Goal: Task Accomplishment & Management: Complete application form

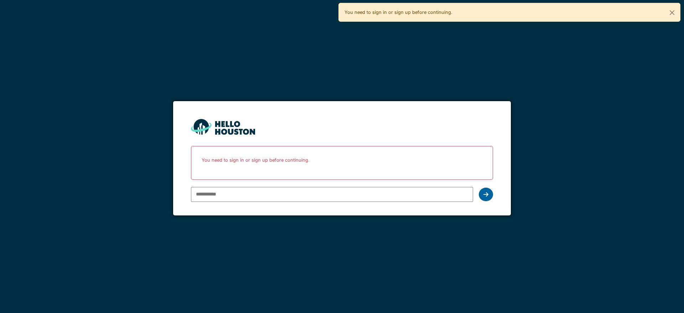
type input "**********"
click at [488, 194] on icon at bounding box center [486, 195] width 5 height 6
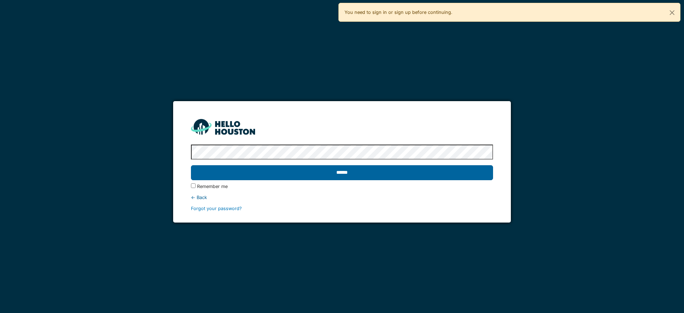
click at [475, 175] on input "******" at bounding box center [342, 172] width 302 height 15
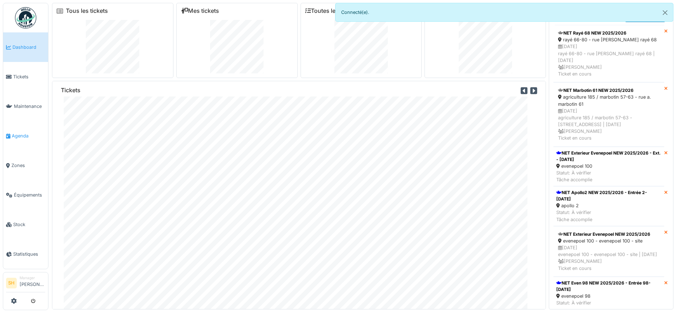
click at [16, 134] on span "Agenda" at bounding box center [28, 136] width 33 height 7
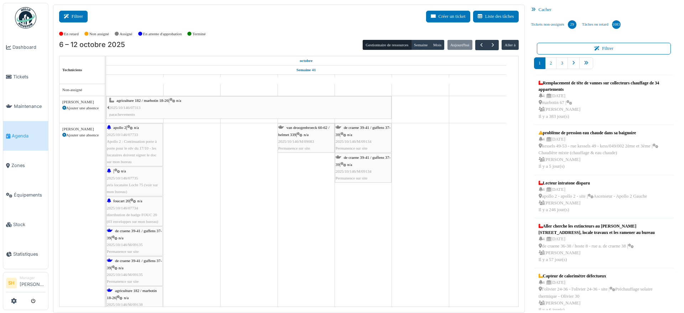
click at [69, 17] on icon at bounding box center [68, 16] width 8 height 5
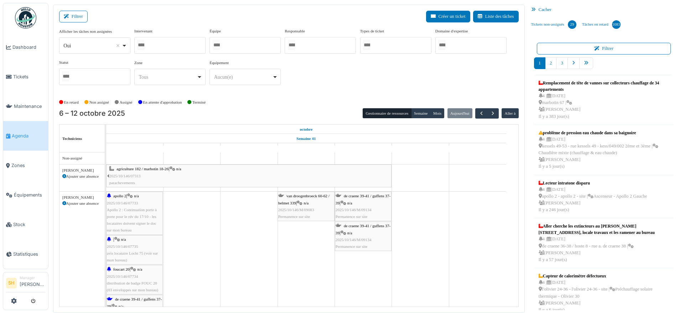
click at [246, 47] on div at bounding box center [245, 45] width 71 height 17
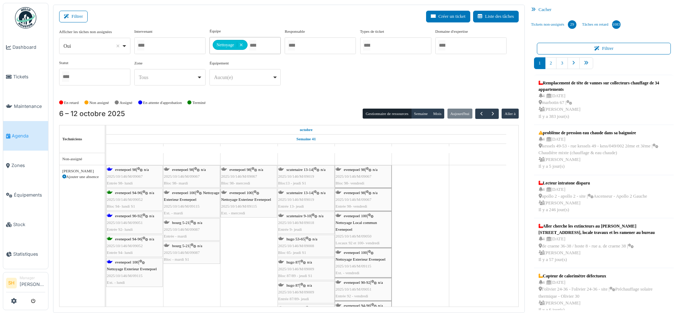
click at [118, 170] on span "evenepoel 98" at bounding box center [125, 169] width 21 height 4
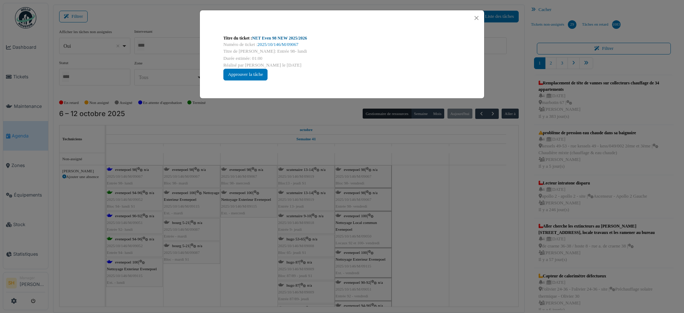
click at [287, 36] on link "NET Even 98 NEW 2025/2026" at bounding box center [279, 38] width 55 height 5
click at [411, 185] on div "Titre du ticket : NET Even 98 NEW 2025/2026 Numéro de ticket : 2025/10/146/M/09…" at bounding box center [342, 156] width 684 height 313
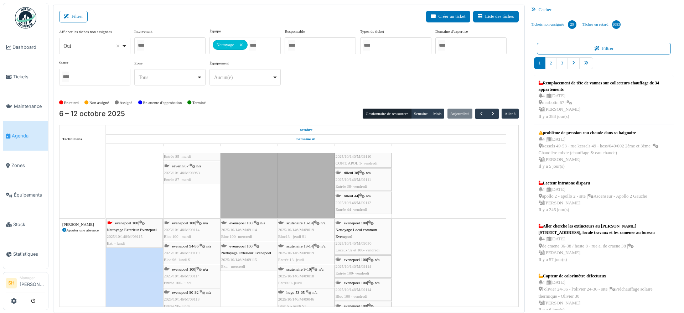
click at [139, 220] on div "evenepoel 100 | Nettoyage Exterieur Evenepoel 2025/10/146/M/09115 Ext. - lundi" at bounding box center [134, 233] width 55 height 27
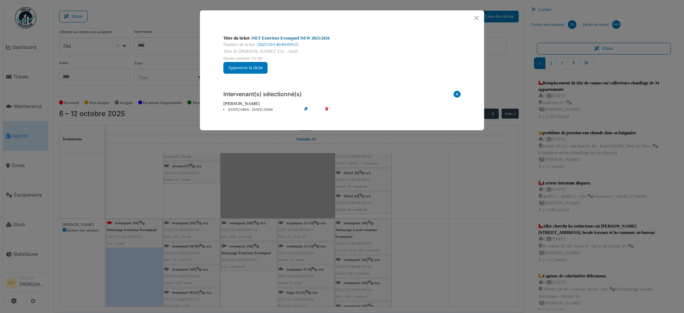
click at [272, 38] on link "NET Exterieur Evenepoel NEW 2025/2026" at bounding box center [291, 38] width 78 height 5
click at [496, 272] on div "Titre du ticket : NET Exterieur Evenepoel NEW 2025/2026 Numéro de ticket : 2025…" at bounding box center [342, 156] width 684 height 313
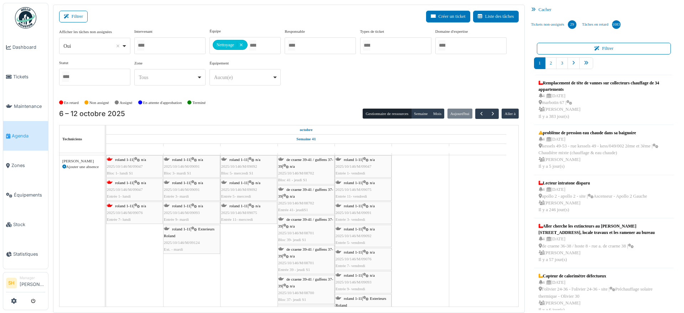
scroll to position [1069, 0]
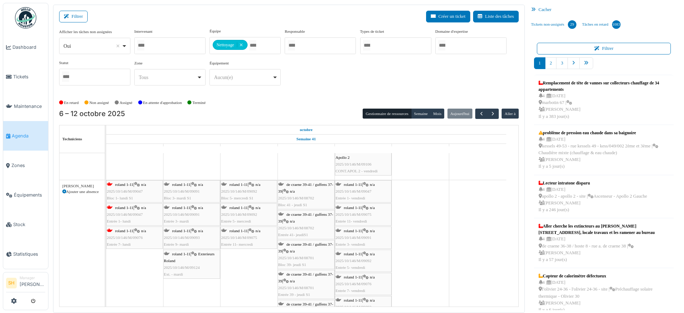
click at [119, 184] on span "roland 1-11" at bounding box center [124, 184] width 18 height 4
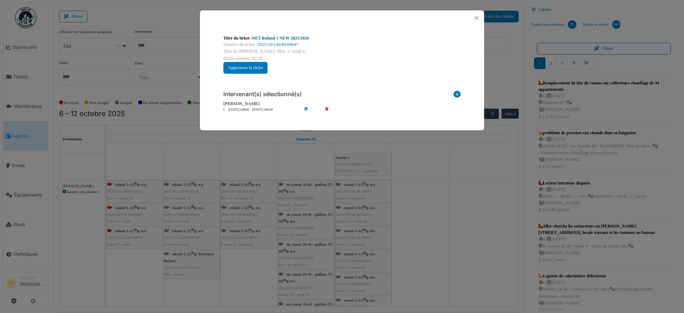
click at [293, 37] on link "NET Roland 1 NEW 2025/2026" at bounding box center [280, 38] width 57 height 5
click at [433, 189] on div "Titre du ticket : NET Roland 1 NEW 2025/2026 Numéro de ticket : 2025/10/146/M/0…" at bounding box center [342, 156] width 684 height 313
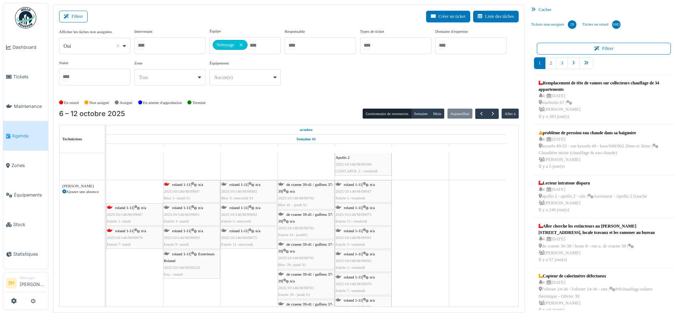
drag, startPoint x: 123, startPoint y: 185, endPoint x: 181, endPoint y: 189, distance: 58.6
click at [106, 189] on div "roland 1-11 | n/a 2025/10/146/M/09047 Bloc 1- lundi S1 roland 1-11 | n/a 2025/1…" at bounding box center [106, 283] width 0 height 206
drag, startPoint x: 137, startPoint y: 190, endPoint x: 172, endPoint y: 194, distance: 35.5
click at [106, 194] on div "roland 1-11 | n/a 2025/10/146/M/09047 Entrée 1- lundi roland 1-11 | n/a 2025/10…" at bounding box center [106, 283] width 0 height 206
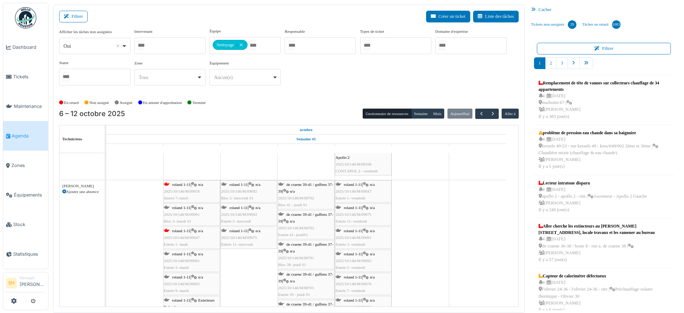
drag, startPoint x: 141, startPoint y: 186, endPoint x: 175, endPoint y: 192, distance: 34.3
click at [106, 192] on div "roland 1-11 | n/a 2025/10/146/M/09076 Entrée 7- lundi roland 1-11 | n/a 2025/10…" at bounding box center [106, 283] width 0 height 206
drag, startPoint x: 446, startPoint y: 205, endPoint x: 364, endPoint y: 222, distance: 83.8
click at [447, 205] on td at bounding box center [420, 161] width 57 height 2154
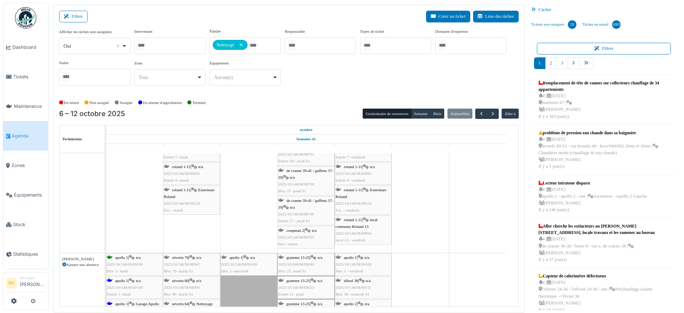
scroll to position [1247, 0]
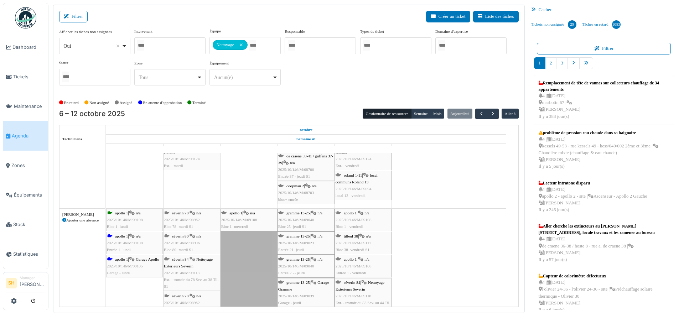
click at [135, 237] on icon at bounding box center [132, 236] width 6 height 5
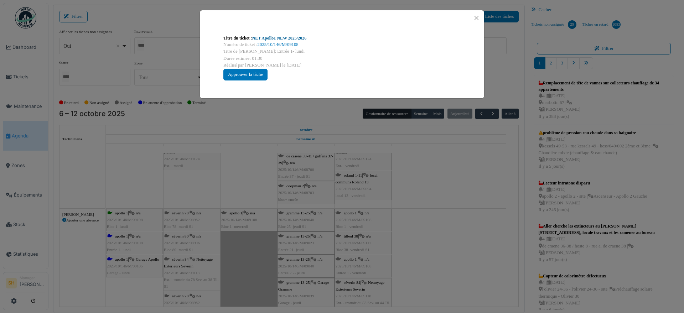
click at [288, 37] on link "NET Apollo1 NEW 2025/2026" at bounding box center [279, 38] width 55 height 5
click at [491, 217] on div "Titre du ticket : NET Apollo1 NEW 2025/2026 Numéro de ticket : 2025/10/146/M/09…" at bounding box center [342, 156] width 684 height 313
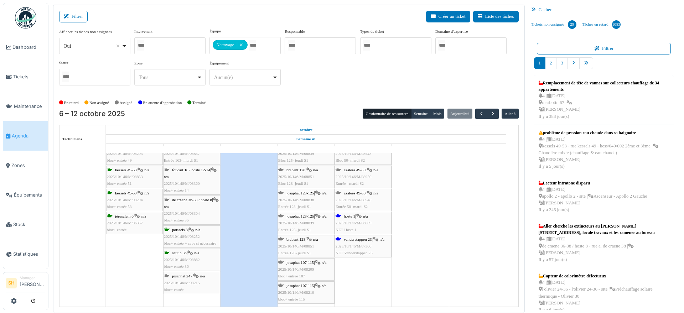
scroll to position [1782, 0]
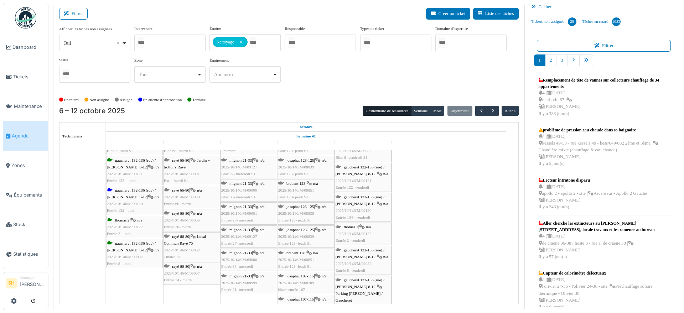
click at [131, 190] on span "gaucheret 132-136 (rue) / [PERSON_NAME] 8-12" at bounding box center [131, 193] width 49 height 11
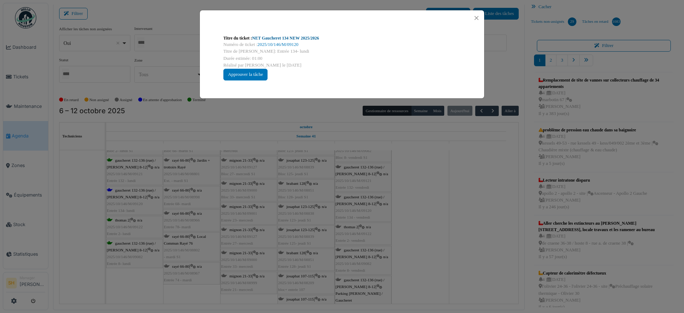
click at [282, 38] on link "NET Gaucheret 134 NEW 2025/2026" at bounding box center [285, 38] width 67 height 5
click at [493, 256] on div "Titre du ticket : NET Gaucheret 134 NEW 2025/2026 Numéro de ticket : 2025/10/14…" at bounding box center [342, 156] width 684 height 313
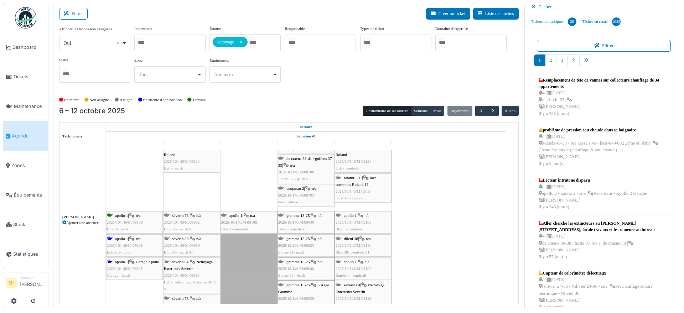
click at [123, 241] on div "apollo 1 | n/a 2025/10/146/M/09108 Entrée 1- lundi" at bounding box center [134, 246] width 55 height 21
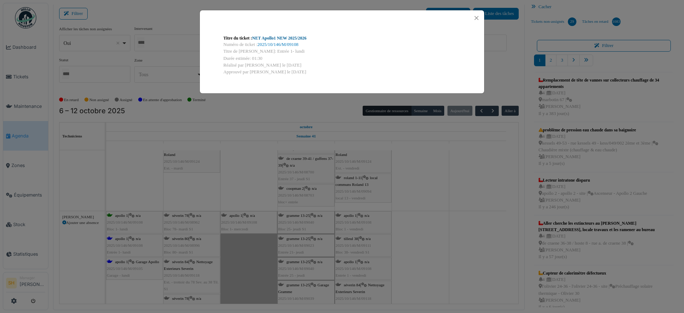
click at [282, 36] on link "NET Apollo1 NEW 2025/2026" at bounding box center [279, 38] width 55 height 5
click at [465, 218] on div "Titre du ticket : NET Apollo1 NEW 2025/2026 Numéro de ticket : 2025/10/146/M/09…" at bounding box center [342, 156] width 684 height 313
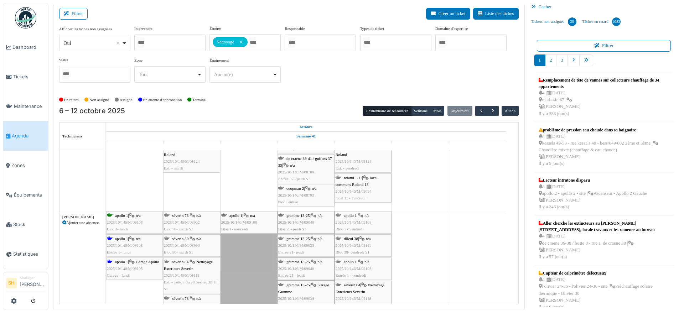
click at [134, 263] on icon at bounding box center [132, 262] width 6 height 5
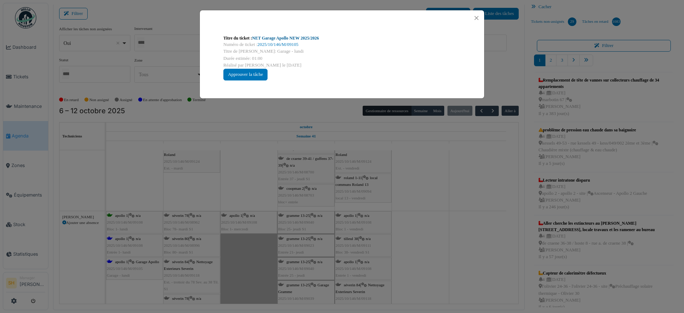
click at [295, 37] on link "NET Garage Apollo NEW 2025/2026" at bounding box center [285, 38] width 67 height 5
click at [450, 225] on div "Titre du ticket : NET Garage Apollo NEW 2025/2026 Numéro de ticket : 2025/10/14…" at bounding box center [342, 156] width 684 height 313
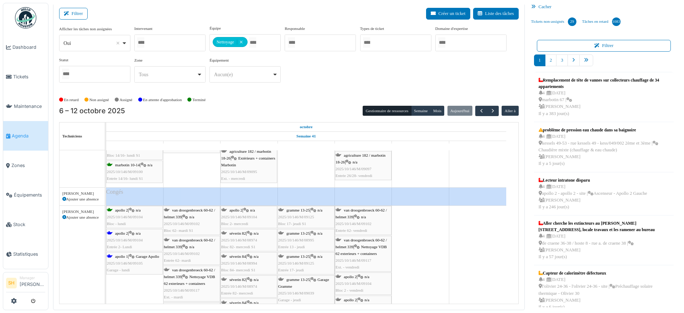
scroll to position [841, 0]
click at [130, 235] on div "apollo 2 | n/a 2025/10/146/M/09104 Entrée 2- Lundi" at bounding box center [134, 240] width 55 height 21
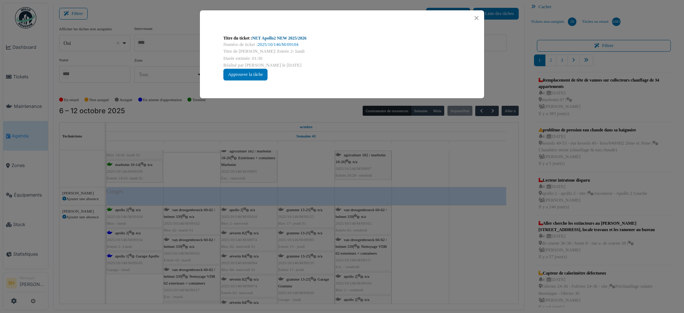
click at [267, 38] on link "NET Apollo2 NEW 2025/2026" at bounding box center [279, 38] width 55 height 5
click at [388, 258] on div "Titre du ticket : NET Apollo2 NEW 2025/2026 Numéro de ticket : 2025/10/146/M/09…" at bounding box center [342, 156] width 684 height 313
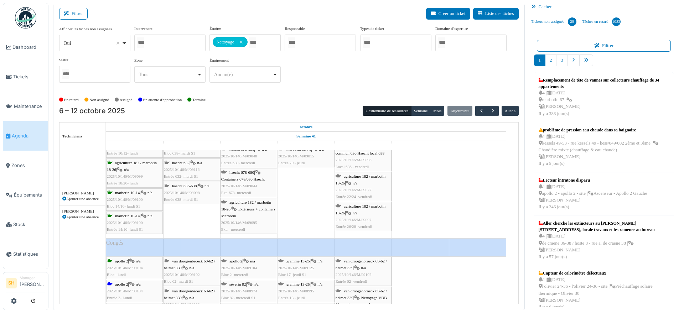
scroll to position [752, 0]
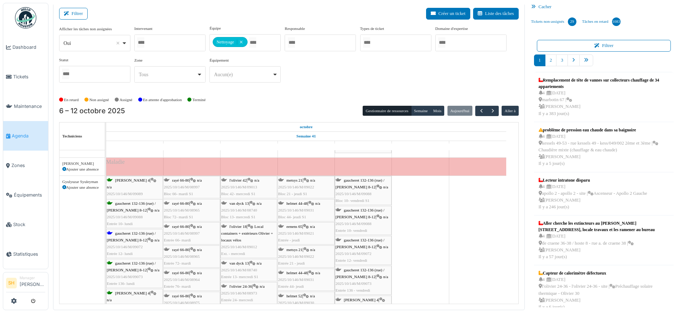
click at [135, 235] on span "gaucheret 132-136 (rue) / [PERSON_NAME] 8-12" at bounding box center [131, 236] width 49 height 11
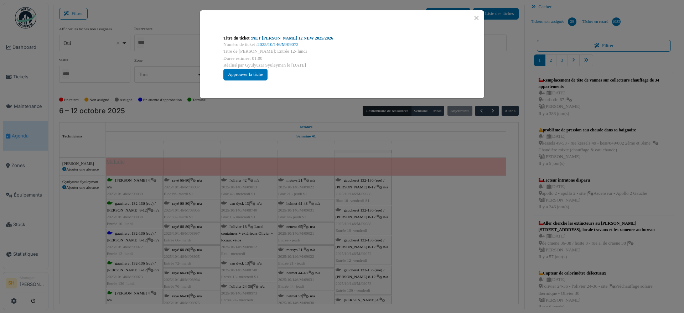
click at [283, 38] on link "NET Thomas 12 NEW 2025/2026" at bounding box center [292, 38] width 81 height 5
click at [415, 224] on div "Titre du ticket : NET Thomas 12 NEW 2025/2026 Numéro de ticket : 2025/10/146/M/…" at bounding box center [342, 156] width 684 height 313
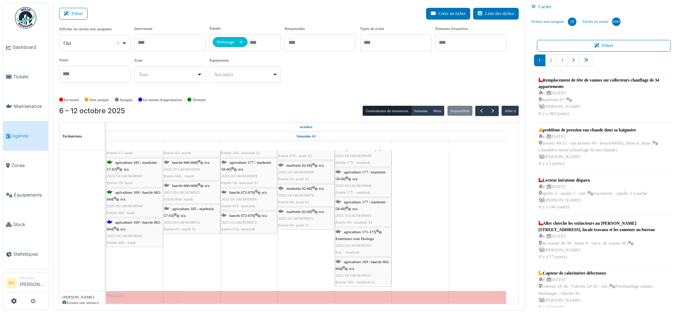
click at [136, 223] on span "agriculture 169 / haecht 662-664" at bounding box center [134, 225] width 54 height 11
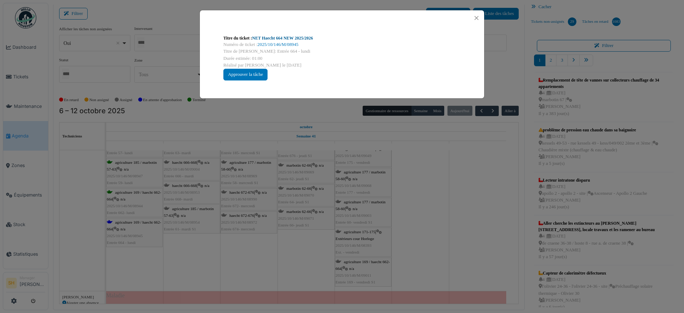
click at [284, 36] on link "NET Haecht 664 NEW 2025/2026" at bounding box center [282, 38] width 61 height 5
click at [286, 258] on div "Titre du ticket : NET Haecht 664 NEW 2025/2026 Numéro de ticket : 2025/10/146/M…" at bounding box center [342, 156] width 684 height 313
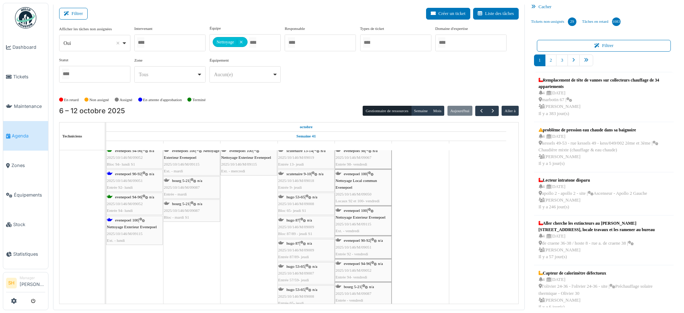
click at [137, 225] on span "Nettoyage Exterieur Evenepoel" at bounding box center [132, 227] width 50 height 4
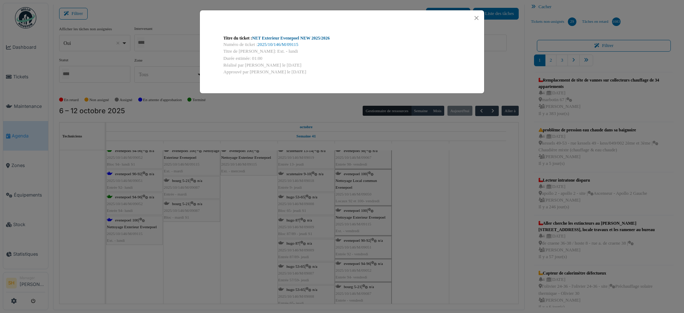
click at [279, 40] on link "NET Exterieur Evenepoel NEW 2025/2026" at bounding box center [291, 38] width 78 height 5
click at [464, 259] on div "Titre du ticket : NET Exterieur Evenepoel NEW 2025/2026 Numéro de ticket : 2025…" at bounding box center [342, 156] width 684 height 313
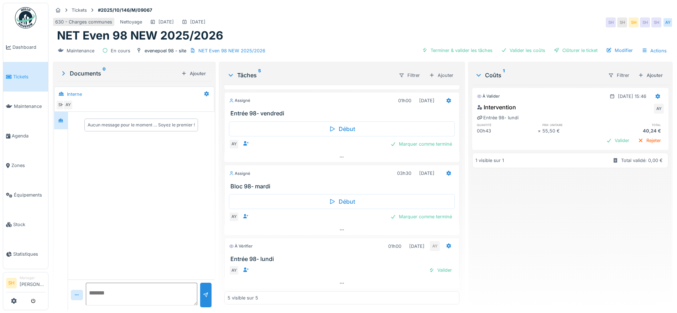
scroll to position [7, 0]
click at [437, 265] on div "Valider" at bounding box center [440, 270] width 29 height 10
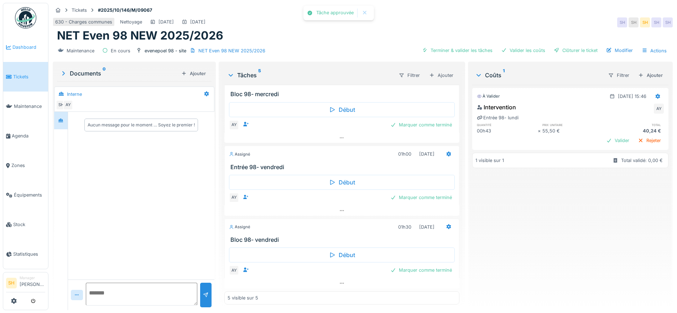
scroll to position [0, 0]
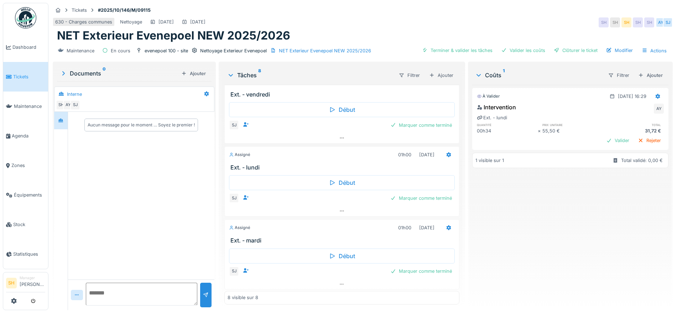
scroll to position [362, 0]
click at [405, 198] on div "Marquer comme terminé" at bounding box center [421, 197] width 67 height 10
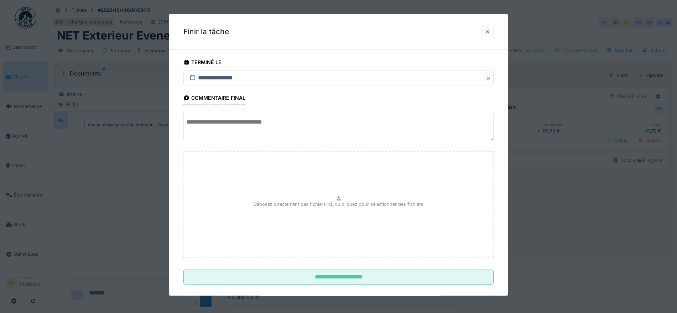
click at [303, 129] on textarea at bounding box center [339, 126] width 310 height 29
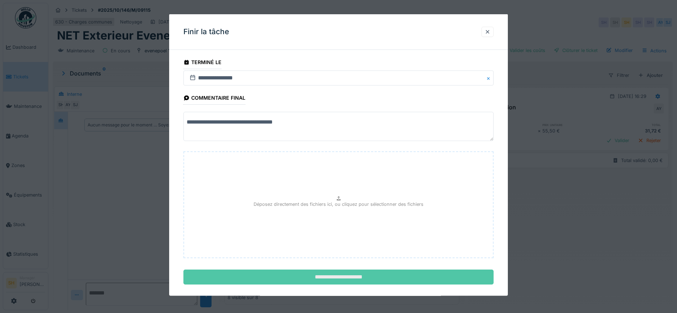
type textarea "**********"
click at [317, 280] on input "**********" at bounding box center [339, 277] width 310 height 15
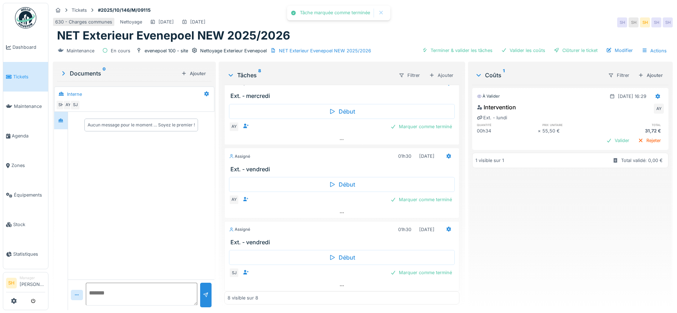
scroll to position [0, 0]
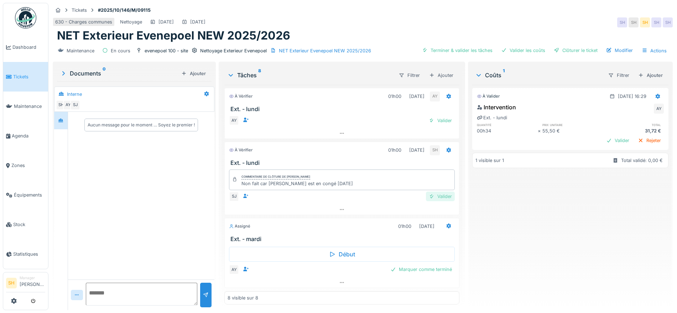
click at [431, 196] on div "Valider" at bounding box center [440, 197] width 29 height 10
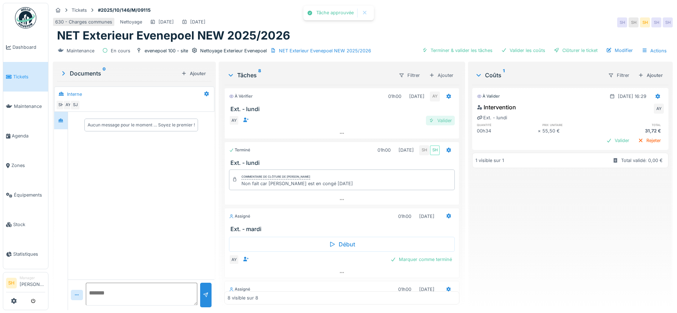
click at [435, 120] on div "Valider" at bounding box center [440, 121] width 29 height 10
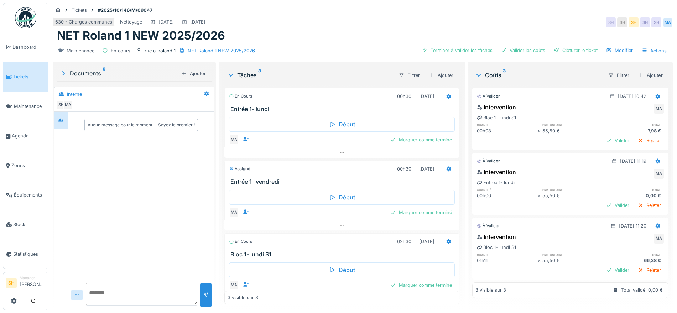
scroll to position [7, 0]
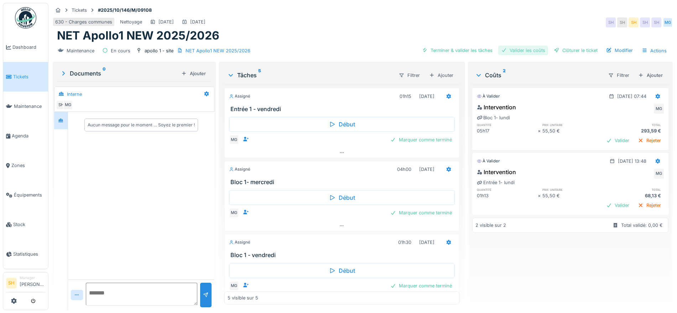
drag, startPoint x: 450, startPoint y: 50, endPoint x: 501, endPoint y: 47, distance: 51.4
click at [454, 49] on div "Terminer & valider les tâches" at bounding box center [457, 51] width 76 height 10
drag, startPoint x: 513, startPoint y: 45, endPoint x: 538, endPoint y: 46, distance: 25.0
click at [514, 46] on div "Valider les coûts" at bounding box center [524, 51] width 50 height 10
click at [560, 47] on div "Clôturer le ticket" at bounding box center [576, 51] width 50 height 10
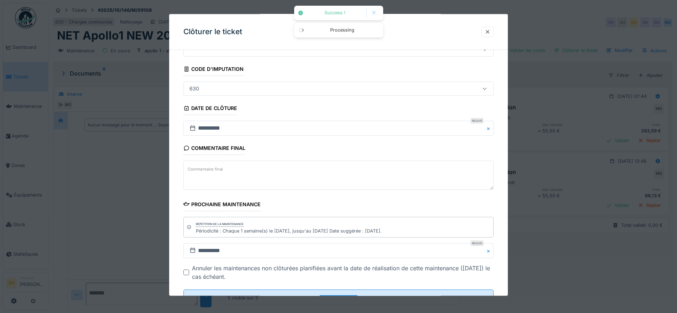
scroll to position [61, 0]
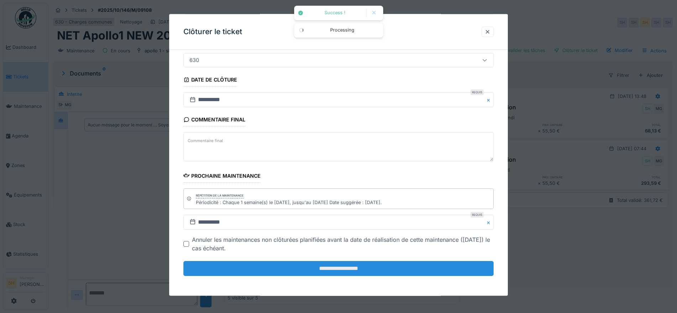
click at [286, 270] on input "**********" at bounding box center [339, 268] width 310 height 15
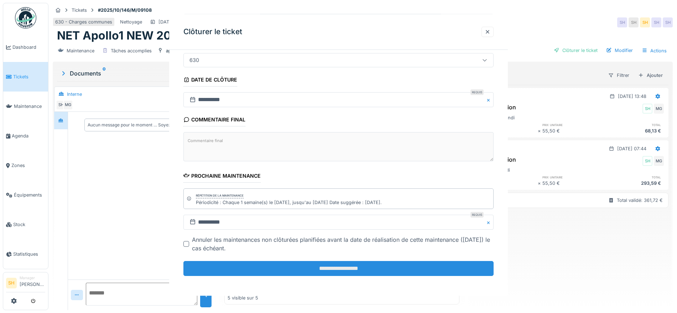
scroll to position [0, 0]
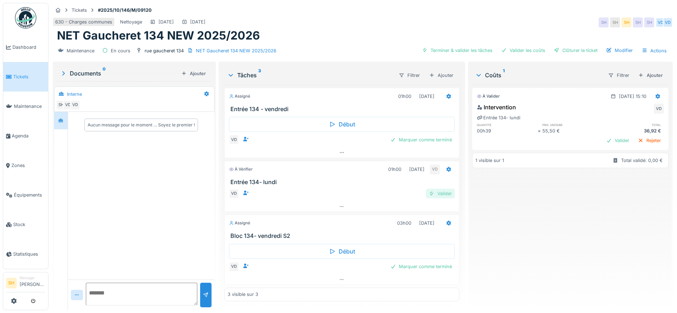
click at [445, 194] on div "Valider" at bounding box center [440, 194] width 29 height 10
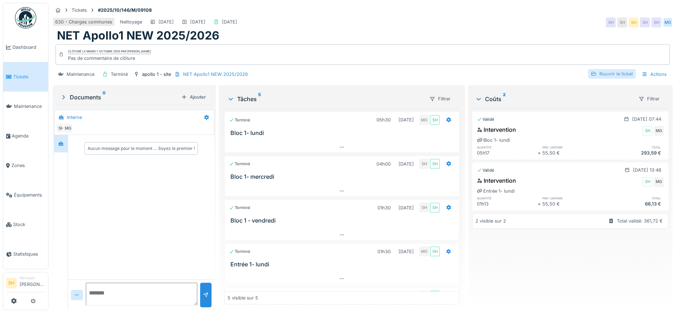
click at [602, 74] on div "Rouvrir le ticket" at bounding box center [612, 74] width 48 height 10
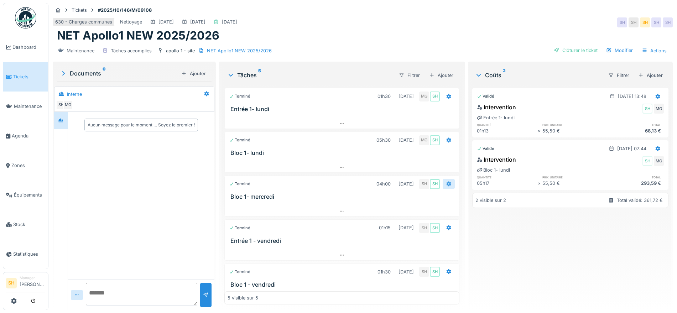
click at [446, 182] on icon at bounding box center [449, 184] width 6 height 5
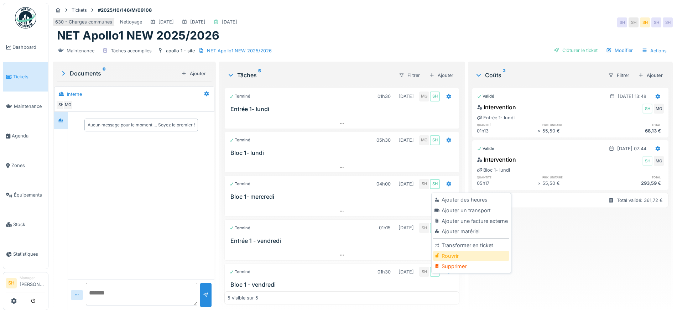
click at [459, 256] on div "Rouvrir" at bounding box center [471, 256] width 76 height 11
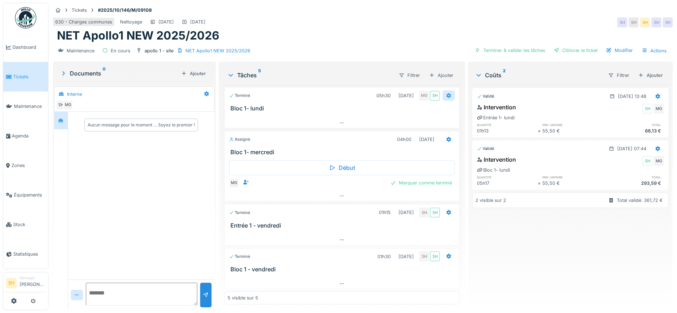
scroll to position [45, 0]
click at [447, 210] on icon at bounding box center [449, 212] width 5 height 5
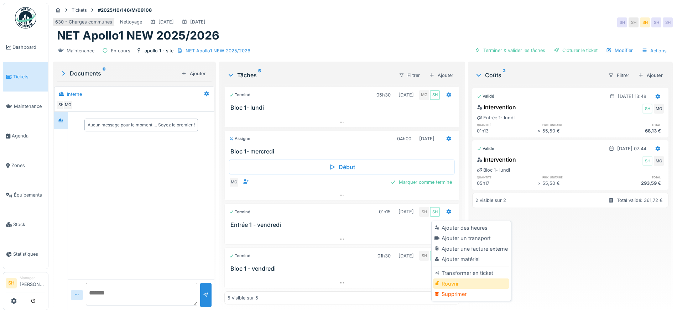
click at [463, 284] on div "Rouvrir" at bounding box center [471, 284] width 76 height 11
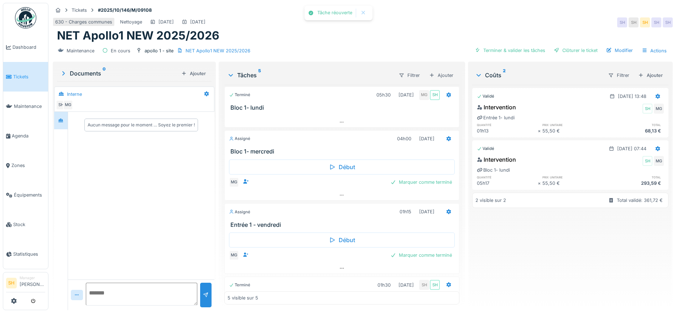
scroll to position [74, 0]
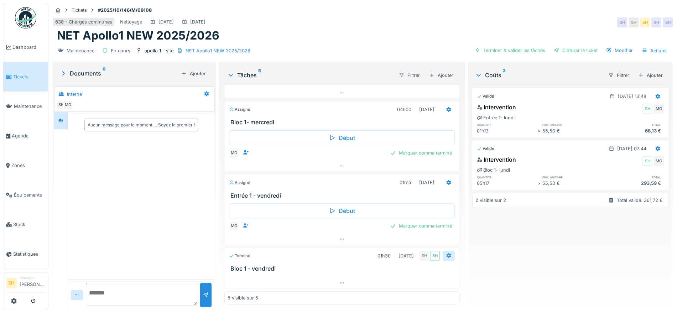
click at [446, 256] on icon at bounding box center [449, 255] width 6 height 5
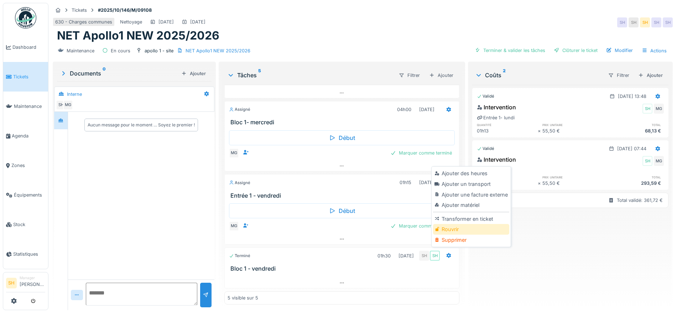
click at [466, 229] on div "Rouvrir" at bounding box center [471, 229] width 76 height 11
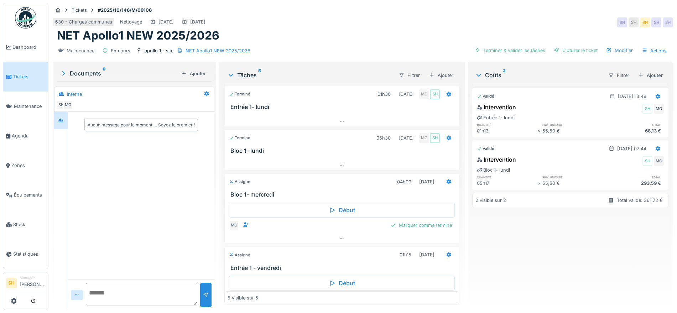
scroll to position [0, 0]
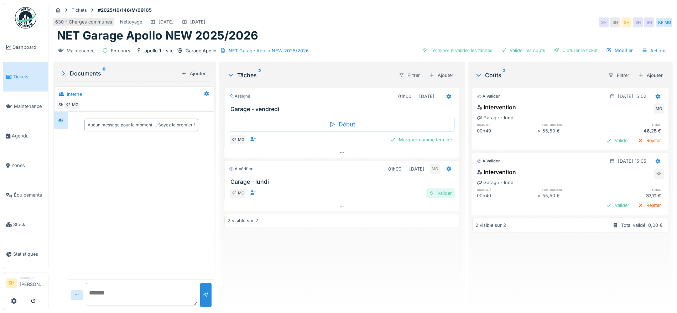
click at [439, 194] on div "Valider" at bounding box center [440, 194] width 29 height 10
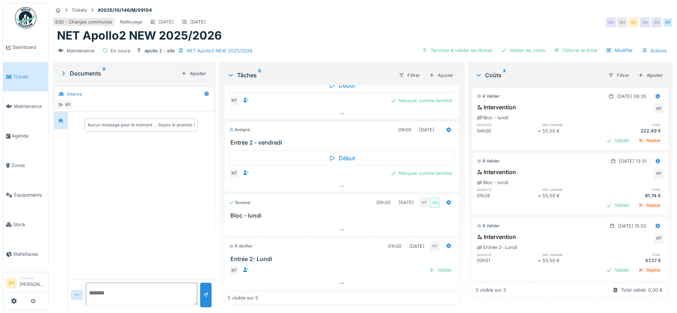
scroll to position [7, 0]
click at [655, 94] on icon at bounding box center [658, 96] width 6 height 5
click at [431, 265] on div "Valider" at bounding box center [440, 270] width 29 height 10
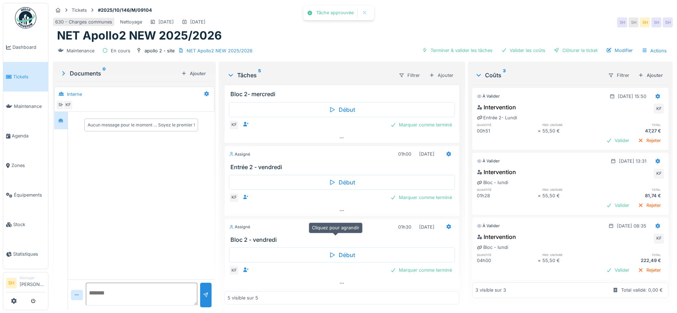
scroll to position [0, 0]
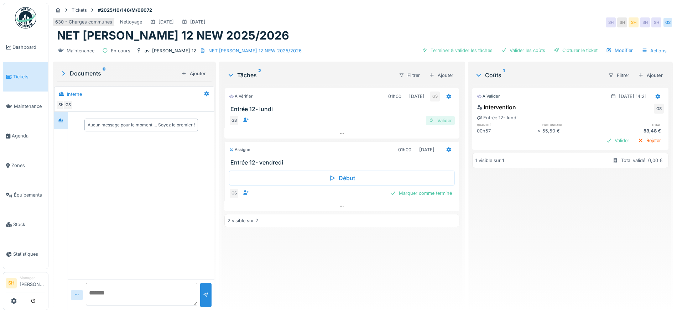
click at [434, 120] on div "Valider" at bounding box center [440, 121] width 29 height 10
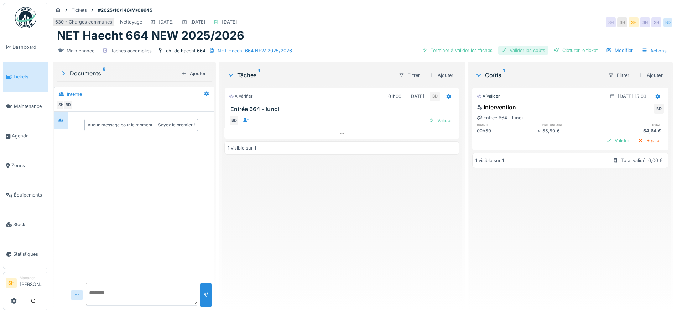
drag, startPoint x: 454, startPoint y: 51, endPoint x: 505, endPoint y: 53, distance: 50.7
click at [457, 51] on div "Terminer & valider les tâches" at bounding box center [457, 51] width 76 height 10
drag, startPoint x: 514, startPoint y: 52, endPoint x: 567, endPoint y: 52, distance: 52.7
click at [515, 52] on div "Valider les coûts" at bounding box center [524, 51] width 50 height 10
click at [568, 52] on div "Clôturer le ticket" at bounding box center [576, 51] width 50 height 10
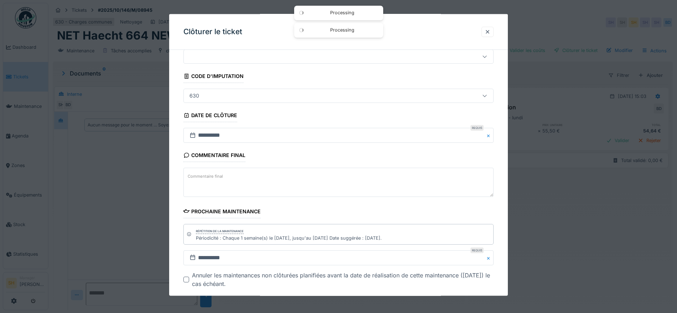
scroll to position [61, 0]
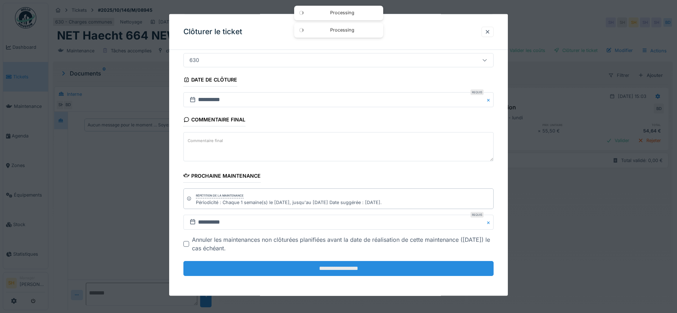
click at [315, 262] on input "**********" at bounding box center [339, 268] width 310 height 15
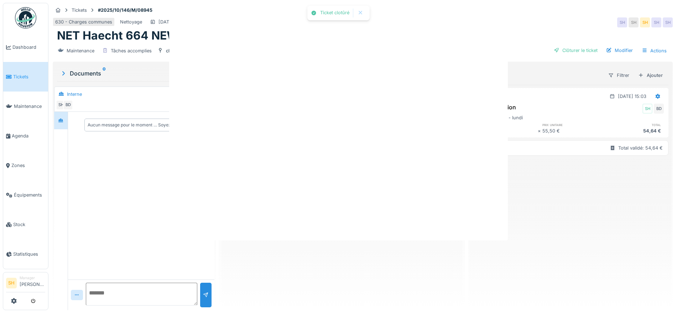
scroll to position [0, 0]
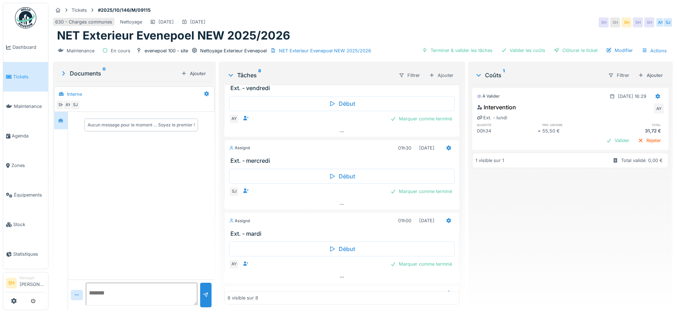
scroll to position [78, 0]
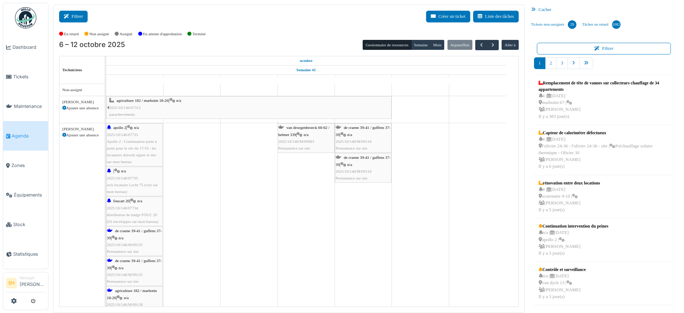
click at [80, 17] on button "Filtrer" at bounding box center [73, 17] width 29 height 12
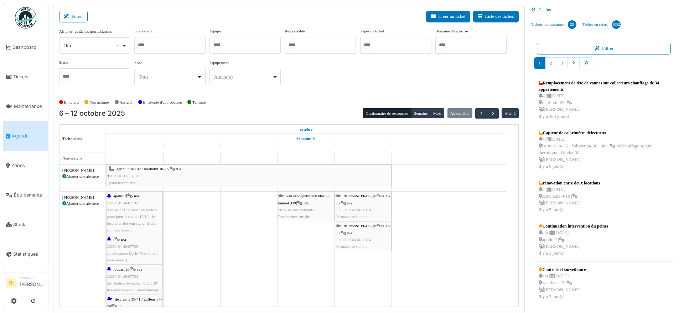
click at [176, 45] on div at bounding box center [169, 45] width 71 height 17
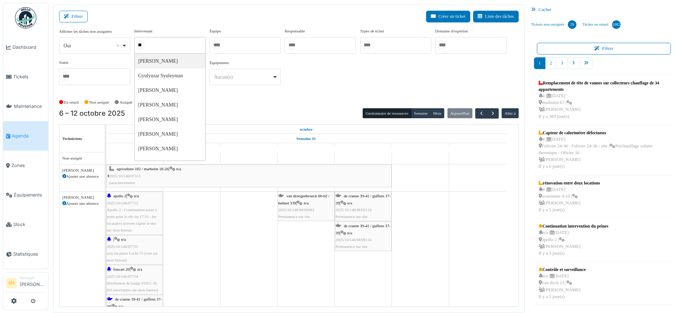
type input "***"
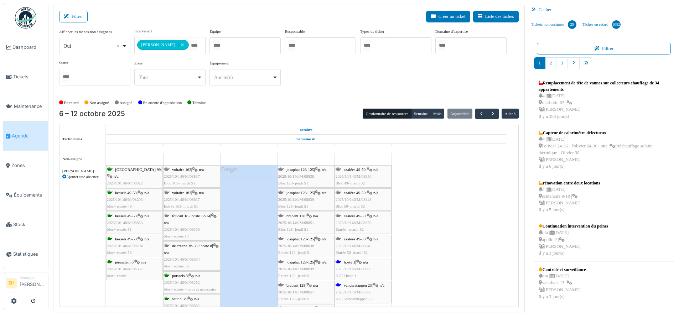
click at [320, 88] on div "**********" at bounding box center [289, 59] width 460 height 63
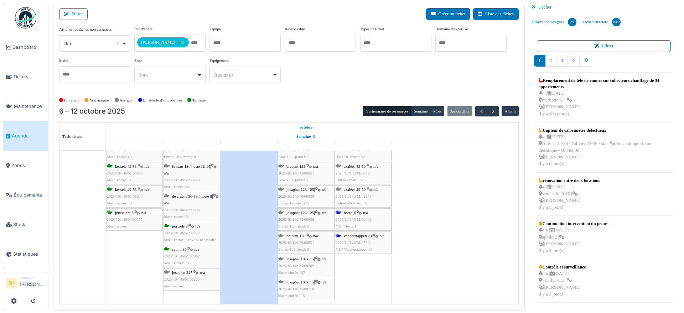
scroll to position [3, 0]
click at [490, 112] on span "button" at bounding box center [493, 111] width 6 height 6
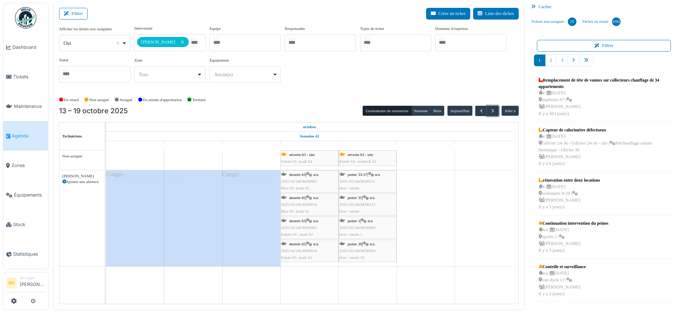
scroll to position [0, 0]
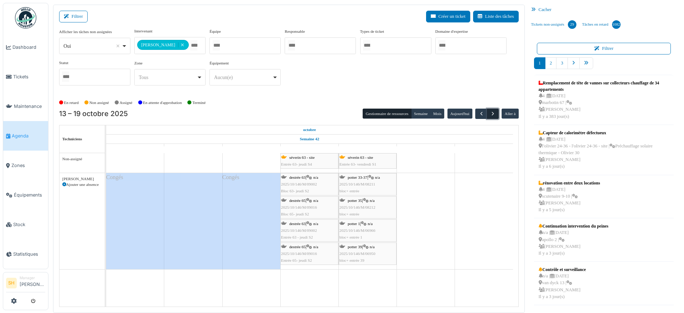
click at [490, 114] on span "button" at bounding box center [493, 114] width 6 height 6
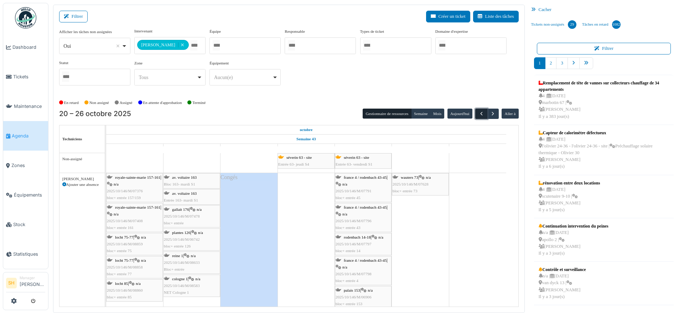
click at [479, 113] on span "button" at bounding box center [482, 114] width 6 height 6
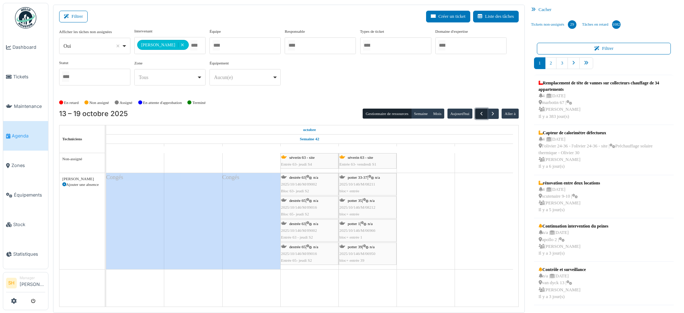
click at [479, 114] on span "button" at bounding box center [482, 114] width 6 height 6
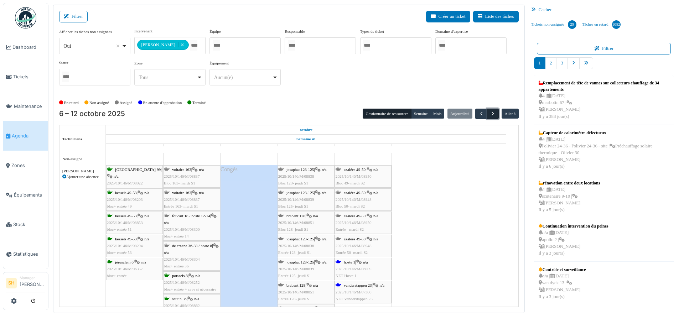
click at [490, 113] on span "button" at bounding box center [493, 114] width 6 height 6
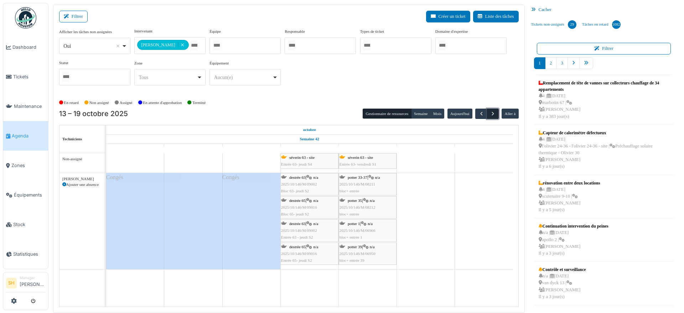
click at [490, 113] on span "button" at bounding box center [493, 114] width 6 height 6
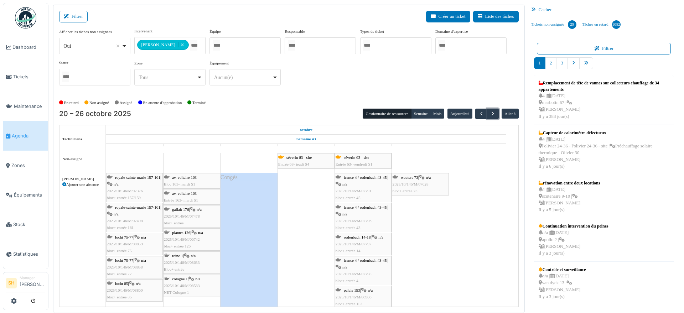
click at [187, 210] on span "gallait 176" at bounding box center [180, 209] width 17 height 4
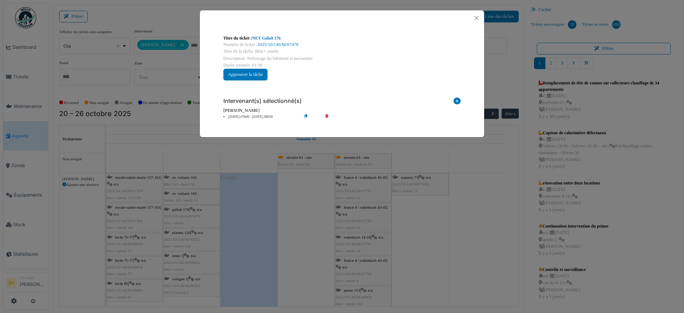
click at [230, 117] on li "21 oct 07h00 - 21 oct 08h30" at bounding box center [261, 116] width 82 height 5
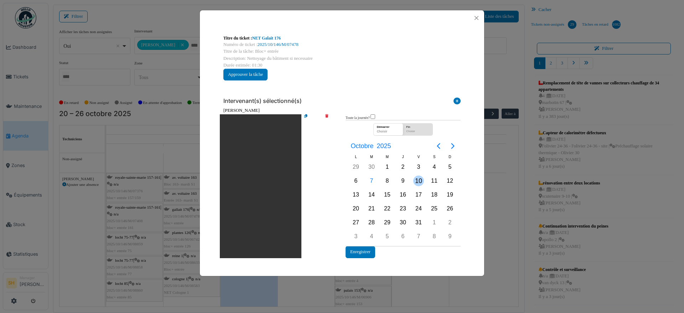
click at [419, 180] on div "10" at bounding box center [418, 181] width 11 height 11
click at [362, 255] on button "Enregistrer" at bounding box center [361, 252] width 30 height 12
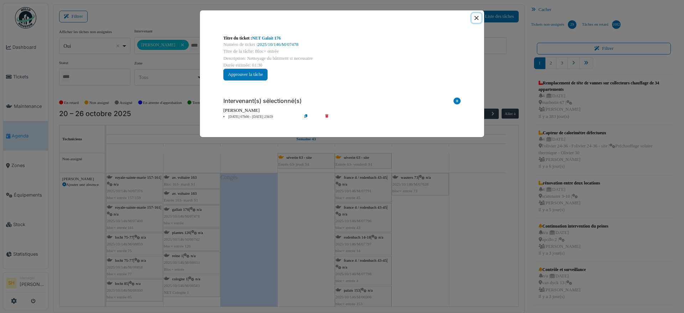
click at [478, 19] on button "Close" at bounding box center [477, 18] width 10 height 10
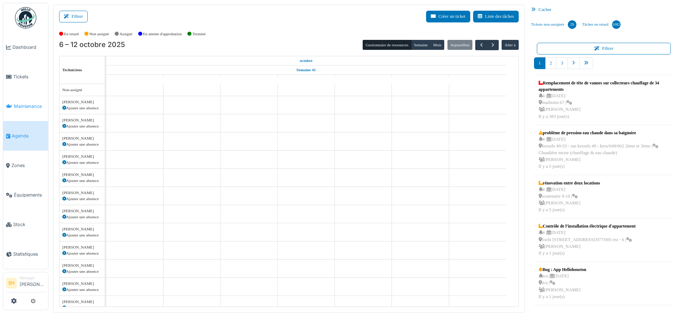
click at [24, 103] on span "Maintenance" at bounding box center [29, 106] width 31 height 7
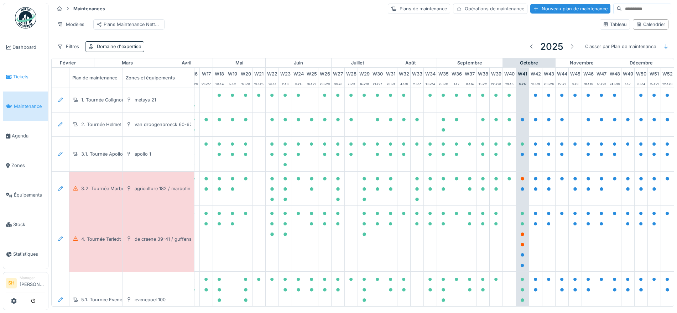
scroll to position [0, 238]
click at [550, 8] on div "Nouveau plan de maintenance" at bounding box center [571, 9] width 80 height 10
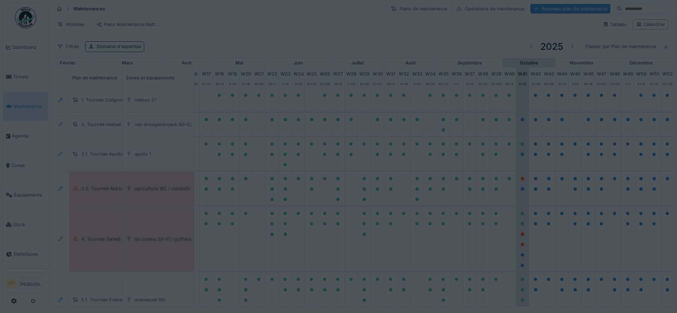
type input "***"
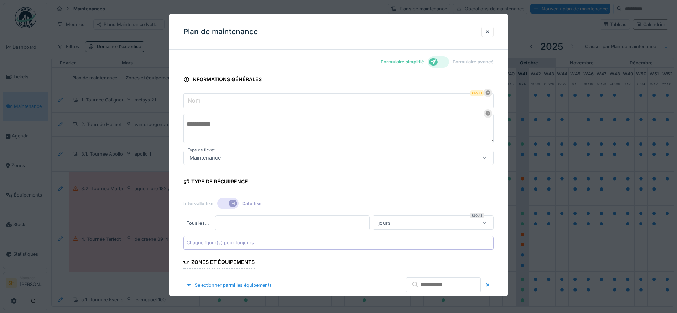
click at [435, 62] on icon at bounding box center [434, 62] width 6 height 5
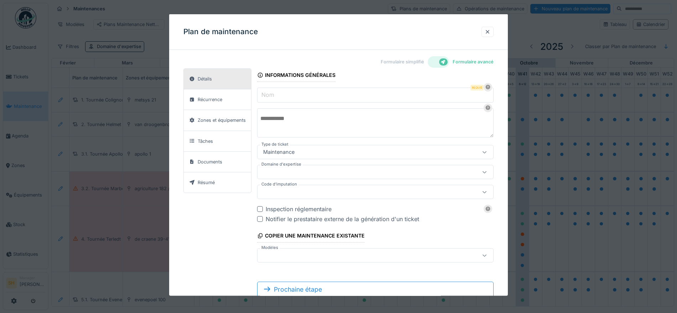
click at [317, 92] on input "Nom" at bounding box center [375, 95] width 237 height 15
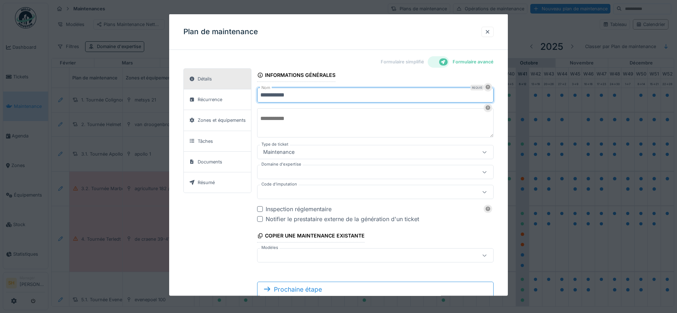
type input "**********"
click at [356, 126] on textarea at bounding box center [375, 122] width 237 height 29
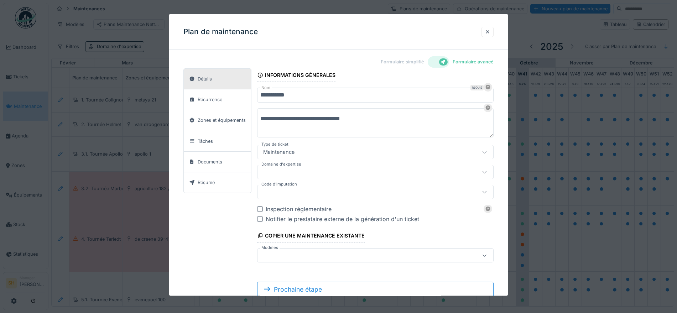
type textarea "**********"
click at [341, 170] on div at bounding box center [361, 172] width 201 height 8
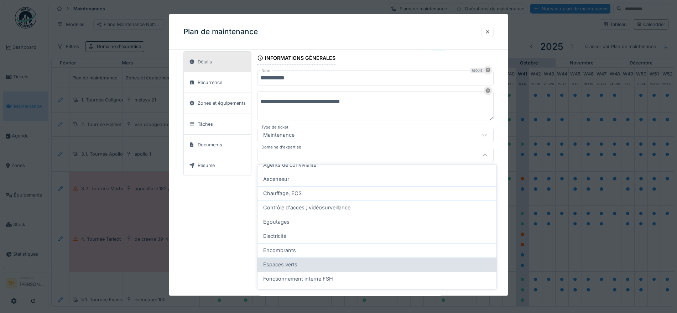
scroll to position [134, 0]
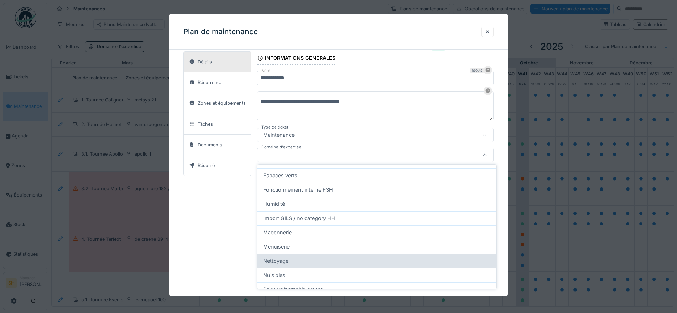
click at [302, 261] on div "Nettoyage" at bounding box center [377, 261] width 228 height 8
type input "****"
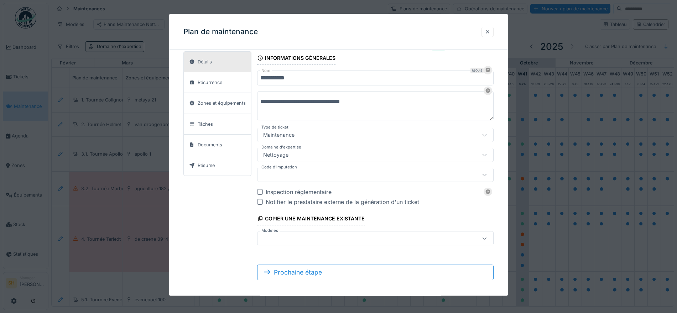
click at [298, 173] on div at bounding box center [361, 175] width 201 height 8
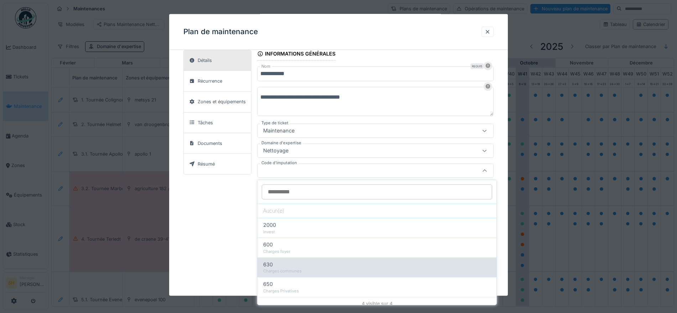
click at [286, 270] on div "Charges communes" at bounding box center [377, 271] width 228 height 6
type input "***"
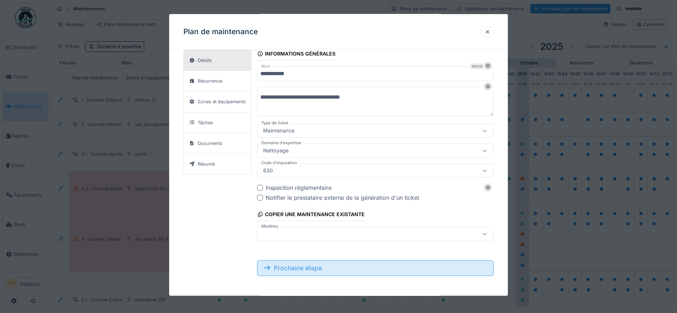
click at [325, 268] on div "Prochaine étape" at bounding box center [375, 268] width 237 height 16
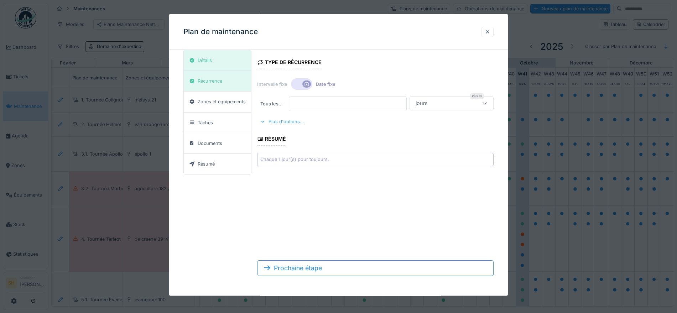
click at [282, 120] on div "Plus d'options..." at bounding box center [282, 122] width 50 height 10
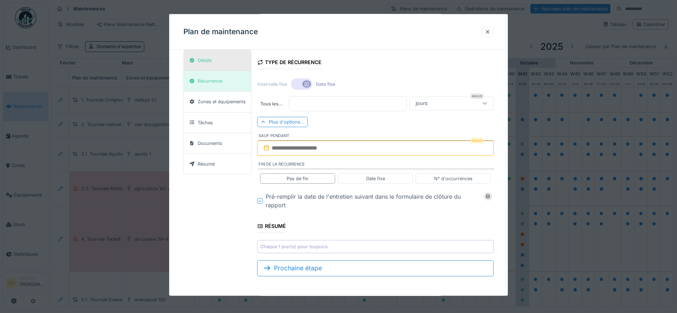
click at [221, 59] on div "Détails" at bounding box center [217, 60] width 67 height 21
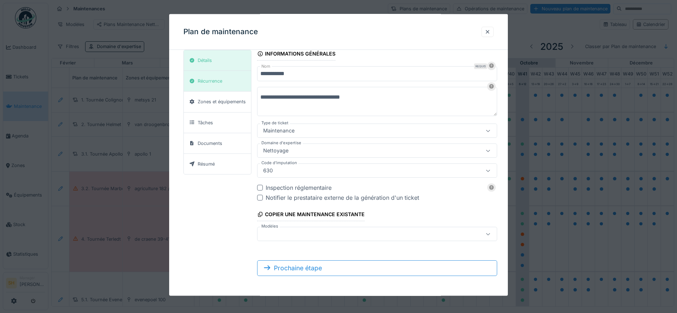
click at [311, 75] on input "**********" at bounding box center [377, 73] width 240 height 15
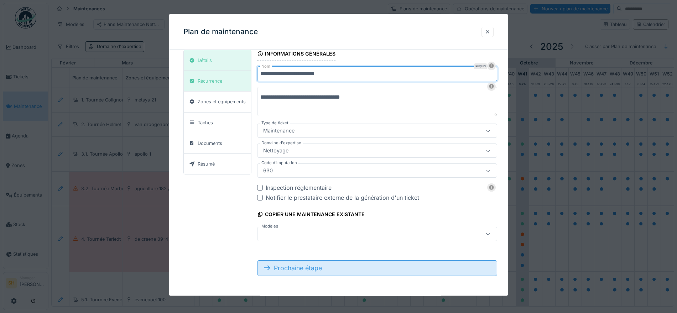
type input "**********"
click at [311, 267] on div "Prochaine étape" at bounding box center [377, 268] width 240 height 16
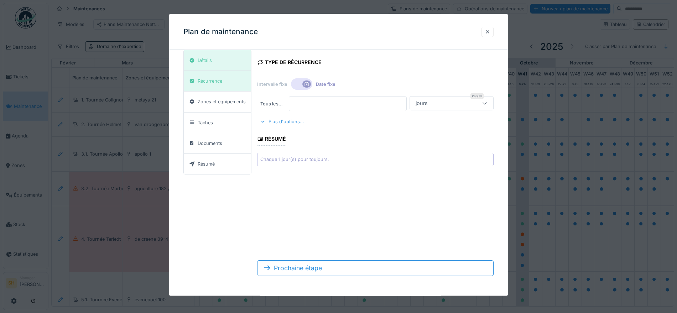
click at [304, 101] on input "*" at bounding box center [348, 103] width 118 height 15
click at [313, 101] on input "*" at bounding box center [348, 103] width 118 height 15
type input "*"
click at [486, 104] on icon at bounding box center [485, 103] width 6 height 5
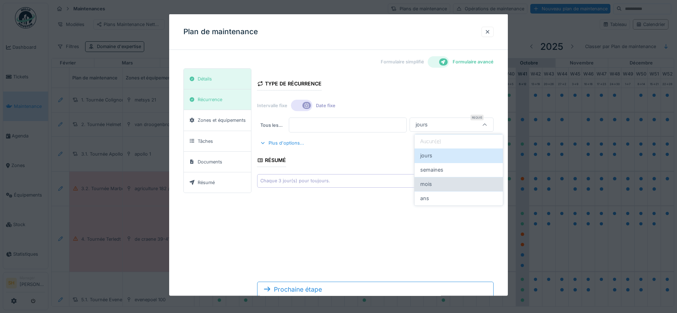
click at [448, 184] on div "mois" at bounding box center [459, 184] width 77 height 8
type input "*******"
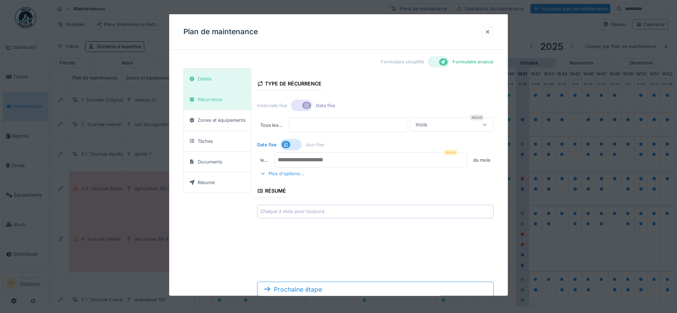
click at [306, 103] on icon at bounding box center [307, 105] width 6 height 5
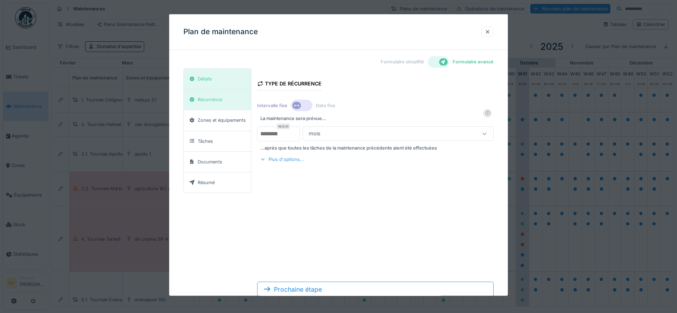
click at [290, 157] on div "Plus d'options..." at bounding box center [282, 160] width 50 height 10
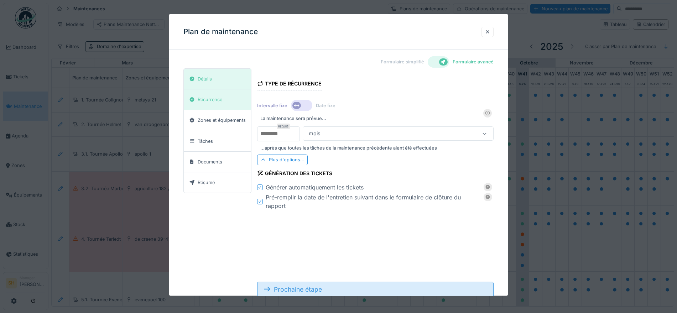
click at [300, 288] on div "Prochaine étape" at bounding box center [375, 290] width 237 height 16
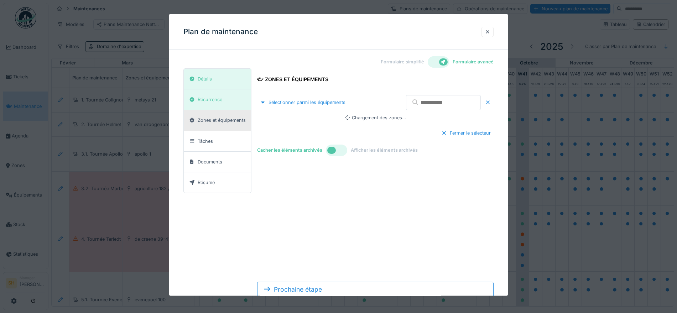
click at [412, 102] on input "text" at bounding box center [443, 102] width 75 height 15
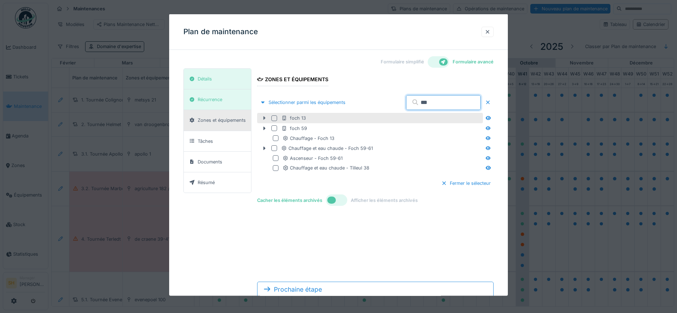
type input "***"
click at [264, 118] on icon at bounding box center [265, 118] width 2 height 4
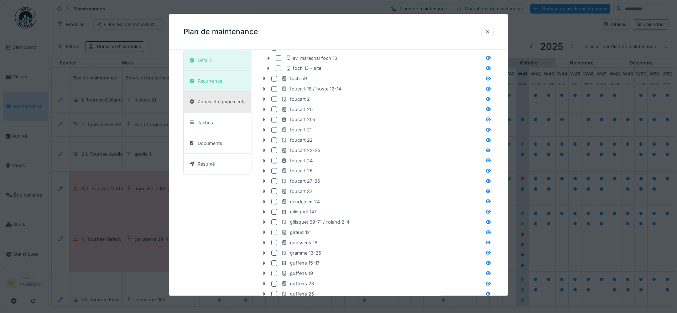
scroll to position [535, 0]
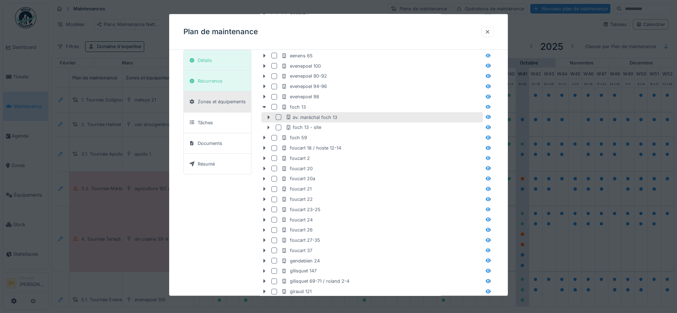
click at [278, 117] on div at bounding box center [279, 117] width 6 height 6
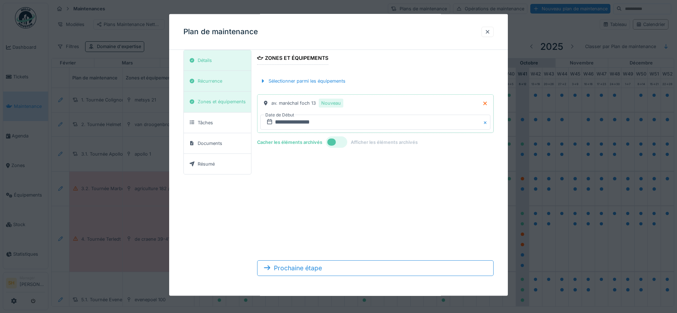
scroll to position [21, 0]
click at [303, 123] on input "**********" at bounding box center [376, 122] width 230 height 15
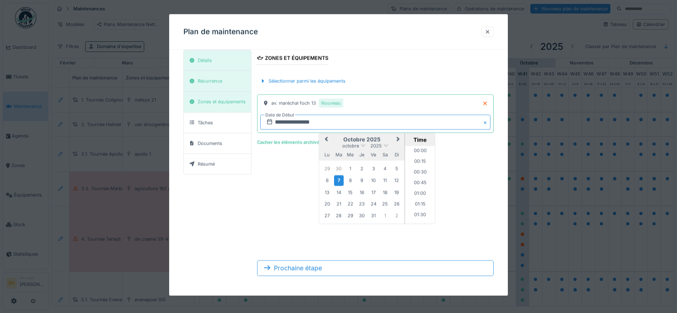
scroll to position [309, 0]
click at [340, 179] on div "7" at bounding box center [339, 180] width 10 height 10
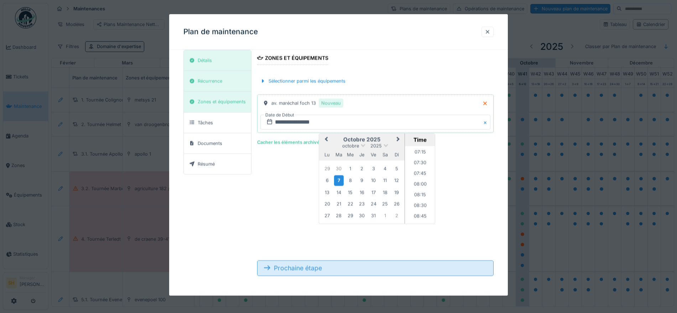
click at [332, 268] on div "Prochaine étape" at bounding box center [375, 268] width 237 height 16
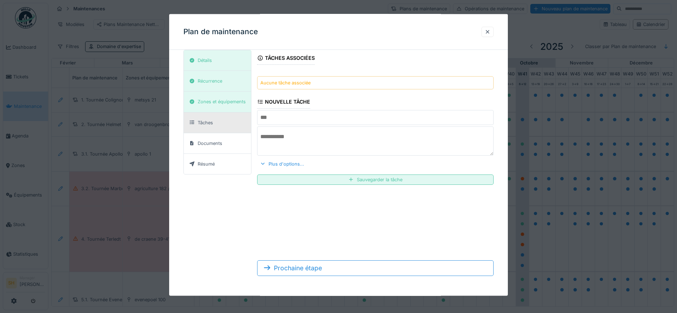
click at [294, 118] on input "text" at bounding box center [375, 117] width 237 height 15
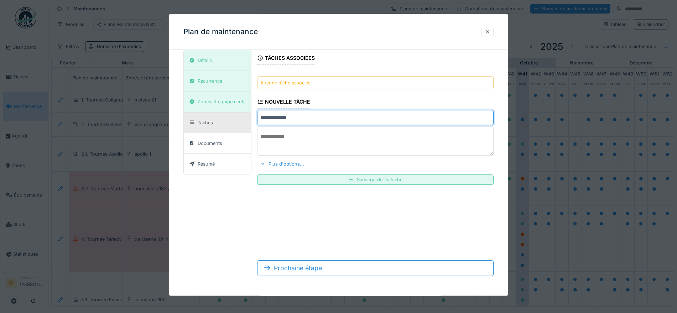
click at [289, 135] on textarea at bounding box center [375, 141] width 237 height 29
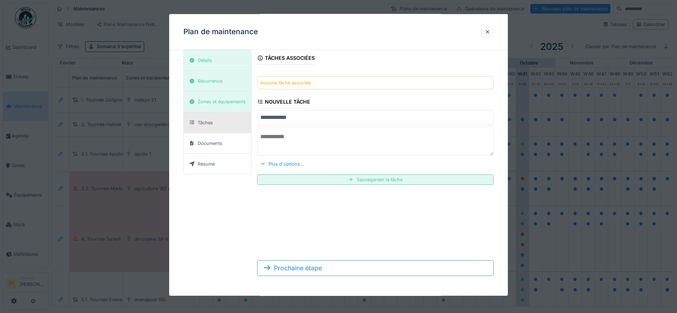
click at [317, 118] on input "**********" at bounding box center [375, 117] width 237 height 15
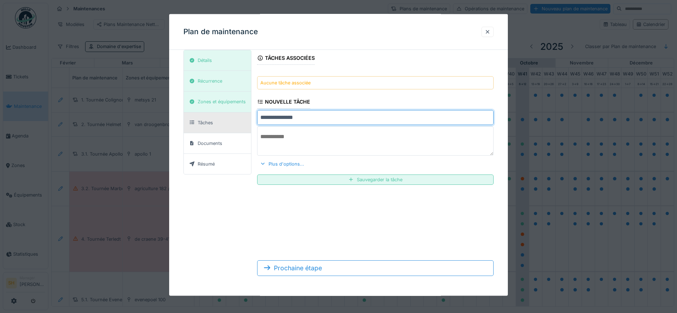
type input "**********"
drag, startPoint x: 321, startPoint y: 144, endPoint x: 317, endPoint y: 139, distance: 6.0
click at [321, 144] on textarea at bounding box center [375, 141] width 237 height 29
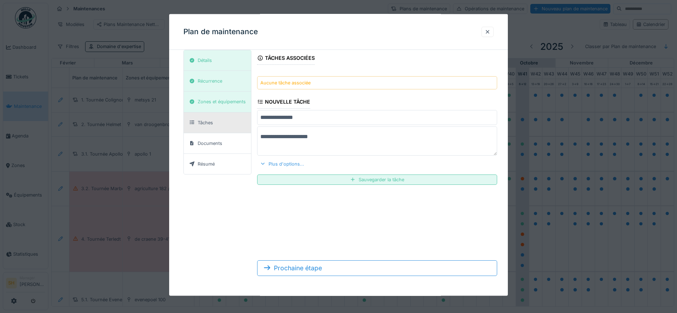
type textarea "**********"
click at [294, 163] on div "Plus d'options..." at bounding box center [282, 164] width 50 height 10
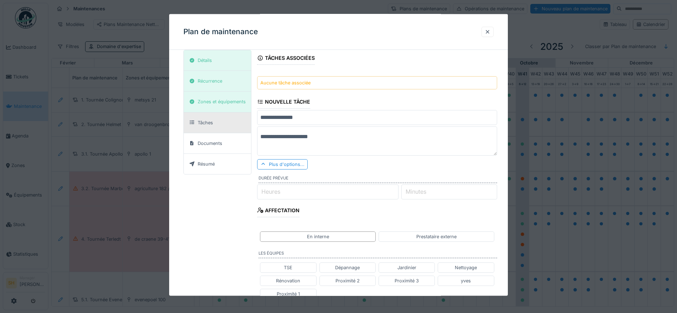
click at [314, 194] on input "Heures" at bounding box center [327, 191] width 141 height 15
type input "*"
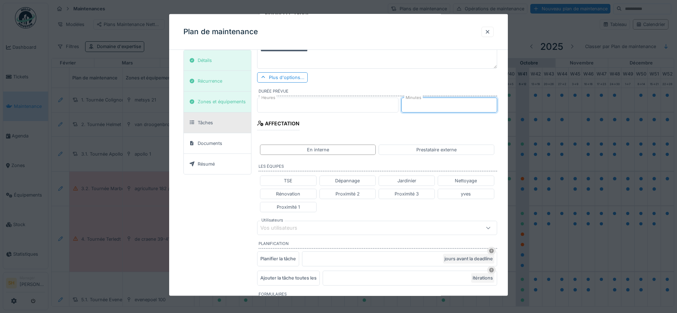
scroll to position [110, 0]
type input "**"
click at [304, 230] on div "Vos utilisateurs" at bounding box center [363, 226] width 205 height 8
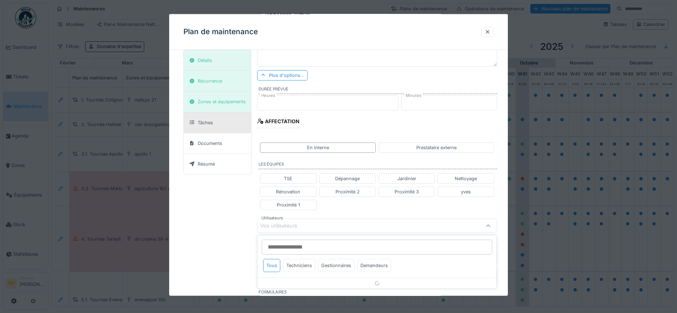
scroll to position [181, 0]
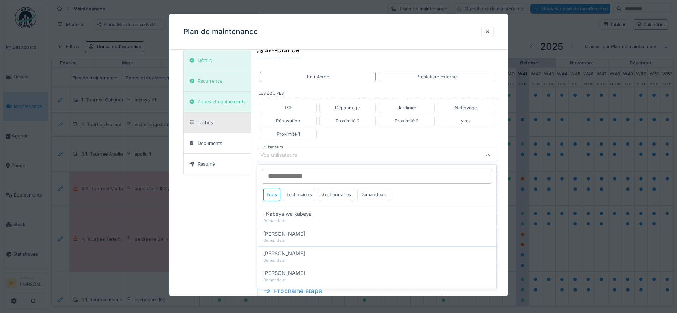
click at [309, 193] on div "Techniciens" at bounding box center [299, 194] width 32 height 13
click at [311, 176] on input "Utilisateurs" at bounding box center [377, 176] width 231 height 15
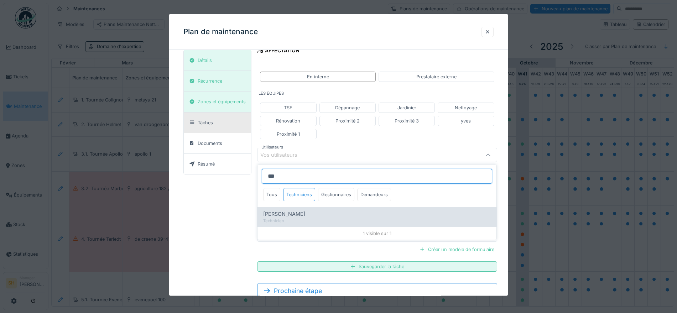
type input "***"
click at [314, 217] on div "[PERSON_NAME]" at bounding box center [377, 214] width 228 height 8
type input "*****"
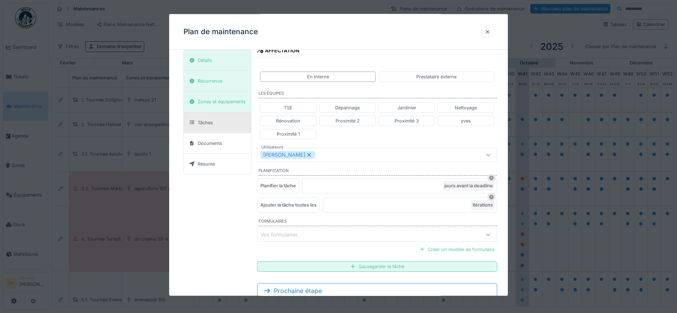
click at [507, 176] on div "**********" at bounding box center [338, 96] width 339 height 445
click at [212, 83] on div "Récurrence" at bounding box center [210, 81] width 25 height 7
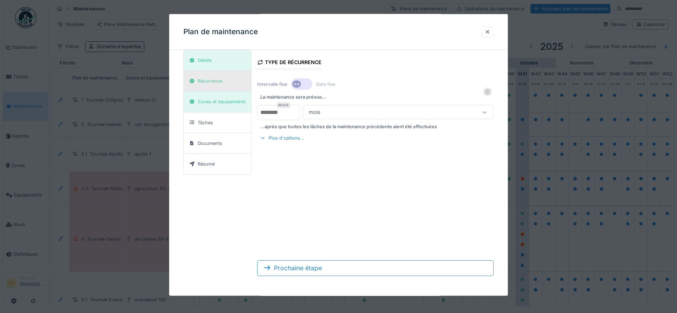
scroll to position [21, 0]
click at [216, 102] on div "Zones et équipements" at bounding box center [222, 101] width 48 height 7
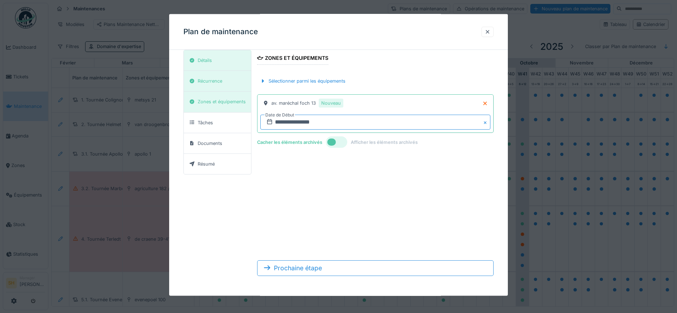
click at [300, 122] on input "**********" at bounding box center [376, 122] width 230 height 15
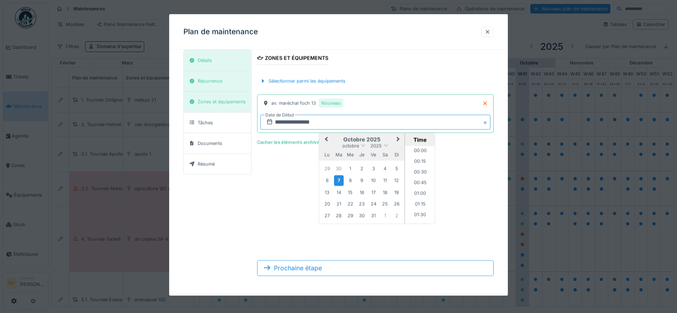
scroll to position [309, 0]
click at [327, 180] on div "6" at bounding box center [328, 181] width 10 height 10
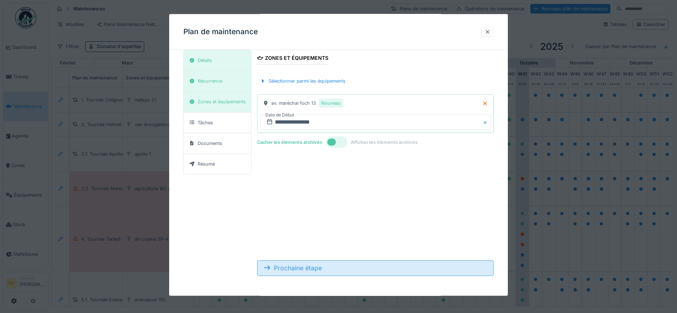
click at [319, 268] on div "Prochaine étape" at bounding box center [375, 268] width 237 height 16
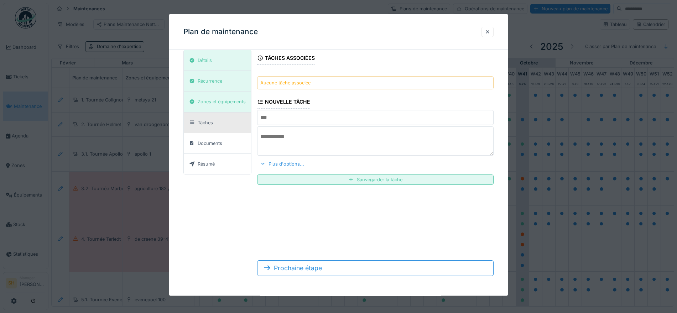
click at [312, 116] on input "text" at bounding box center [375, 117] width 237 height 15
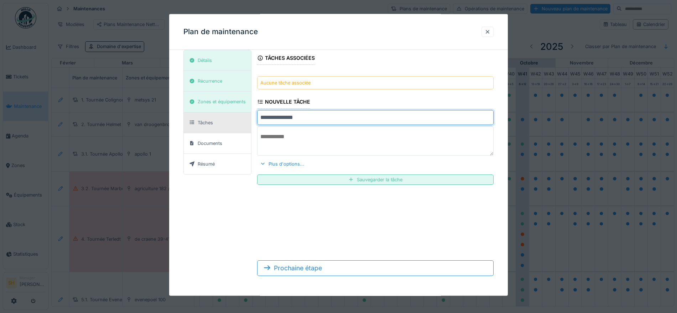
type input "**********"
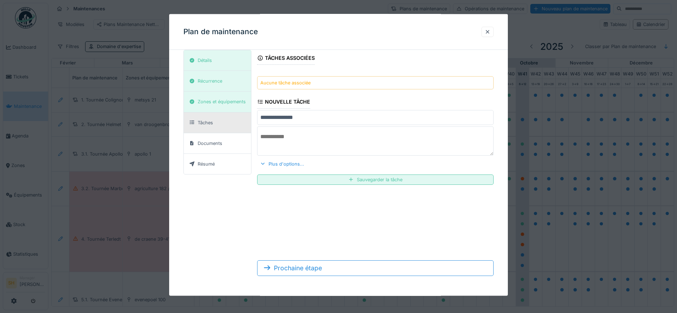
click at [316, 139] on textarea at bounding box center [375, 141] width 237 height 29
type textarea "**********"
click at [291, 164] on div "Plus d'options..." at bounding box center [282, 164] width 50 height 10
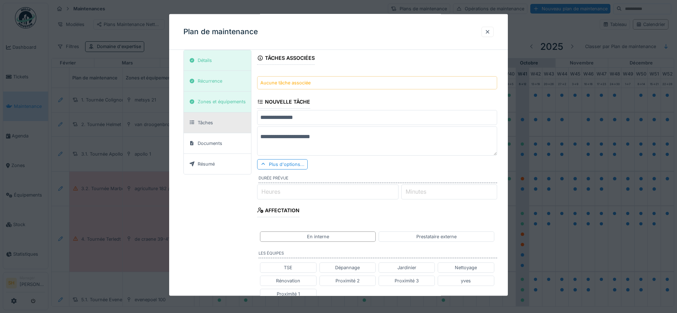
click at [295, 195] on input "Heures" at bounding box center [327, 191] width 141 height 15
type input "*"
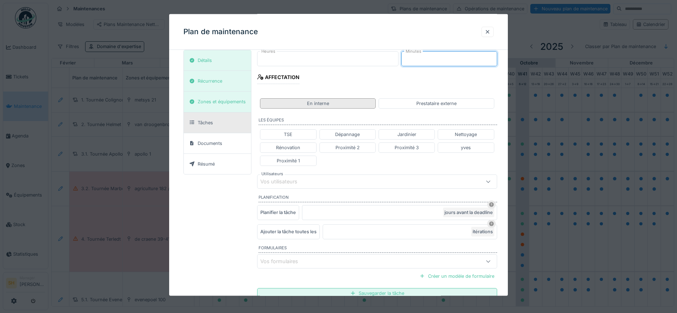
scroll to position [155, 0]
type input "**"
click at [300, 181] on div "Vos utilisateurs" at bounding box center [284, 181] width 47 height 8
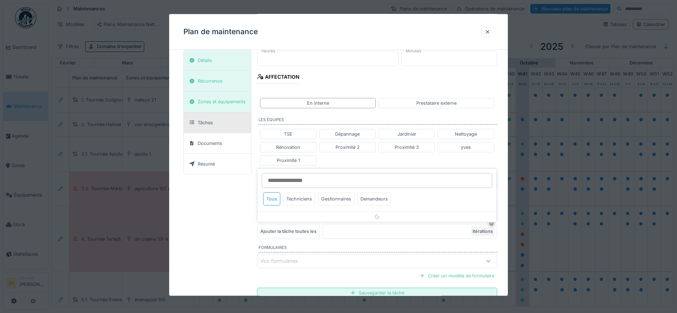
scroll to position [181, 0]
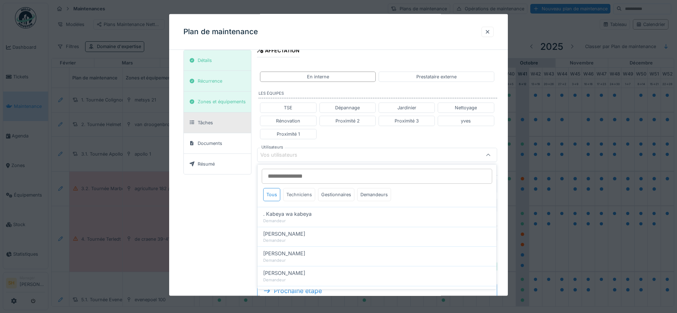
click at [294, 190] on div "Techniciens" at bounding box center [299, 194] width 32 height 13
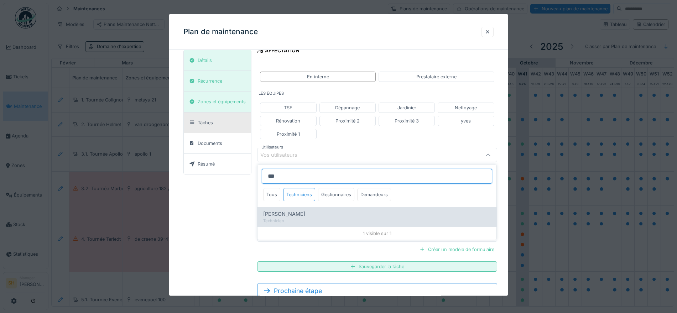
type input "***"
click at [303, 213] on div "[PERSON_NAME]" at bounding box center [377, 214] width 228 height 8
type input "*****"
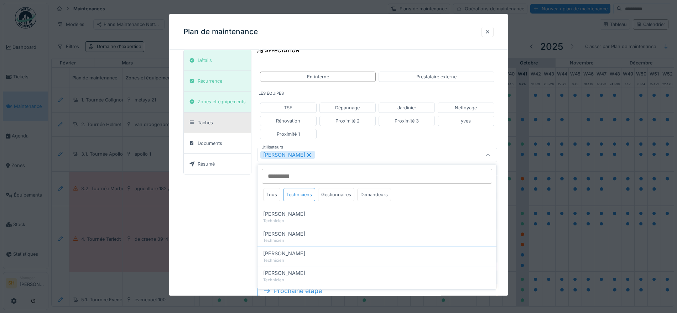
click at [501, 180] on div "**********" at bounding box center [338, 96] width 339 height 445
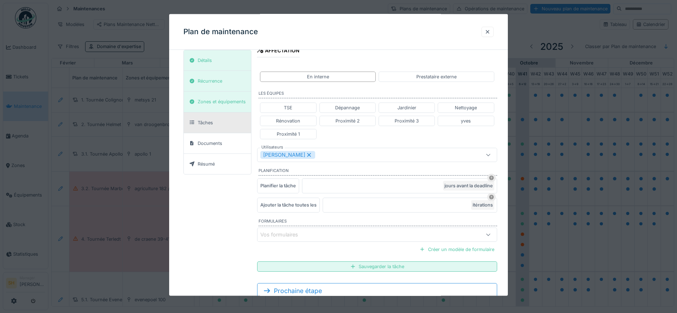
click at [315, 185] on input "*" at bounding box center [399, 186] width 195 height 15
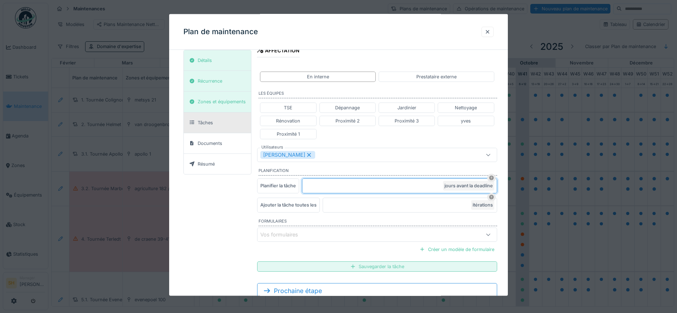
type input "*"
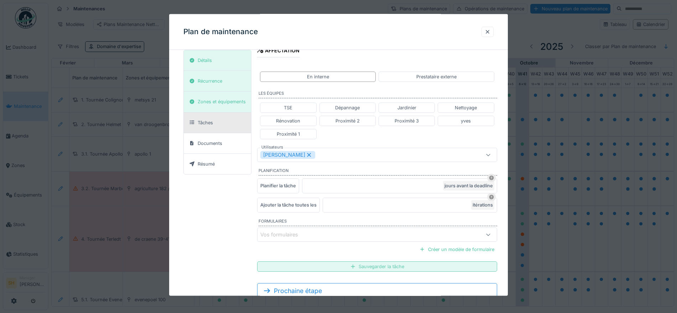
click at [349, 268] on div "Sauvegarder la tâche" at bounding box center [377, 267] width 240 height 10
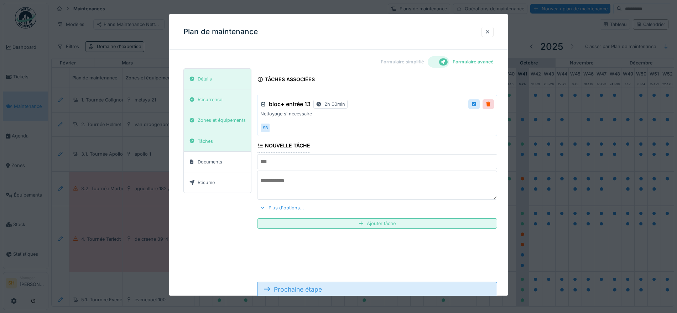
click at [342, 289] on div "Prochaine étape" at bounding box center [377, 290] width 240 height 16
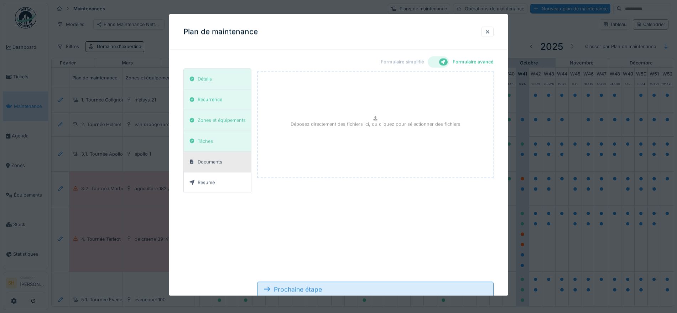
click at [363, 288] on div "Prochaine étape" at bounding box center [375, 290] width 237 height 16
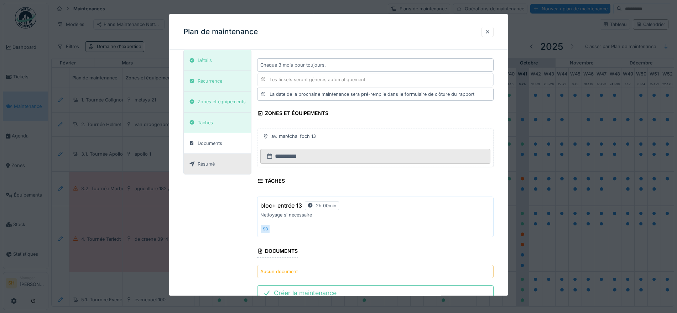
scroll to position [114, 0]
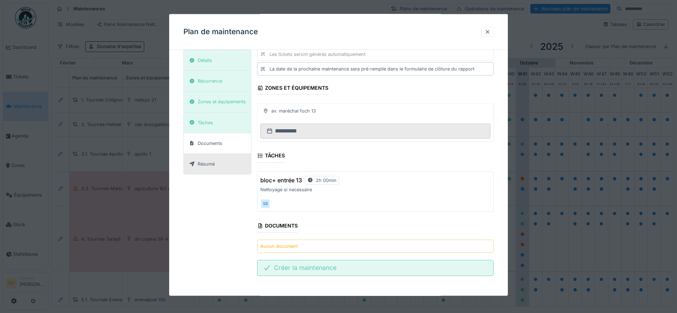
click at [355, 270] on div "Créer la maintenance" at bounding box center [375, 268] width 237 height 16
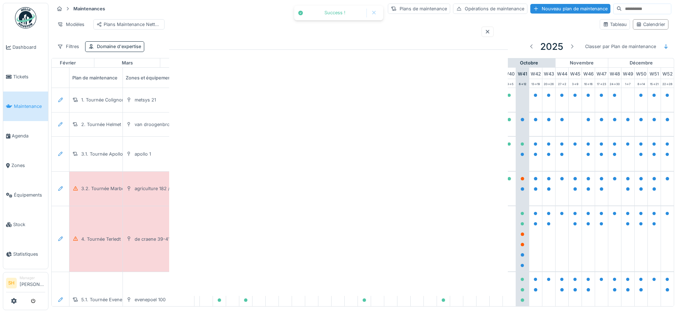
scroll to position [0, 0]
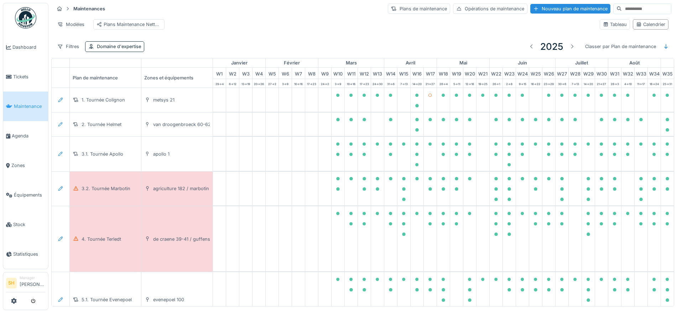
scroll to position [0, 238]
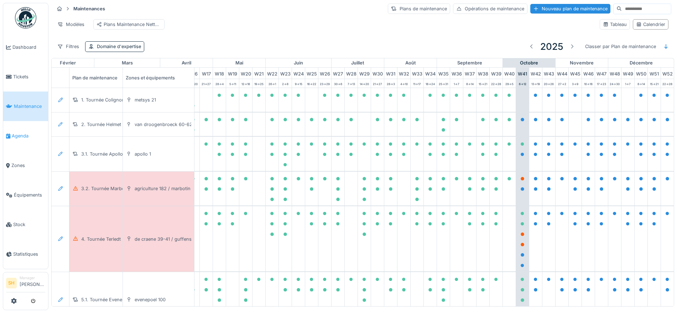
click at [33, 136] on span "Agenda" at bounding box center [28, 136] width 33 height 7
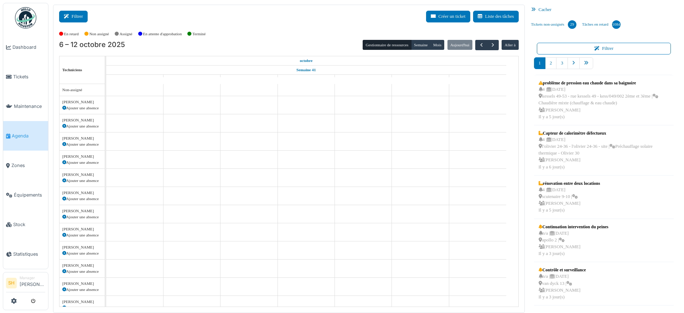
click at [66, 12] on button "Filtrer" at bounding box center [73, 17] width 29 height 12
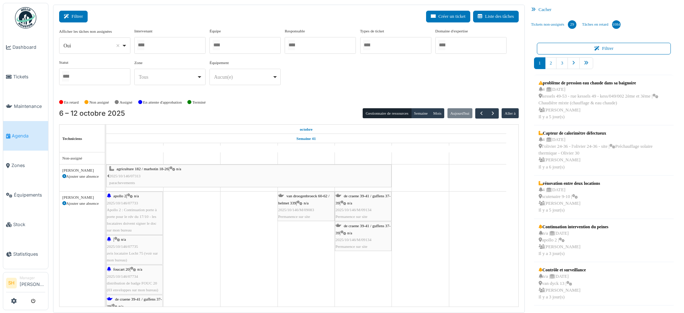
click at [83, 15] on button "Filtrer" at bounding box center [73, 17] width 29 height 12
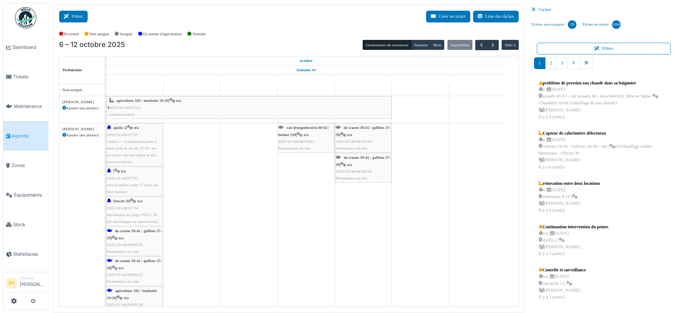
click at [82, 16] on button "Filtrer" at bounding box center [73, 17] width 29 height 12
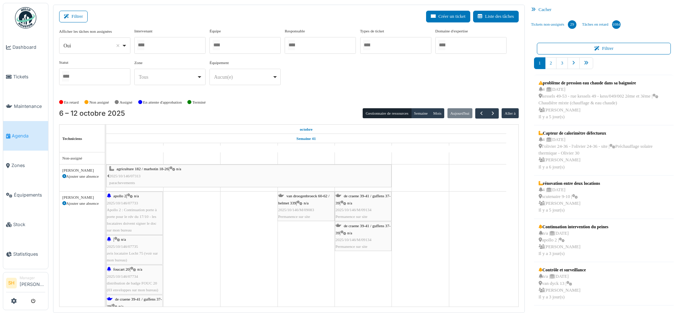
click at [172, 43] on div at bounding box center [169, 45] width 71 height 17
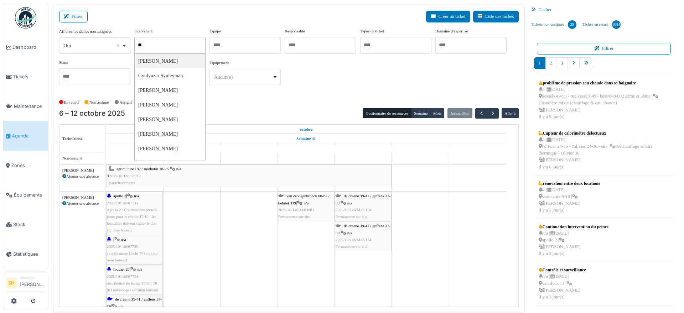
type input "***"
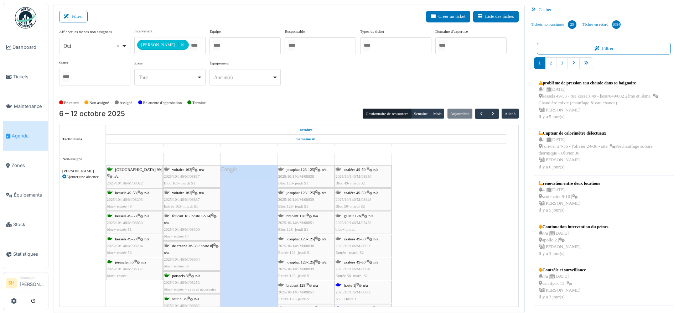
click at [265, 98] on div "En retard Non assigné [GEOGRAPHIC_DATA] En attente d'approbation Terminé" at bounding box center [289, 103] width 460 height 12
click at [28, 105] on span "Maintenance" at bounding box center [29, 106] width 31 height 7
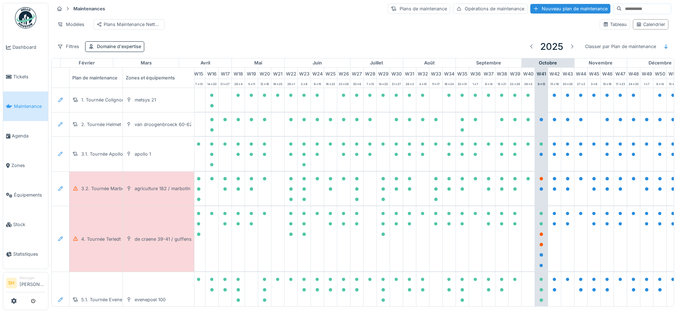
scroll to position [0, 238]
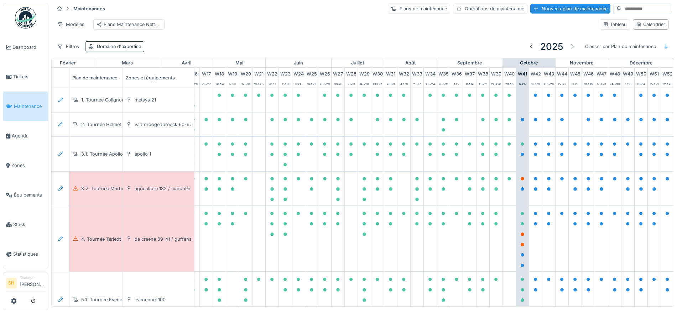
click at [625, 10] on input at bounding box center [646, 9] width 49 height 10
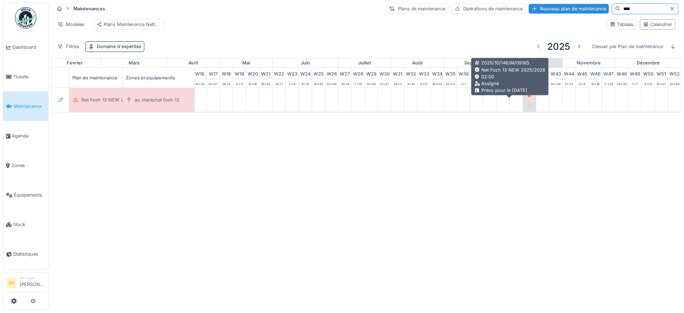
type input "****"
click at [528, 97] on icon at bounding box center [530, 96] width 4 height 4
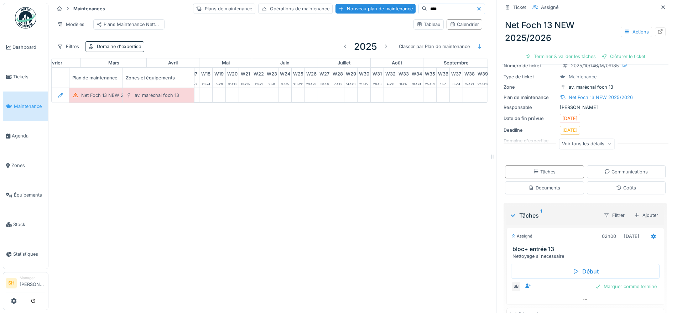
scroll to position [45, 0]
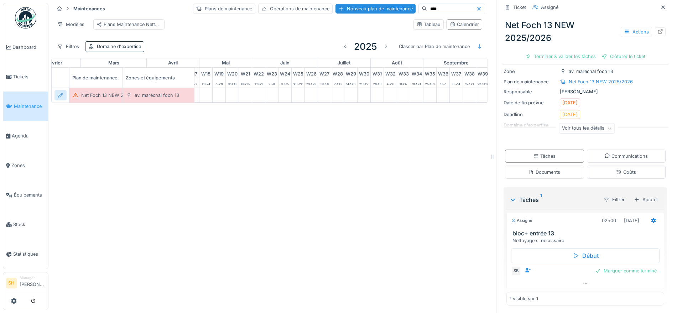
click at [57, 100] on div at bounding box center [61, 95] width 12 height 10
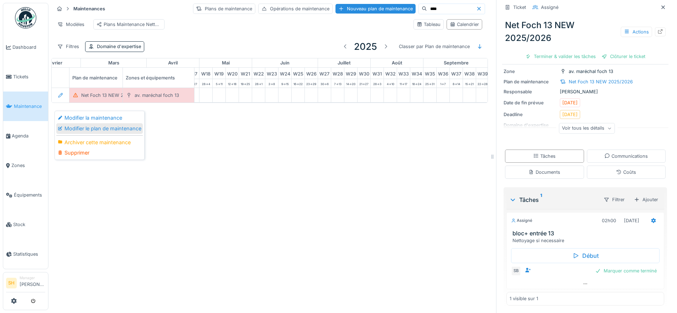
click at [76, 129] on div "Modifier le plan de maintenance" at bounding box center [99, 128] width 87 height 11
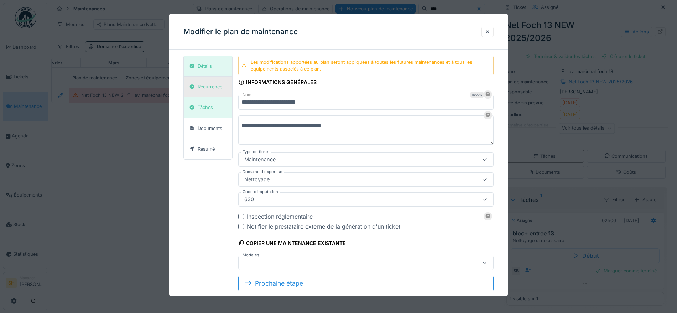
click at [217, 85] on div "Récurrence" at bounding box center [210, 86] width 25 height 7
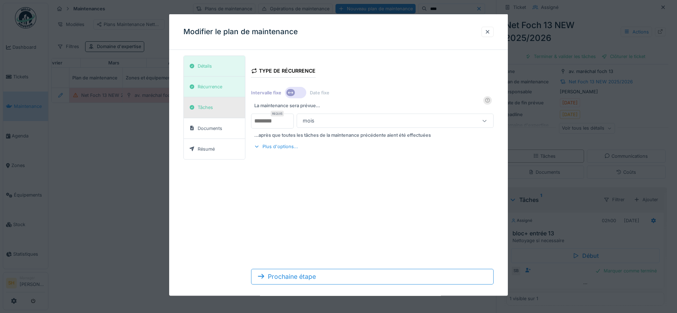
click at [216, 106] on div "Tâches" at bounding box center [214, 107] width 61 height 21
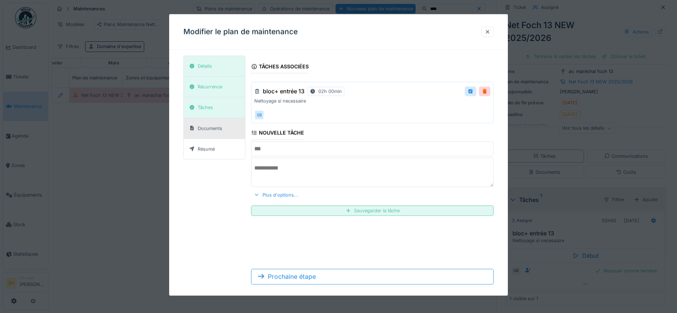
click at [216, 128] on div "Documents" at bounding box center [210, 128] width 25 height 7
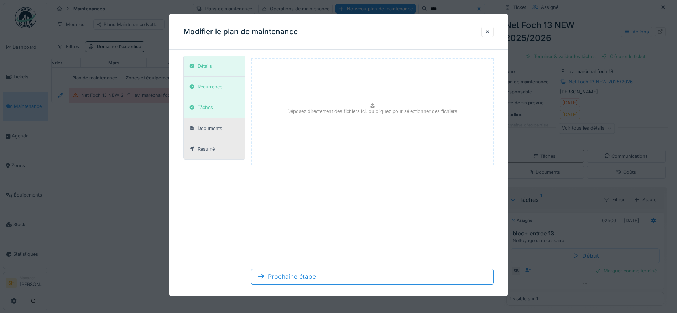
click at [216, 146] on div "Résumé" at bounding box center [202, 148] width 31 height 9
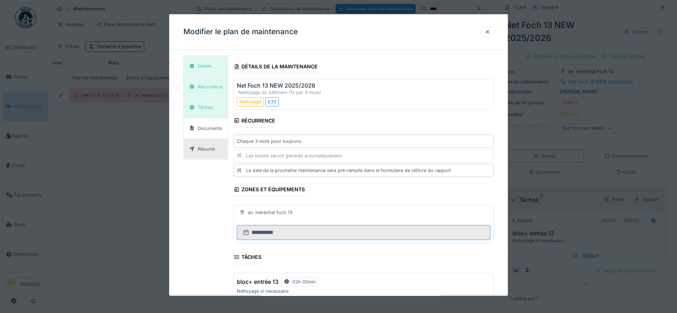
click at [284, 231] on input "**********" at bounding box center [364, 232] width 254 height 15
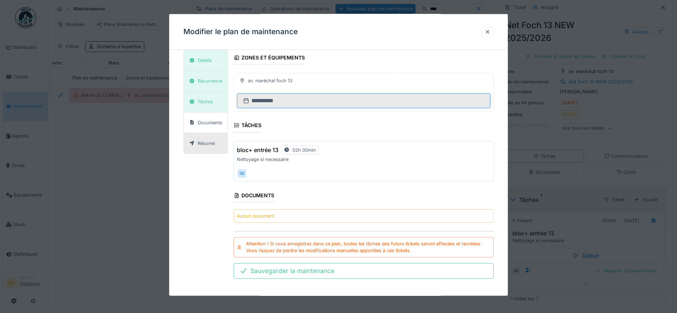
scroll to position [135, 0]
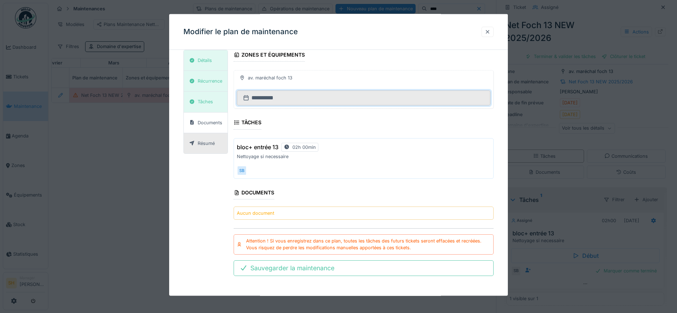
click at [491, 30] on div at bounding box center [488, 31] width 6 height 7
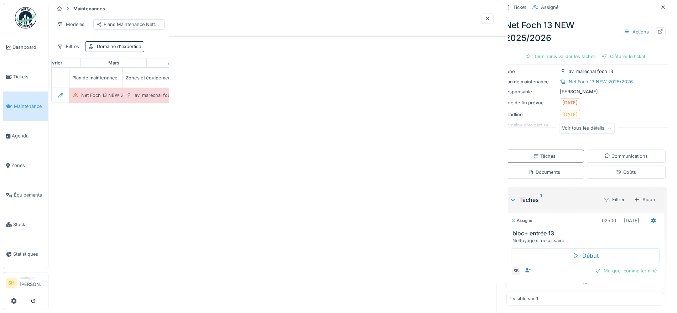
scroll to position [0, 0]
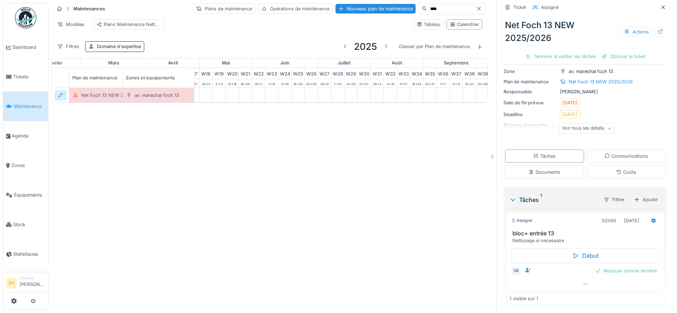
click at [63, 98] on icon at bounding box center [60, 95] width 5 height 5
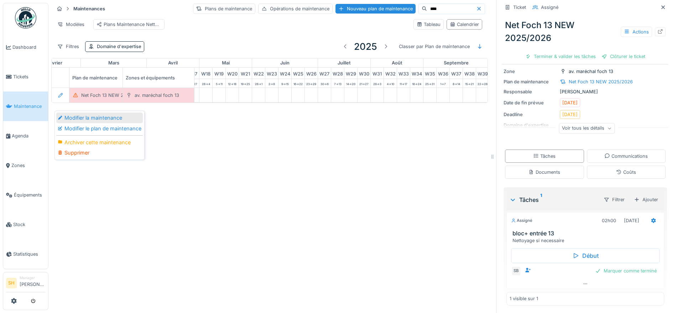
click at [120, 119] on div "Modifier la maintenance" at bounding box center [99, 118] width 87 height 11
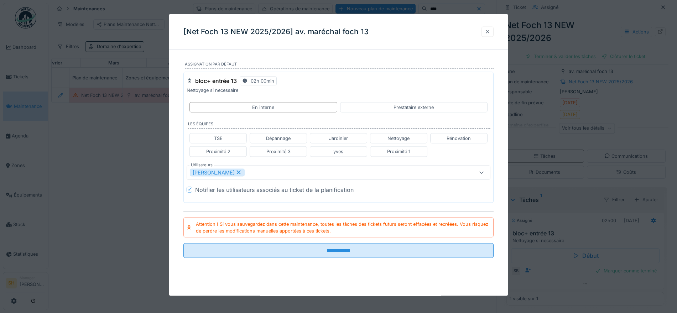
click at [490, 28] on div at bounding box center [488, 31] width 6 height 7
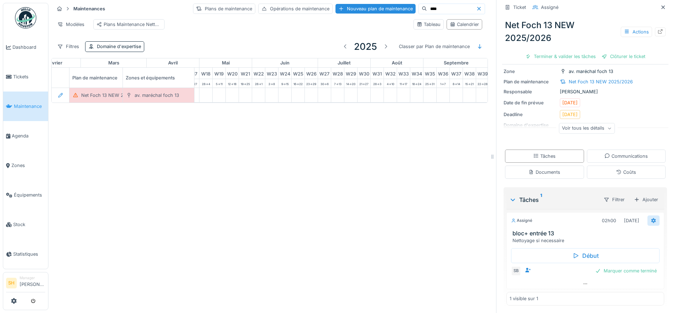
click at [652, 222] on icon at bounding box center [654, 220] width 5 height 5
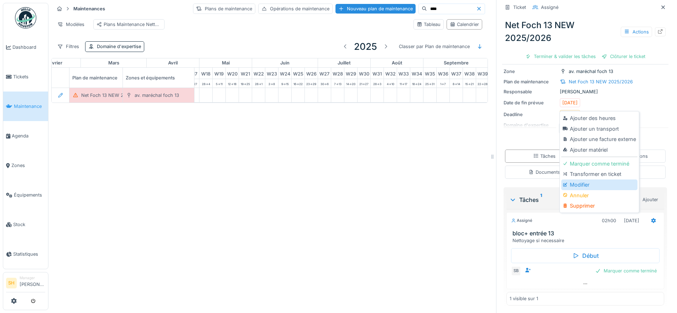
click at [599, 186] on div "Modifier" at bounding box center [600, 185] width 76 height 11
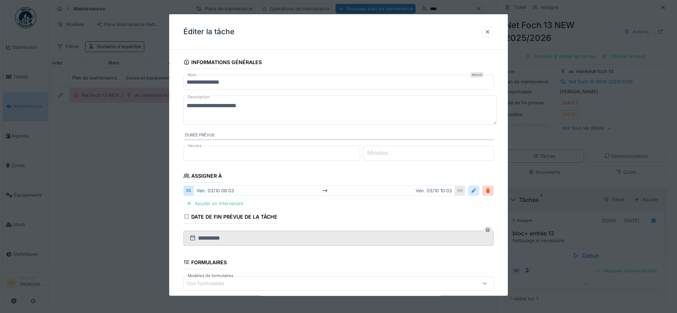
click at [476, 191] on div at bounding box center [474, 190] width 6 height 7
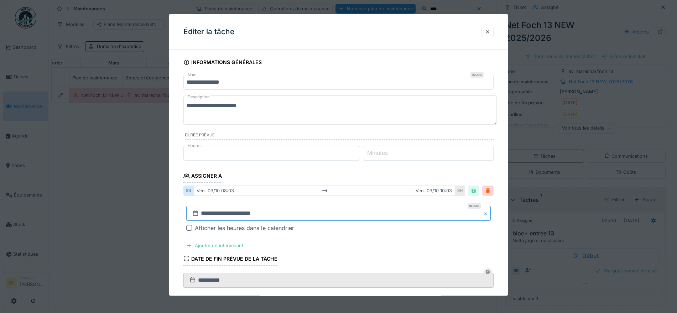
click at [277, 213] on input "**********" at bounding box center [338, 213] width 305 height 15
click at [317, 161] on div "7" at bounding box center [318, 159] width 10 height 10
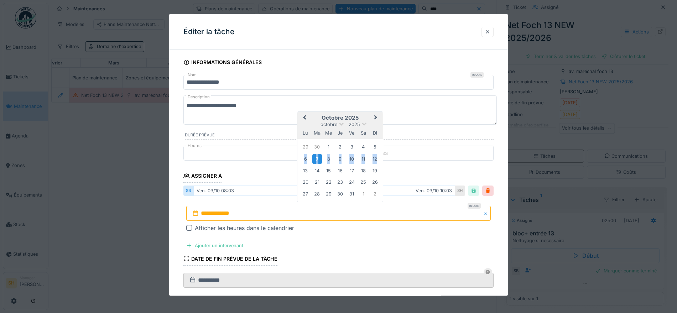
click at [317, 161] on div "7" at bounding box center [318, 159] width 10 height 10
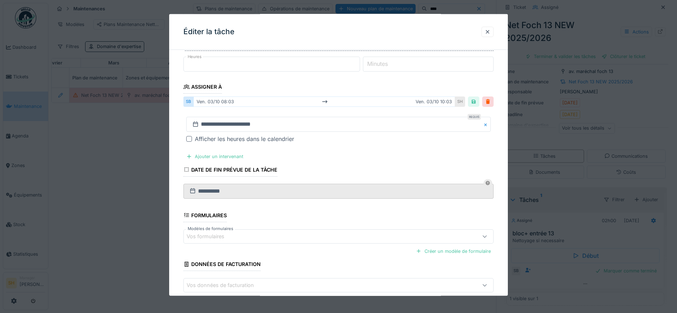
scroll to position [126, 0]
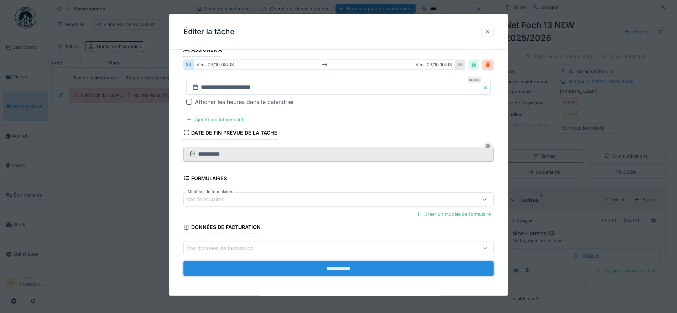
click at [317, 273] on input "**********" at bounding box center [339, 268] width 310 height 15
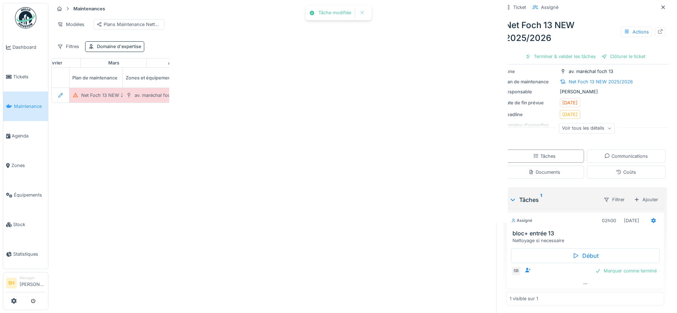
scroll to position [0, 0]
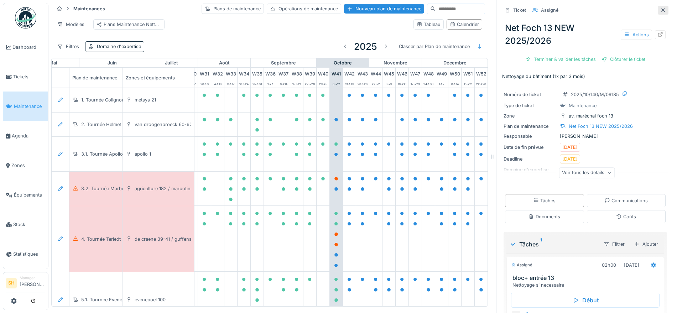
scroll to position [0, 431]
click at [662, 9] on icon at bounding box center [664, 10] width 4 height 4
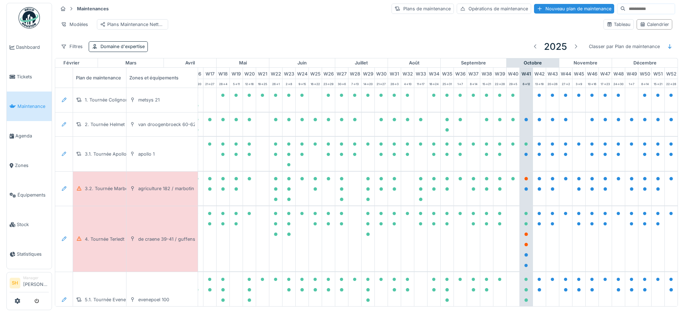
scroll to position [0, 244]
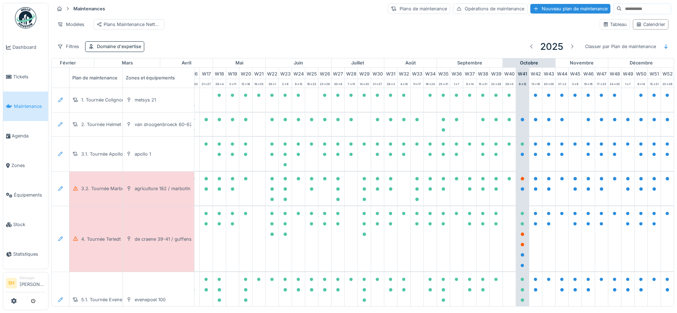
click at [622, 9] on input at bounding box center [646, 9] width 49 height 10
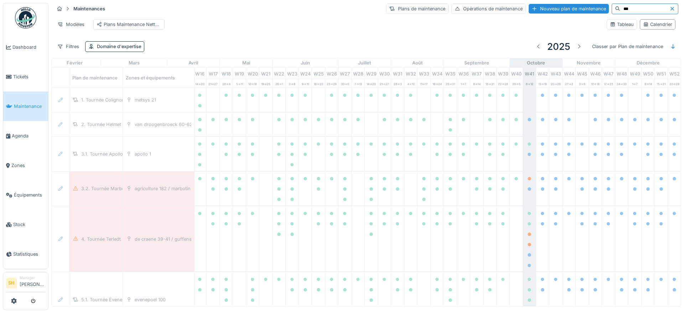
scroll to position [0, 238]
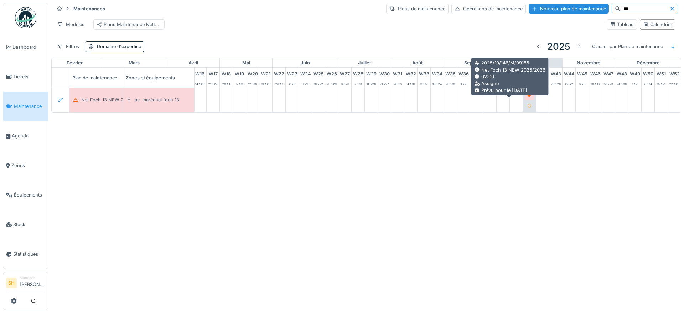
type input "***"
click at [528, 97] on icon at bounding box center [530, 96] width 4 height 4
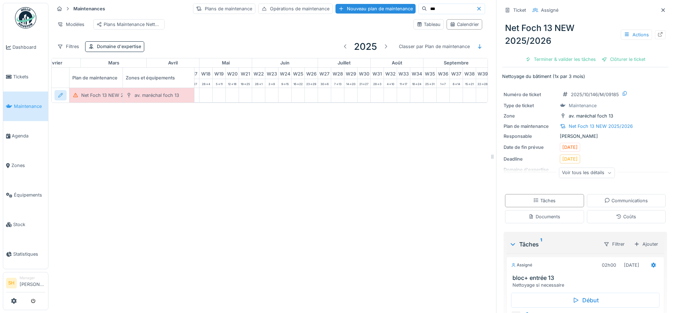
click at [61, 98] on icon at bounding box center [60, 95] width 5 height 5
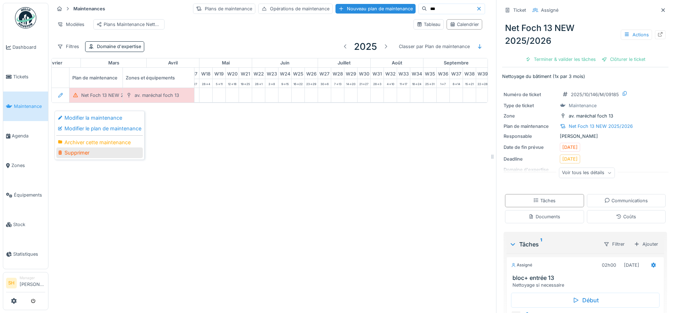
click at [87, 154] on div "Supprimer" at bounding box center [99, 153] width 87 height 11
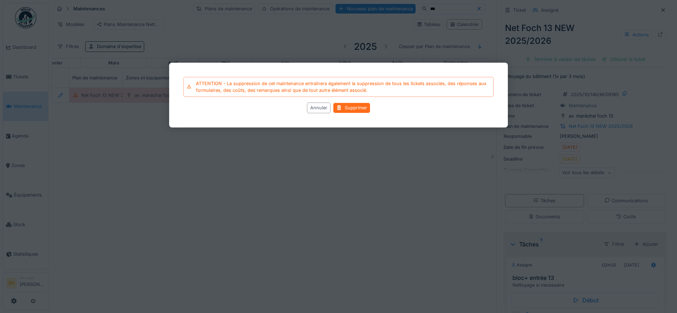
click at [354, 109] on div "Supprimer" at bounding box center [352, 108] width 37 height 10
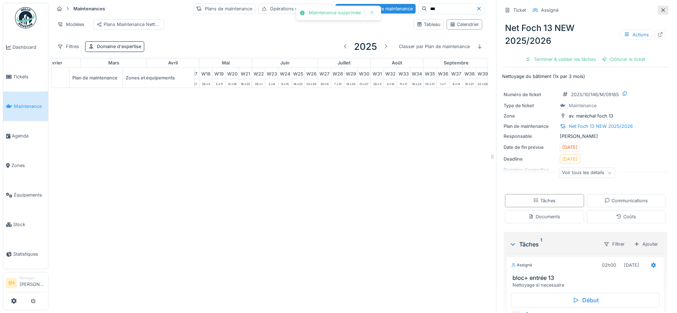
click at [662, 9] on icon at bounding box center [664, 10] width 4 height 4
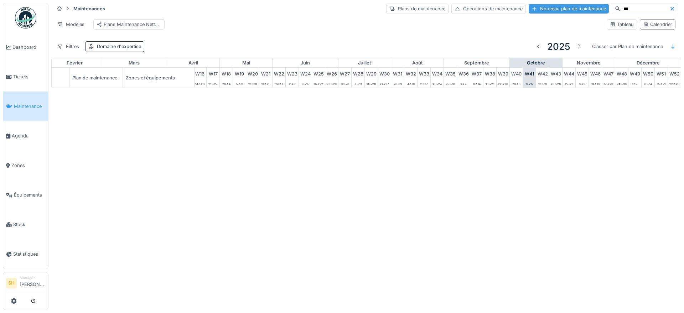
click at [539, 12] on div "Nouveau plan de maintenance" at bounding box center [569, 9] width 80 height 10
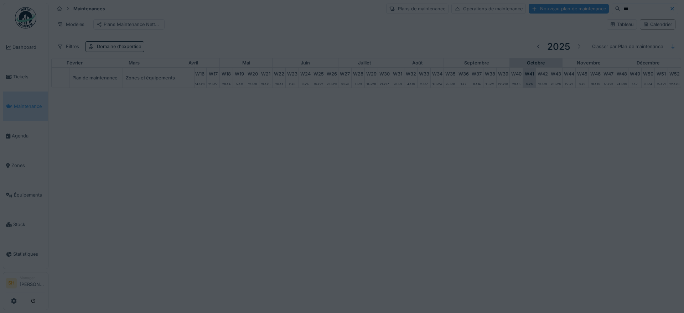
type input "***"
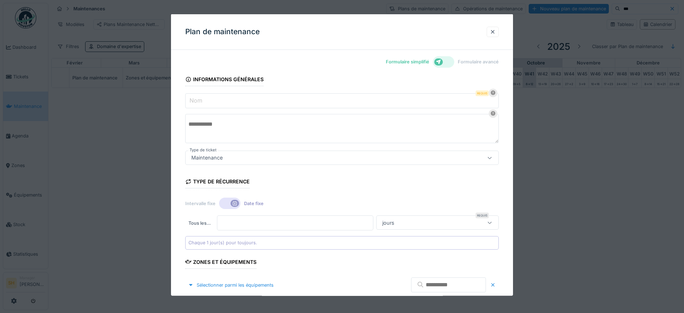
click at [440, 62] on icon at bounding box center [438, 61] width 5 height 5
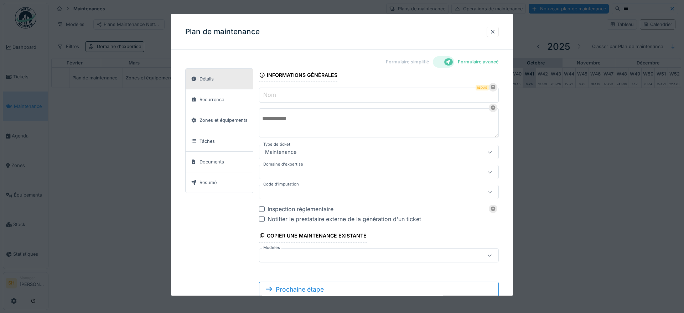
click at [305, 96] on input "Nom" at bounding box center [379, 95] width 240 height 15
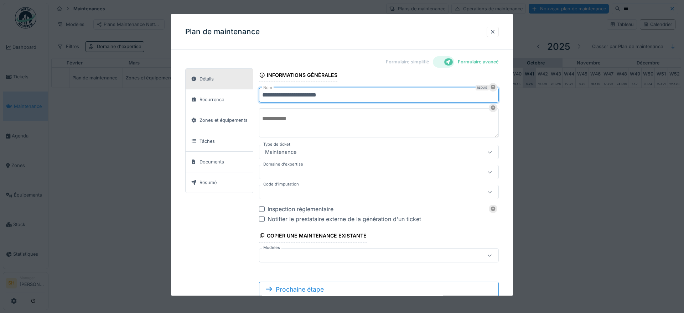
type input "**********"
click at [269, 110] on textarea at bounding box center [379, 122] width 240 height 29
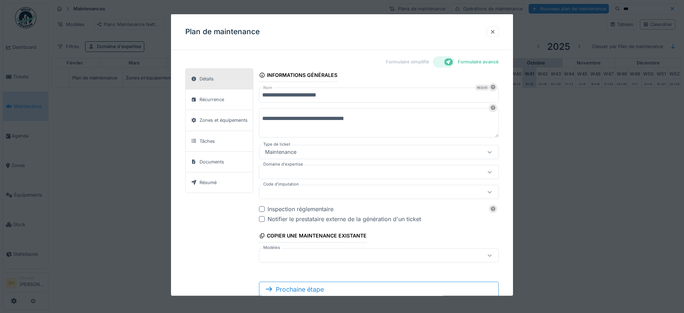
type textarea "**********"
click at [309, 153] on div "Maintenance" at bounding box center [364, 152] width 205 height 8
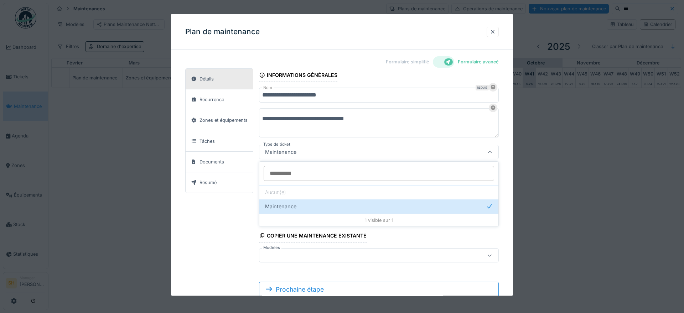
click at [306, 173] on input "Type de ticket" at bounding box center [379, 173] width 231 height 15
click at [507, 173] on div "**********" at bounding box center [342, 187] width 342 height 262
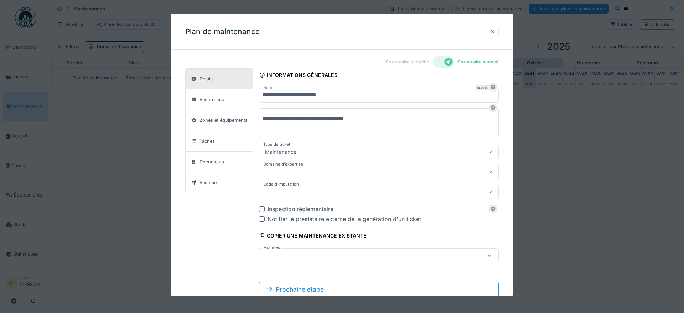
click at [333, 175] on div at bounding box center [364, 172] width 205 height 8
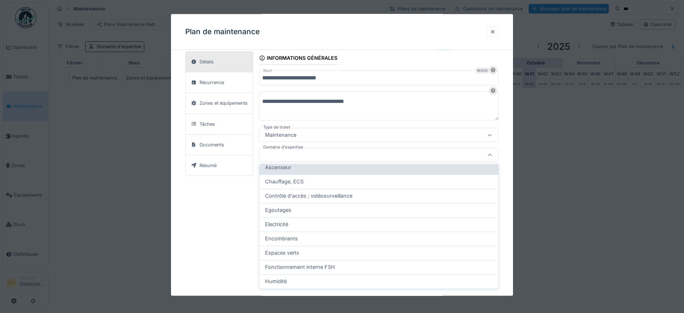
scroll to position [134, 0]
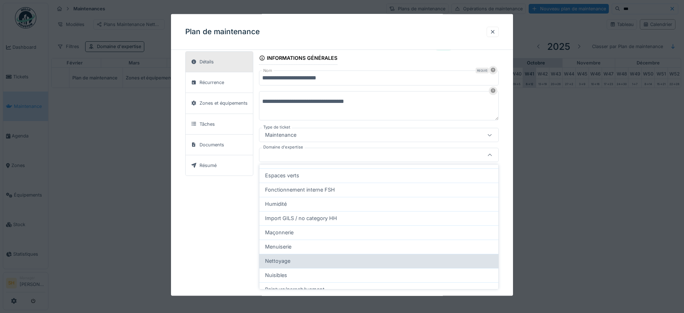
click at [300, 265] on div "Nettoyage" at bounding box center [378, 261] width 239 height 14
type input "****"
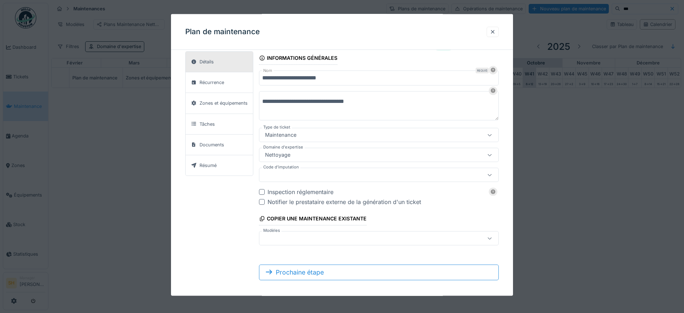
click at [300, 175] on div at bounding box center [364, 175] width 205 height 8
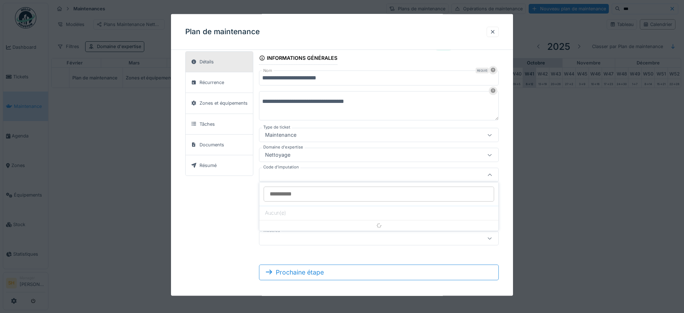
scroll to position [21, 0]
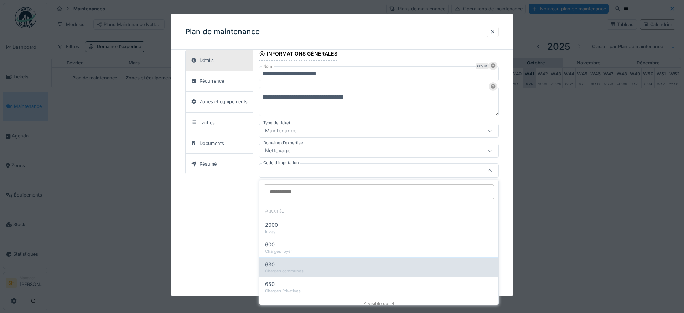
click at [282, 270] on div "Charges communes" at bounding box center [379, 271] width 228 height 6
type input "***"
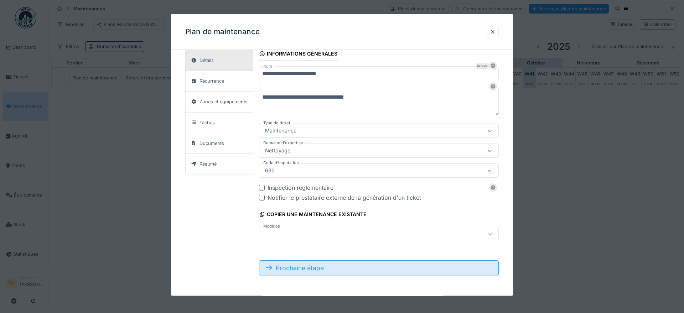
click at [319, 267] on div "Prochaine étape" at bounding box center [379, 268] width 240 height 16
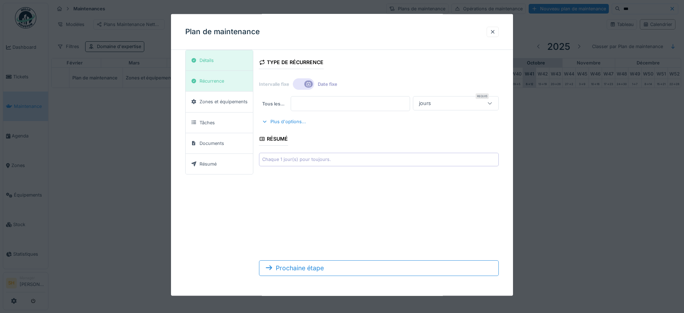
click at [308, 83] on icon at bounding box center [308, 84] width 4 height 4
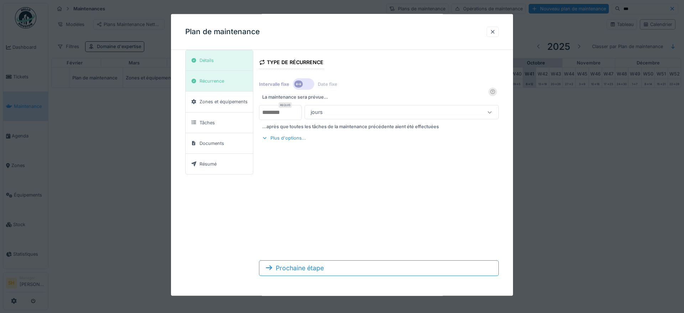
click at [279, 113] on input "*" at bounding box center [280, 112] width 43 height 15
click at [297, 109] on input "*" at bounding box center [280, 112] width 43 height 15
type input "*"
click at [297, 109] on input "*" at bounding box center [280, 112] width 43 height 15
click at [494, 112] on div at bounding box center [489, 112] width 17 height 14
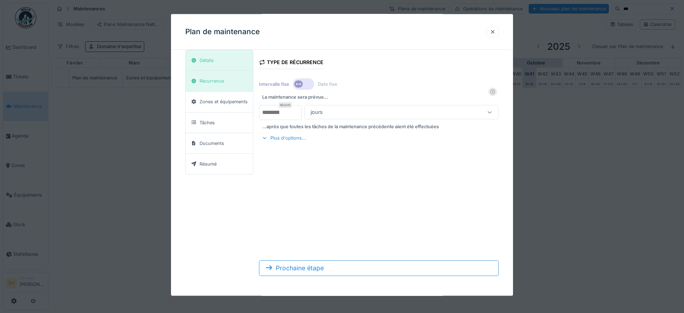
scroll to position [0, 0]
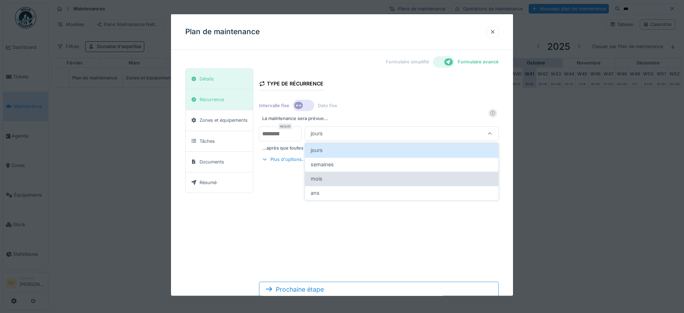
click at [365, 174] on div "mois" at bounding box center [402, 179] width 194 height 14
type input "*******"
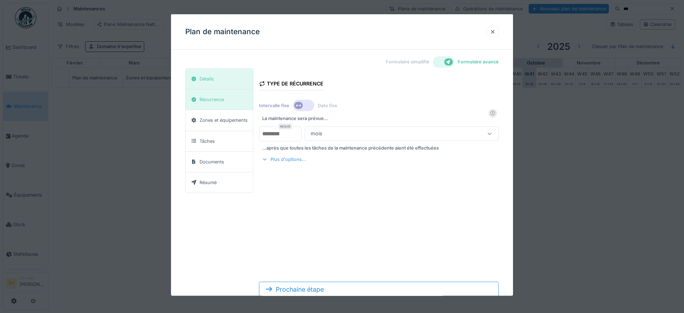
click at [283, 161] on div "Plus d'options..." at bounding box center [284, 160] width 50 height 10
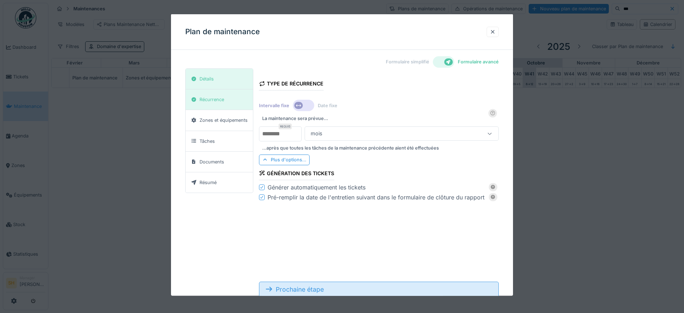
click at [315, 287] on div "Prochaine étape" at bounding box center [379, 290] width 240 height 16
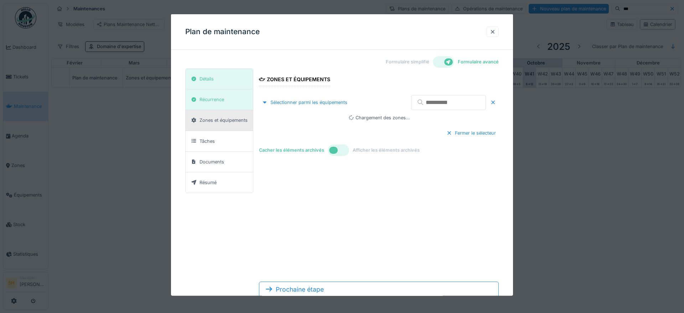
click at [432, 100] on input "text" at bounding box center [448, 102] width 75 height 15
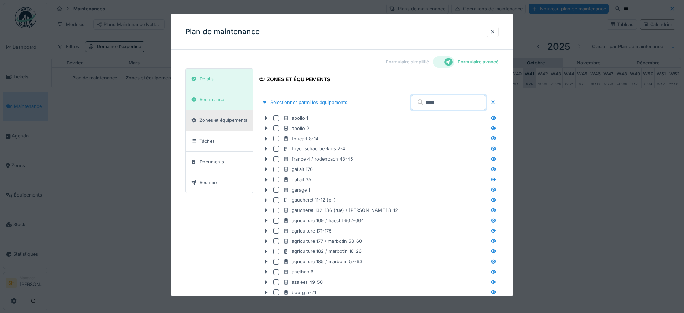
click at [426, 102] on input "****" at bounding box center [448, 102] width 75 height 15
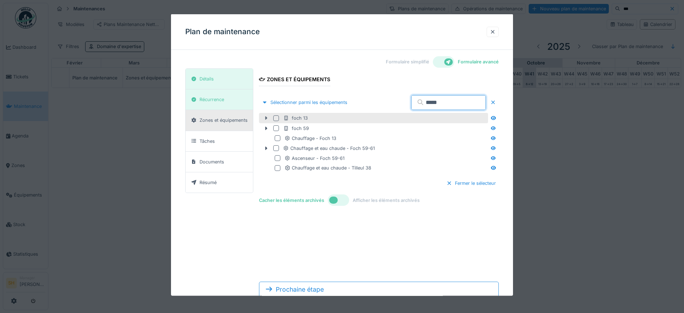
type input "****"
click at [264, 118] on icon at bounding box center [266, 118] width 6 height 5
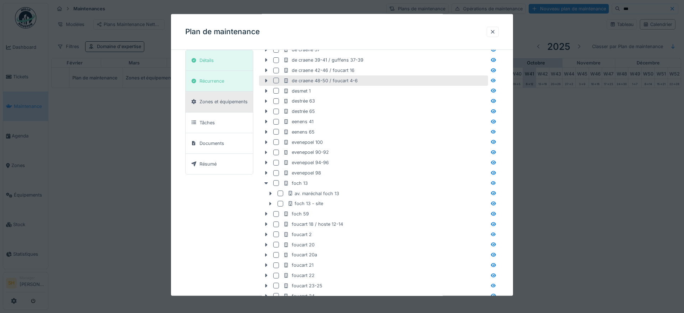
scroll to position [535, 0]
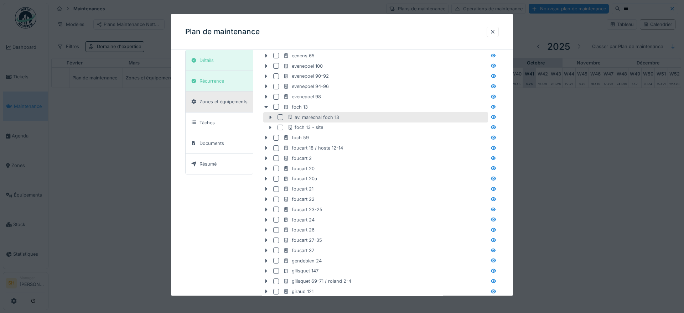
click at [279, 115] on div at bounding box center [281, 117] width 6 height 6
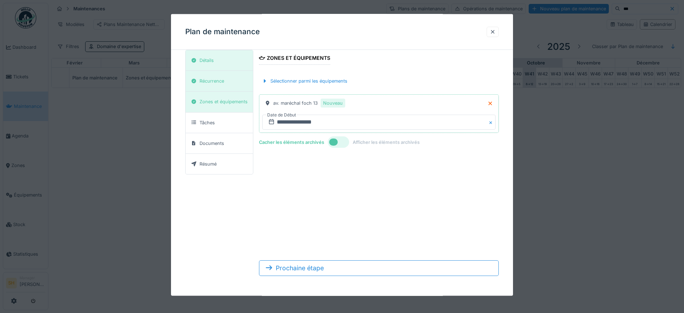
scroll to position [21, 0]
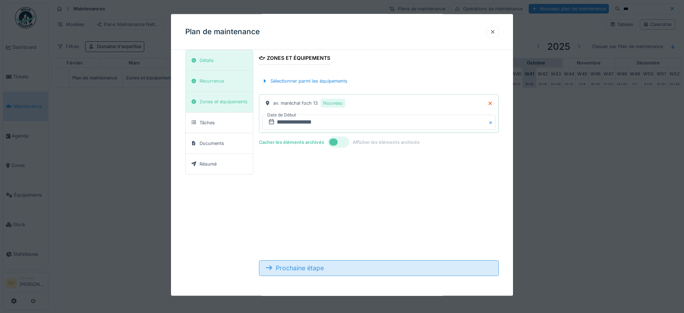
click at [361, 270] on div "Prochaine étape" at bounding box center [379, 268] width 240 height 16
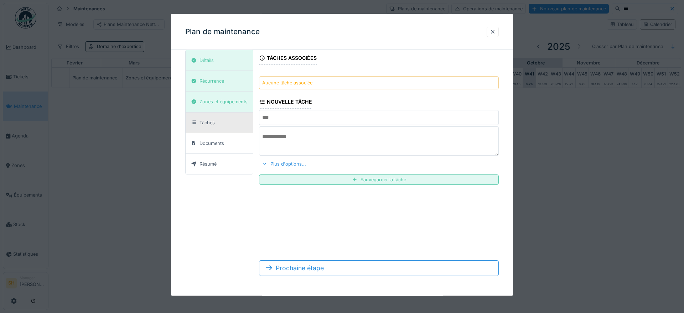
click at [321, 117] on input "text" at bounding box center [379, 117] width 240 height 15
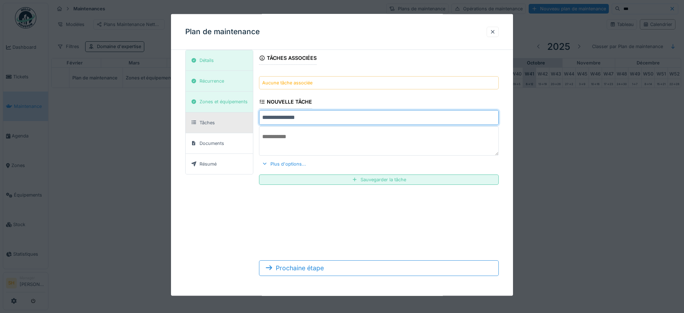
type input "**********"
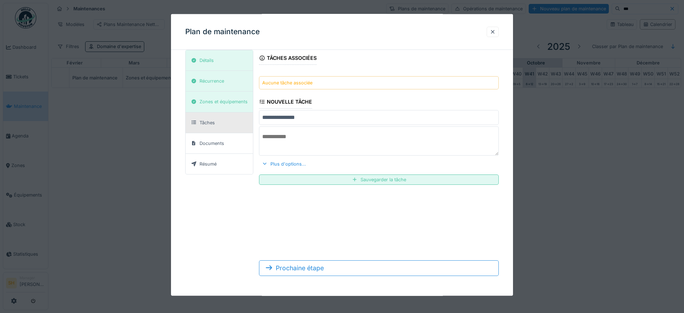
click at [343, 150] on textarea at bounding box center [379, 141] width 240 height 29
type textarea "**********"
click at [290, 163] on div "Plus d'options..." at bounding box center [284, 164] width 50 height 10
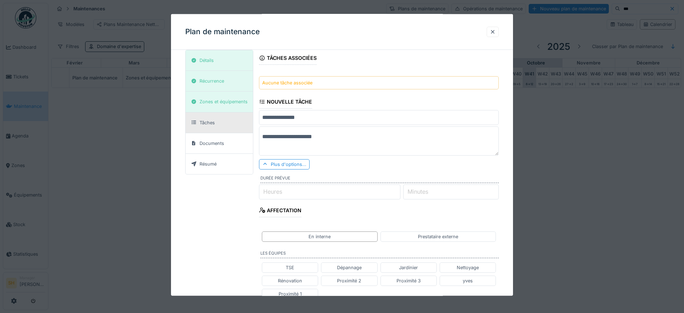
click at [306, 193] on input "Heures" at bounding box center [329, 191] width 141 height 15
type input "*"
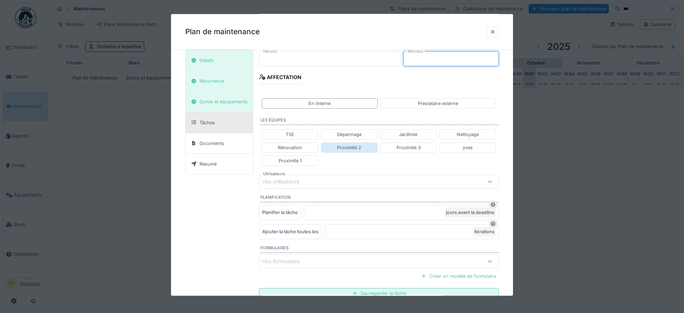
scroll to position [155, 0]
type input "**"
click at [326, 185] on div "Vos utilisateurs" at bounding box center [364, 181] width 205 height 8
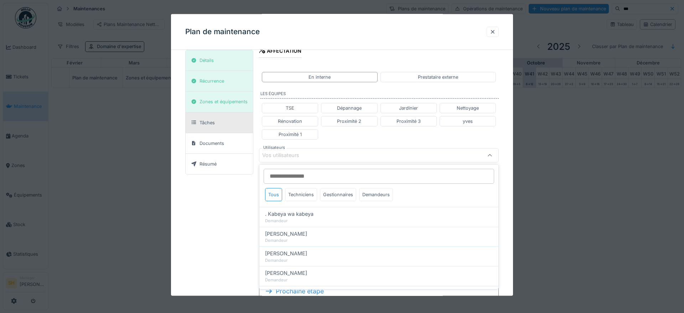
scroll to position [181, 0]
type input "***"
click at [306, 195] on div "Techniciens" at bounding box center [301, 194] width 32 height 13
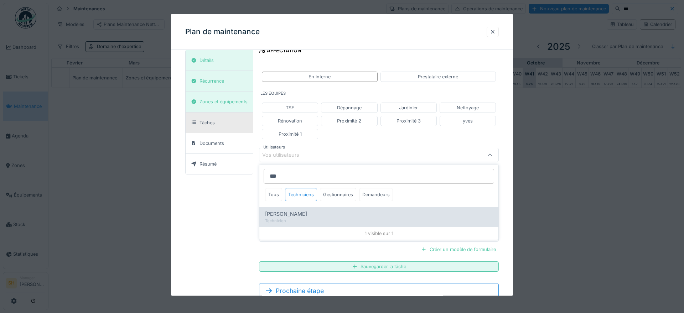
click at [293, 217] on span "[PERSON_NAME]" at bounding box center [286, 214] width 42 height 8
type input "*****"
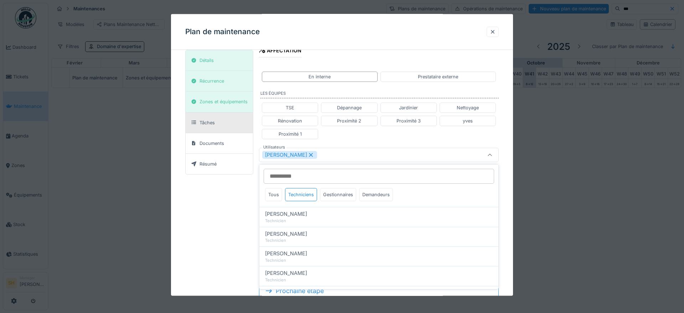
click at [505, 135] on div "**********" at bounding box center [342, 96] width 342 height 445
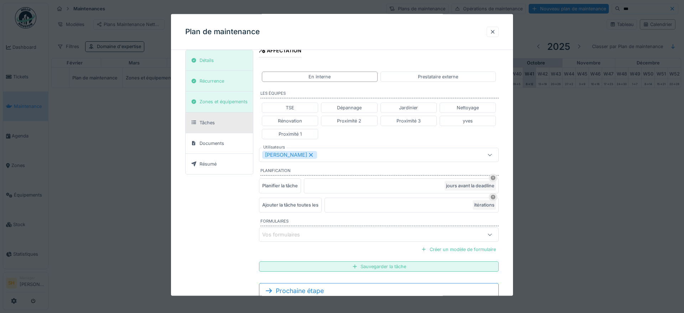
click at [352, 267] on div at bounding box center [355, 266] width 6 height 7
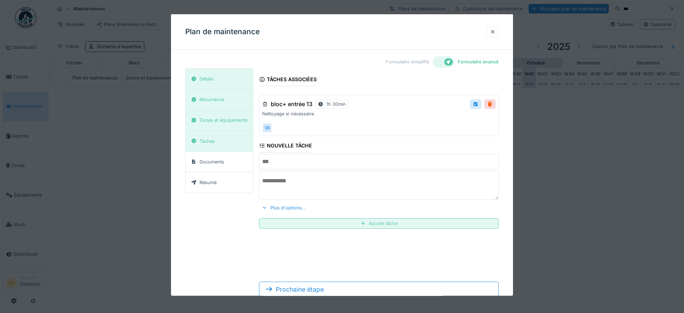
scroll to position [21, 0]
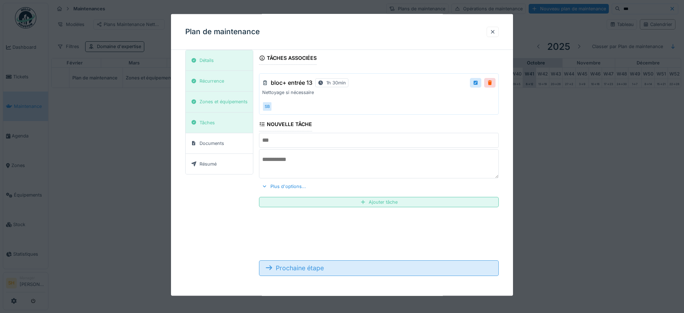
click at [338, 271] on div "Prochaine étape" at bounding box center [379, 268] width 240 height 16
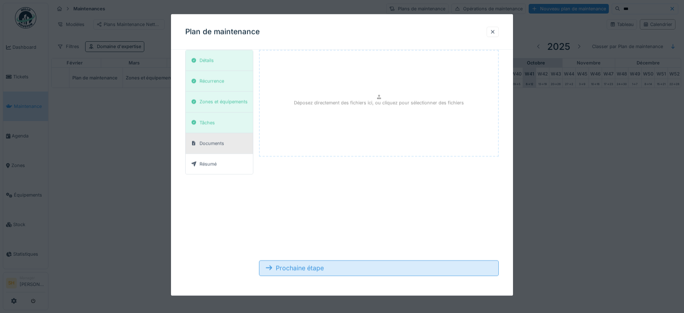
click at [332, 268] on div "Prochaine étape" at bounding box center [379, 268] width 240 height 16
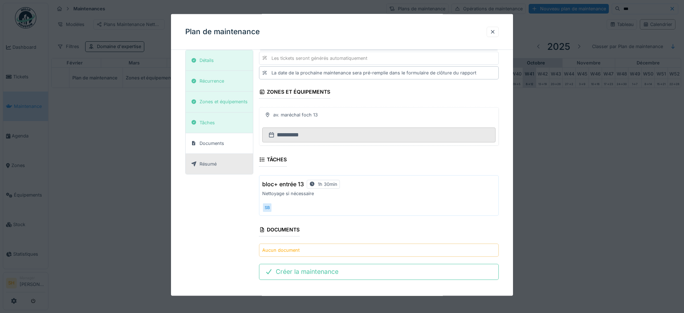
scroll to position [114, 0]
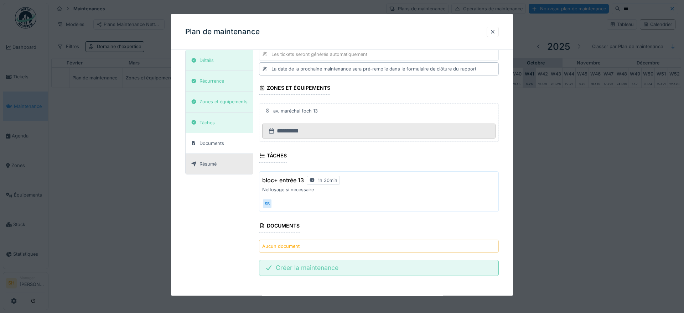
click at [367, 269] on div "Créer la maintenance" at bounding box center [379, 268] width 240 height 16
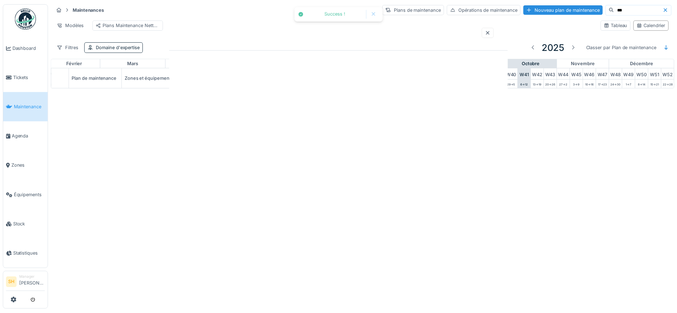
scroll to position [0, 0]
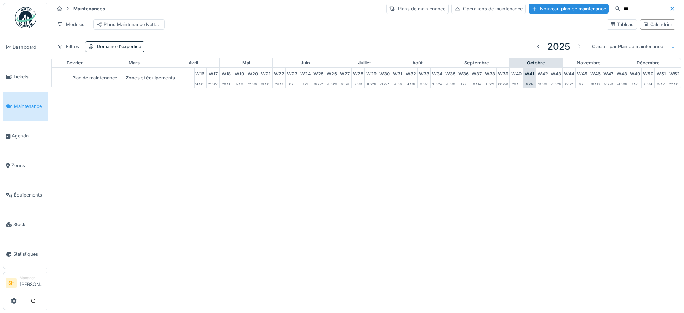
click at [620, 7] on input "***" at bounding box center [644, 9] width 49 height 10
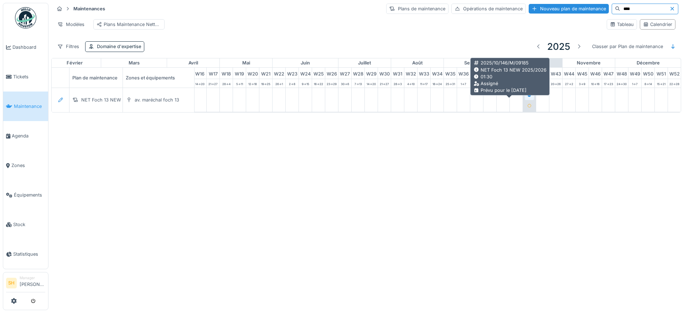
type input "****"
click at [528, 97] on icon at bounding box center [530, 96] width 4 height 4
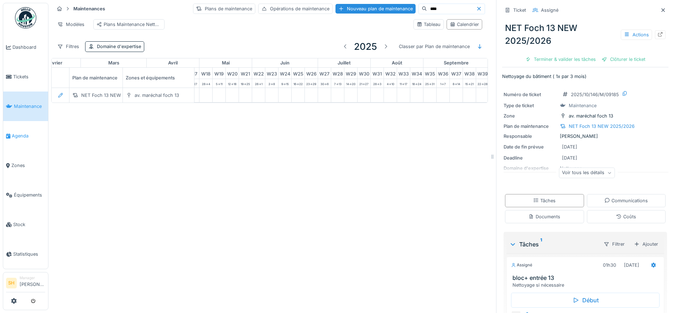
click at [26, 133] on span "Agenda" at bounding box center [28, 136] width 33 height 7
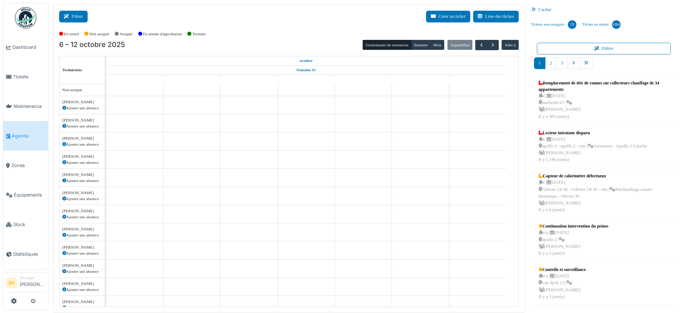
click at [81, 16] on button "Filtrer" at bounding box center [73, 17] width 29 height 12
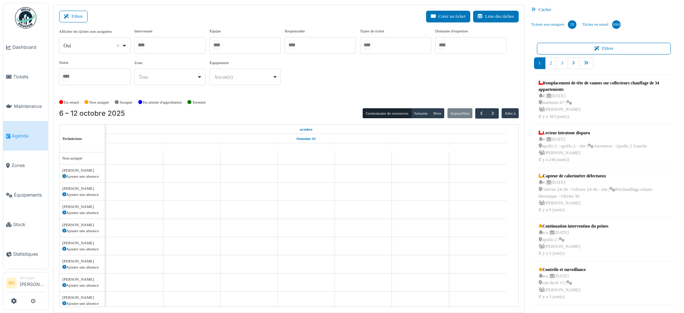
click at [173, 47] on div at bounding box center [169, 45] width 71 height 17
type input "***"
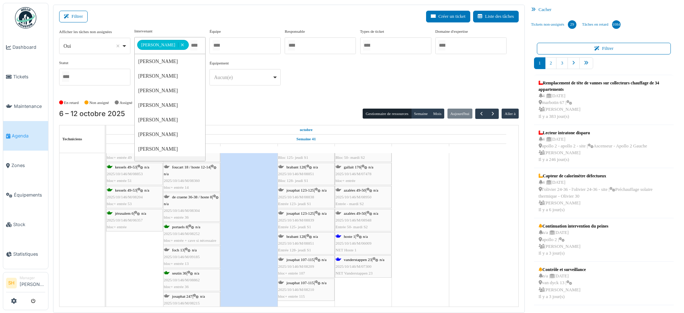
scroll to position [61, 0]
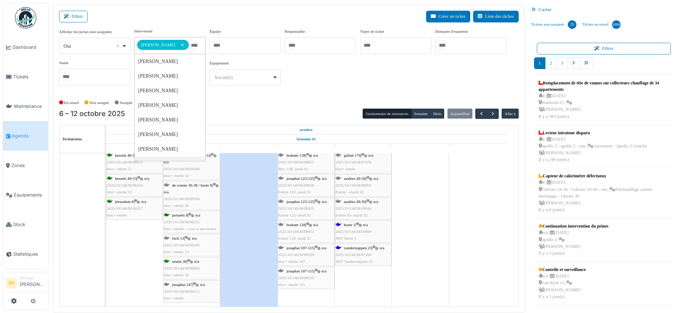
click at [201, 293] on div "[PERSON_NAME] 247 | n/a 2025/10/146/M/08215 bloc+ entrée" at bounding box center [192, 292] width 56 height 21
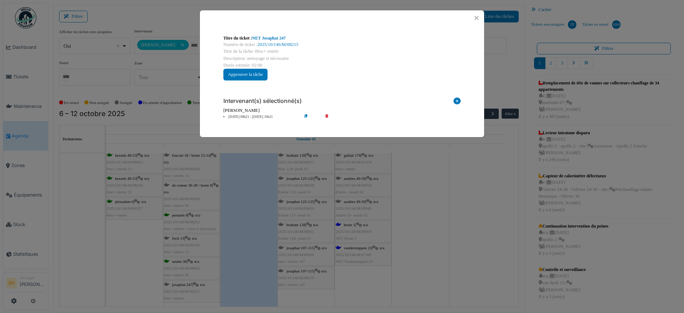
click at [433, 222] on div "Titre du ticket : NET [PERSON_NAME] 247 Numéro de ticket : 2025/10/146/M/08215 …" at bounding box center [342, 156] width 684 height 313
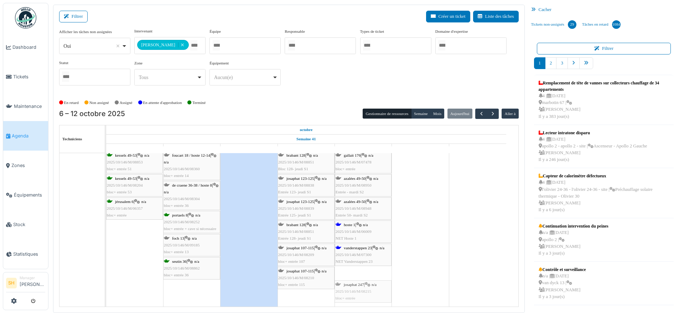
drag, startPoint x: 195, startPoint y: 290, endPoint x: 365, endPoint y: 281, distance: 171.0
click at [106, 281] on div "[GEOGRAPHIC_DATA] 99 | n/a 2025/10/146/M/08922 bloc+ entrée voltaire 163 | n/a …" at bounding box center [106, 206] width 0 height 202
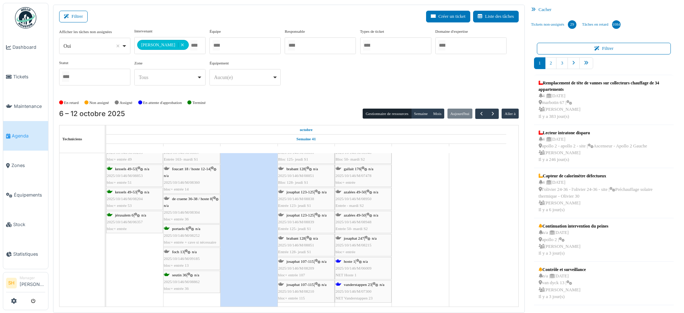
scroll to position [47, 0]
drag, startPoint x: 362, startPoint y: 244, endPoint x: 216, endPoint y: 249, distance: 146.6
click at [106, 249] on div "[GEOGRAPHIC_DATA] 99 | n/a 2025/10/146/M/08922 bloc+ entrée voltaire 163 | n/a …" at bounding box center [106, 212] width 0 height 189
click at [420, 220] on td at bounding box center [420, 213] width 57 height 215
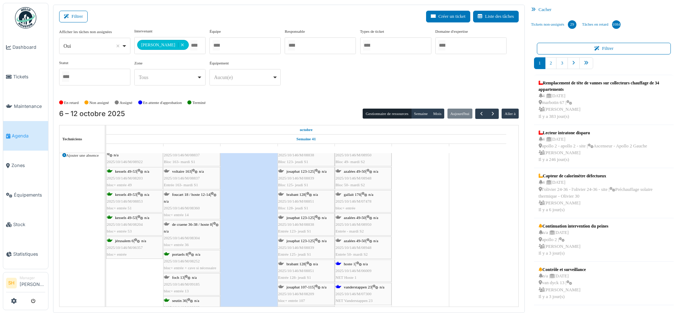
scroll to position [0, 0]
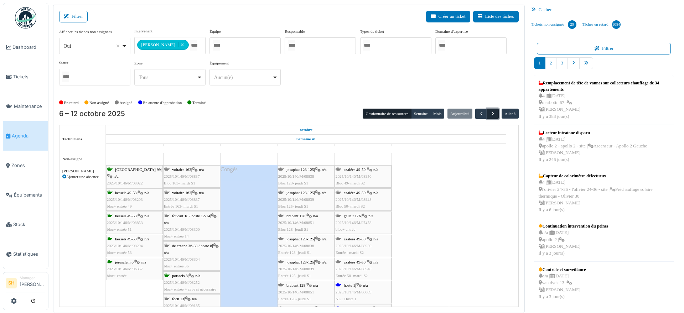
click at [490, 112] on span "button" at bounding box center [493, 114] width 6 height 6
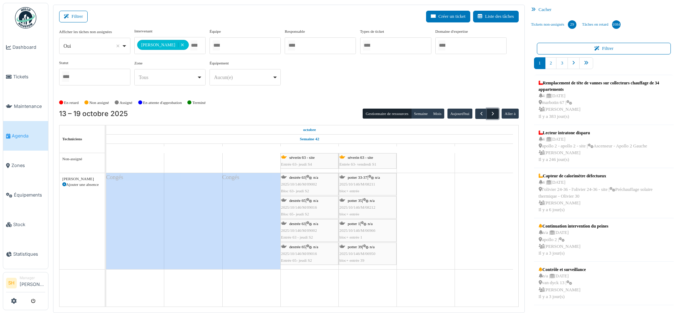
click at [490, 114] on span "button" at bounding box center [493, 114] width 6 height 6
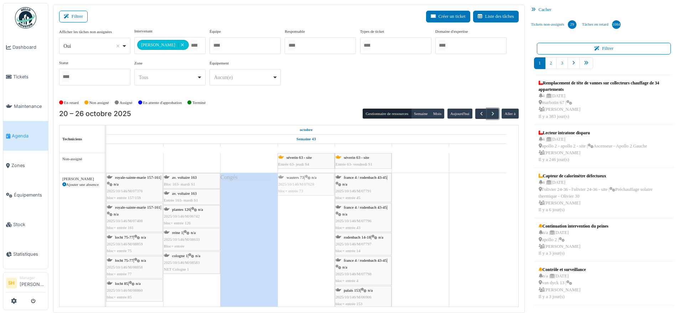
drag, startPoint x: 430, startPoint y: 187, endPoint x: 320, endPoint y: 222, distance: 115.4
click at [320, 222] on div "séverin 63 - site Entrée 63- jeudi S4 [GEOGRAPHIC_DATA] 63 - site Entrée 63- ve…" at bounding box center [312, 233] width 412 height 160
click at [479, 114] on span "button" at bounding box center [482, 114] width 6 height 6
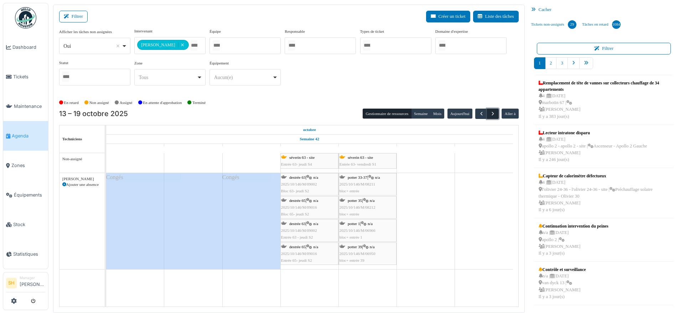
click at [490, 113] on span "button" at bounding box center [493, 114] width 6 height 6
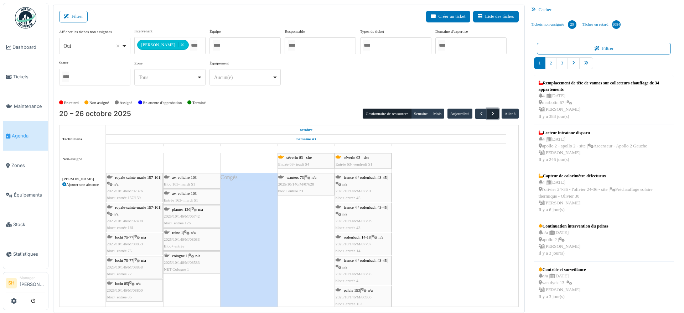
click at [490, 113] on span "button" at bounding box center [493, 114] width 6 height 6
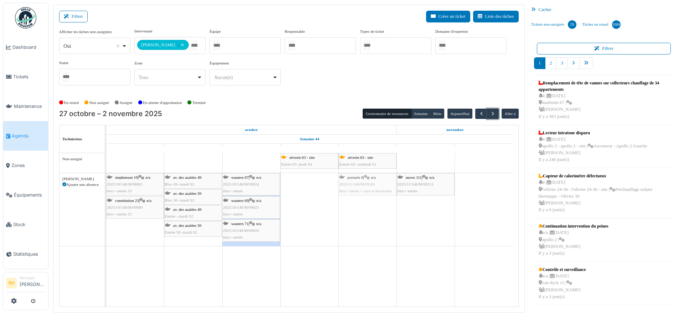
click at [106, 184] on div "[PERSON_NAME] 19 | n/a 2025/10/146/M/08861 bloc+ entrée 19 av. des azalées 49 B…" at bounding box center [106, 209] width 0 height 73
drag, startPoint x: 425, startPoint y: 179, endPoint x: 383, endPoint y: 203, distance: 49.0
click at [383, 203] on div "séverin 63 - site Entrée 63- jeudi S4 [GEOGRAPHIC_DATA] 63 - site Entrée 63- ve…" at bounding box center [312, 230] width 412 height 154
click at [475, 113] on button "button" at bounding box center [481, 114] width 12 height 10
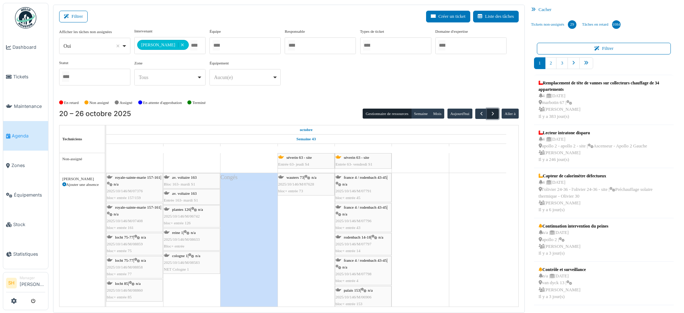
click at [490, 114] on span "button" at bounding box center [493, 114] width 6 height 6
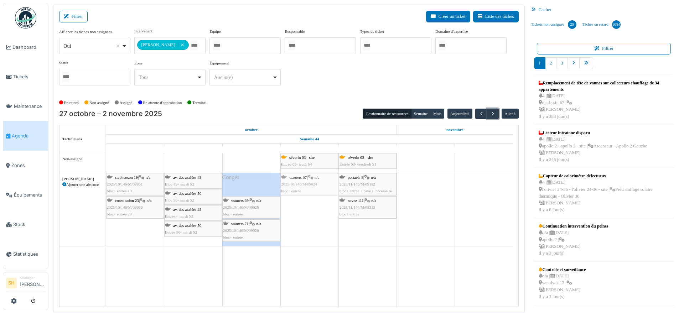
drag, startPoint x: 255, startPoint y: 180, endPoint x: 287, endPoint y: 194, distance: 34.8
click at [106, 194] on div "[PERSON_NAME] 19 | n/a 2025/10/146/M/08861 bloc+ entrée 19 av. des azalées 49 B…" at bounding box center [106, 209] width 0 height 73
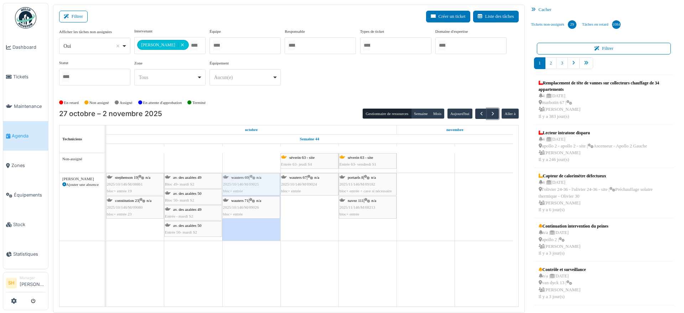
drag, startPoint x: 262, startPoint y: 180, endPoint x: 295, endPoint y: 200, distance: 38.7
click at [295, 200] on div "séverin 63 - site Entrée 63- jeudi S4 [GEOGRAPHIC_DATA] 63 - site Entrée 63- ve…" at bounding box center [312, 230] width 412 height 154
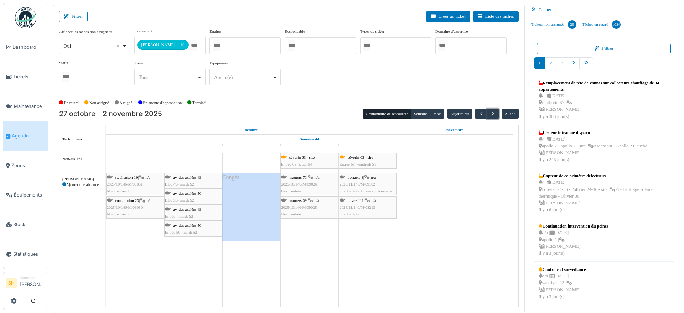
drag, startPoint x: 262, startPoint y: 180, endPoint x: 295, endPoint y: 212, distance: 46.4
click at [106, 212] on div "[PERSON_NAME] 19 | n/a 2025/10/146/M/08861 bloc+ entrée 19 av. des azalées 49 B…" at bounding box center [106, 207] width 0 height 68
click at [479, 113] on span "button" at bounding box center [482, 114] width 6 height 6
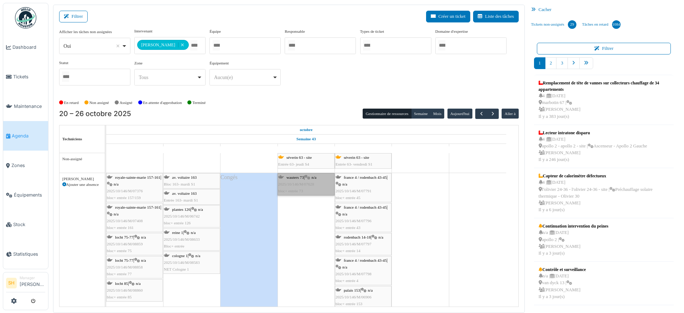
drag, startPoint x: 296, startPoint y: 177, endPoint x: 438, endPoint y: 194, distance: 143.5
click at [438, 194] on td at bounding box center [420, 233] width 57 height 160
click at [311, 177] on link "[PERSON_NAME] 73 | n/a 2025/10/146/M/07628 bloc+ entrée 73" at bounding box center [306, 184] width 57 height 23
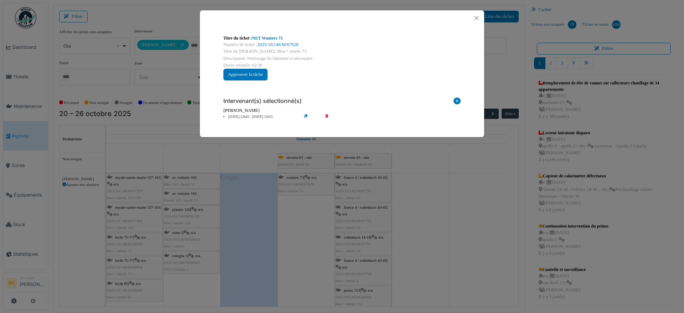
click at [250, 115] on li "23 oct 12h45 - 23 oct 15h15" at bounding box center [261, 116] width 82 height 5
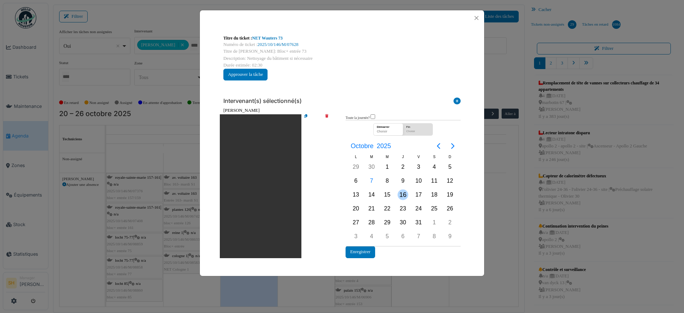
click at [401, 195] on div "16" at bounding box center [403, 195] width 11 height 11
click at [404, 195] on div "16" at bounding box center [403, 195] width 11 height 11
click at [366, 252] on button "Enregistrer" at bounding box center [361, 252] width 30 height 12
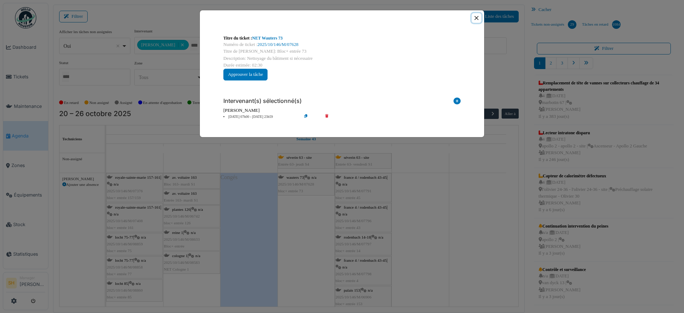
click at [476, 17] on button "Close" at bounding box center [477, 18] width 10 height 10
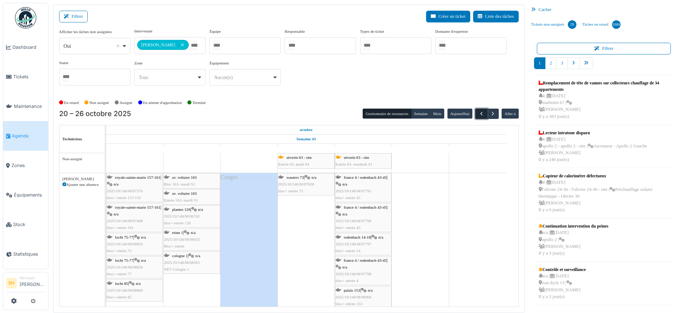
click at [479, 114] on span "button" at bounding box center [482, 114] width 6 height 6
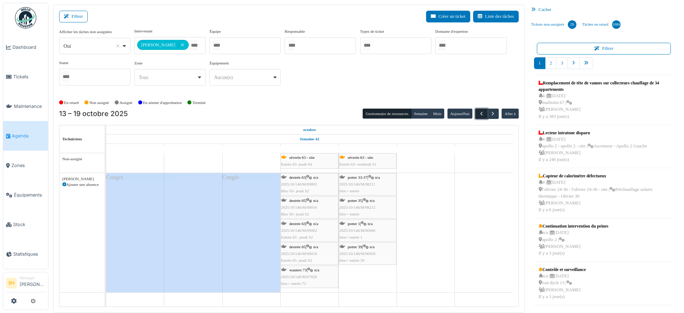
click at [479, 111] on span "button" at bounding box center [482, 114] width 6 height 6
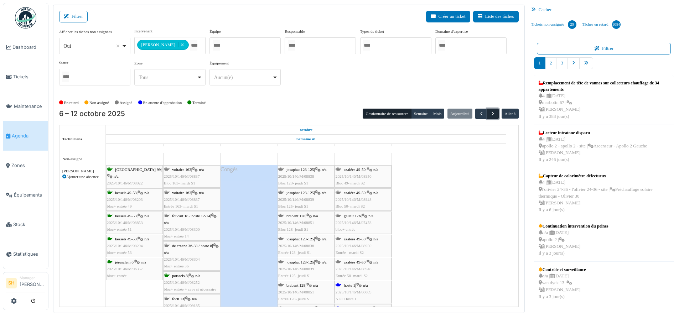
click at [490, 113] on span "button" at bounding box center [493, 114] width 6 height 6
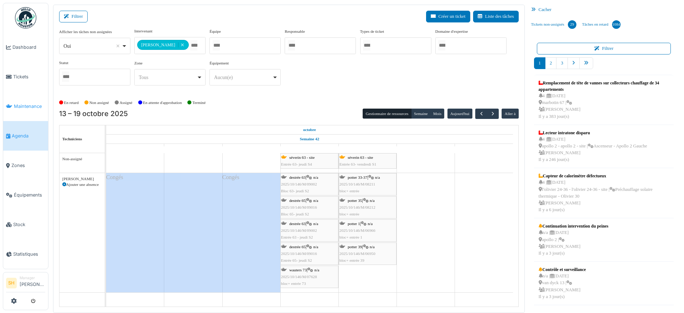
click at [34, 104] on span "Maintenance" at bounding box center [29, 106] width 31 height 7
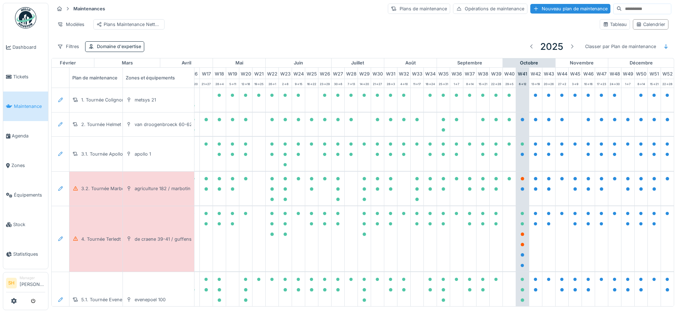
scroll to position [0, 238]
click at [547, 9] on div "Nouveau plan de maintenance" at bounding box center [571, 9] width 80 height 10
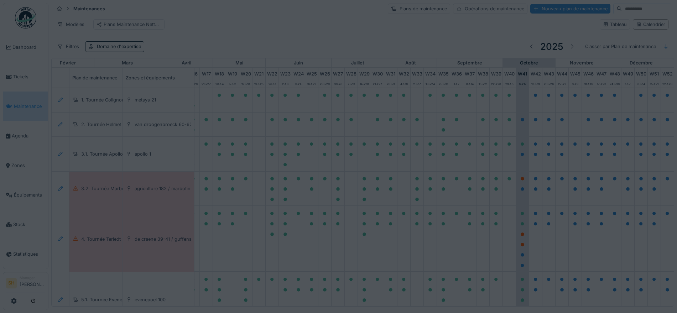
type input "***"
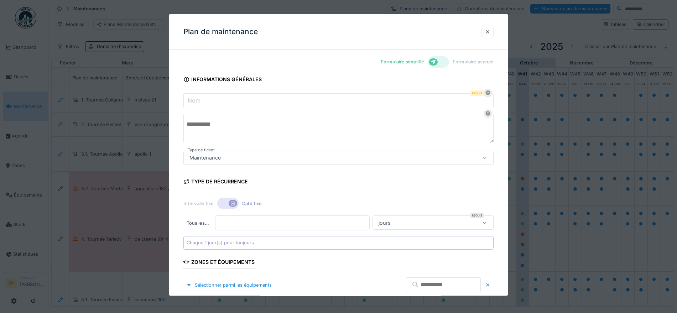
click at [436, 63] on icon at bounding box center [433, 61] width 5 height 5
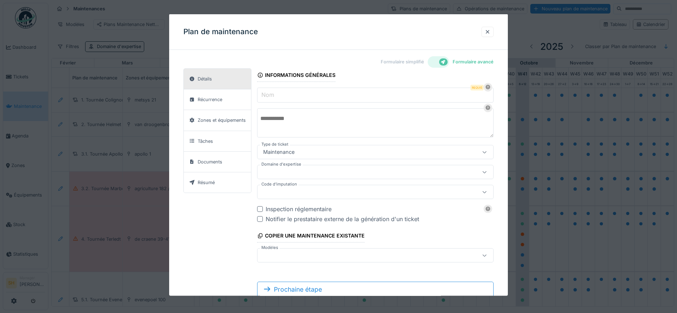
click at [339, 93] on input "Nom" at bounding box center [375, 95] width 237 height 15
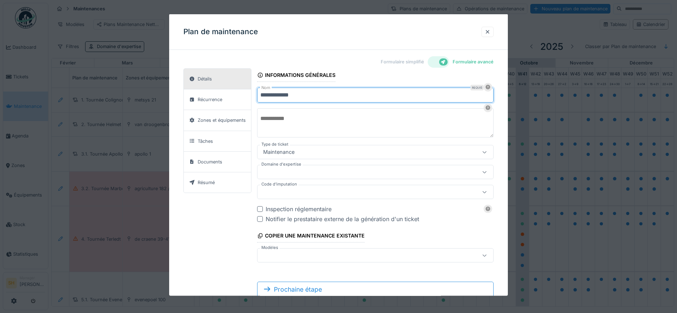
type input "**********"
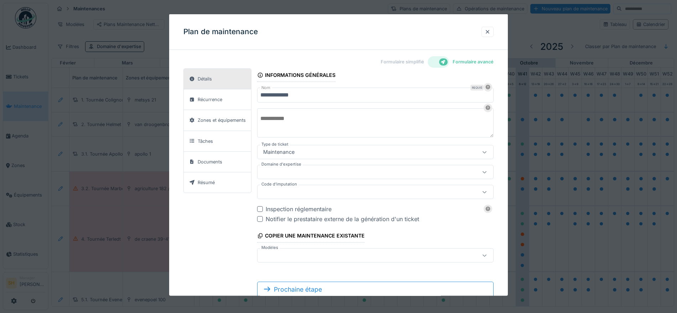
drag, startPoint x: 337, startPoint y: 121, endPoint x: 343, endPoint y: 119, distance: 6.1
click at [337, 120] on textarea at bounding box center [375, 122] width 237 height 29
type textarea "**********"
click at [331, 171] on div at bounding box center [361, 172] width 201 height 8
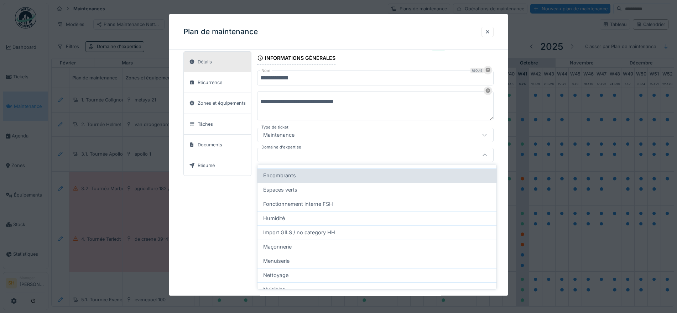
scroll to position [134, 0]
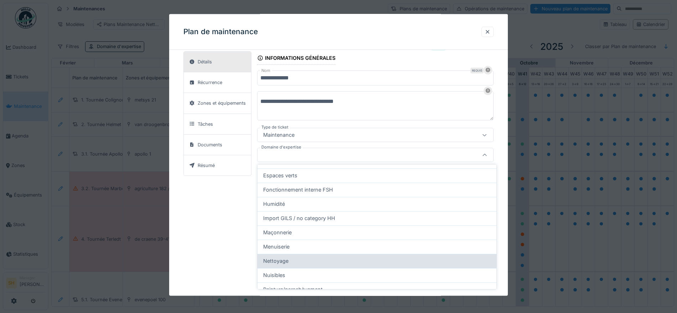
click at [289, 263] on div "Nettoyage" at bounding box center [377, 261] width 228 height 8
type input "****"
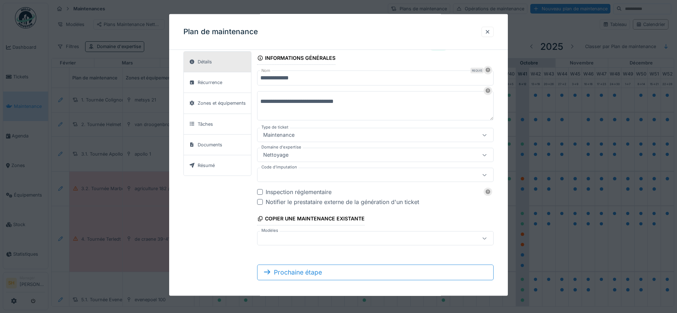
click at [313, 177] on div at bounding box center [361, 175] width 201 height 8
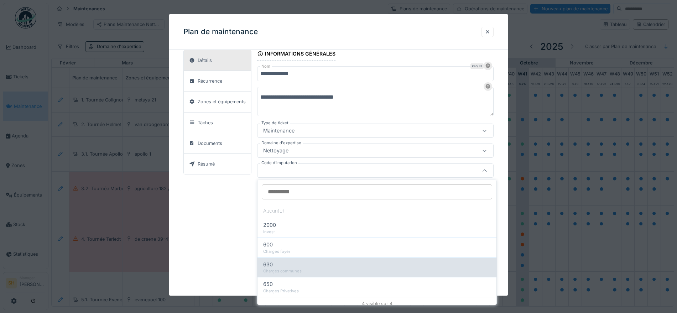
click at [277, 266] on div "630" at bounding box center [377, 265] width 228 height 8
type input "***"
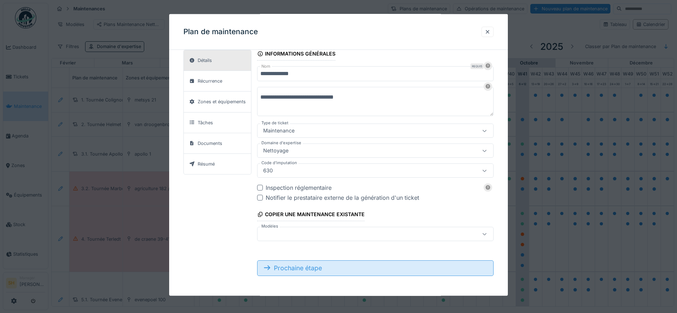
click at [319, 269] on div "Prochaine étape" at bounding box center [375, 268] width 237 height 16
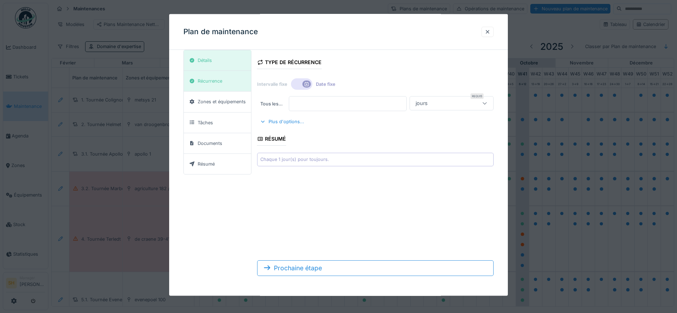
click at [305, 85] on icon at bounding box center [307, 84] width 4 height 4
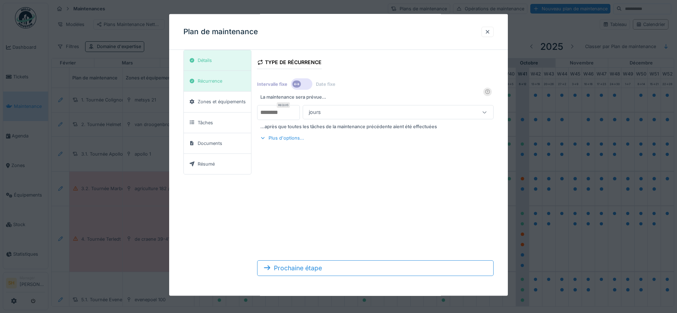
click at [289, 112] on input "*" at bounding box center [278, 112] width 43 height 15
type input "*"
click at [487, 109] on div at bounding box center [485, 112] width 6 height 7
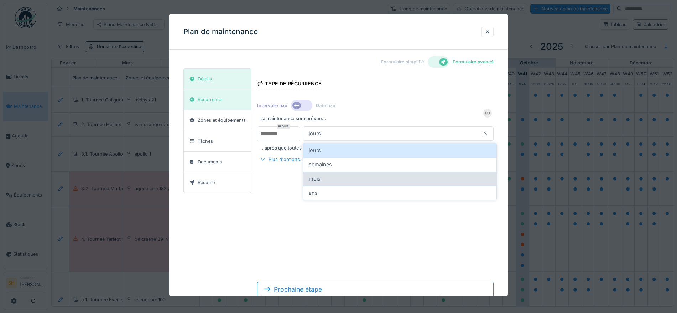
click at [356, 180] on div "mois" at bounding box center [400, 179] width 182 height 8
type input "*******"
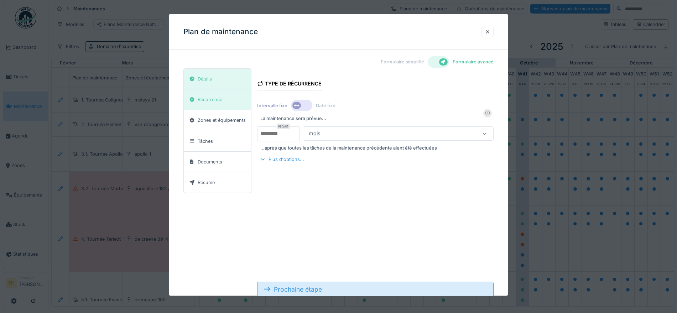
click at [333, 285] on div "Prochaine étape" at bounding box center [375, 290] width 237 height 16
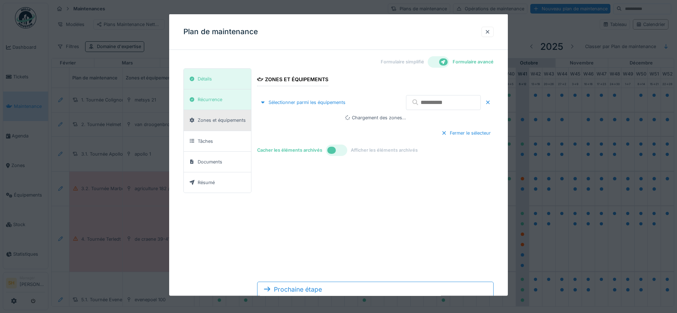
click at [417, 103] on input "text" at bounding box center [443, 102] width 75 height 15
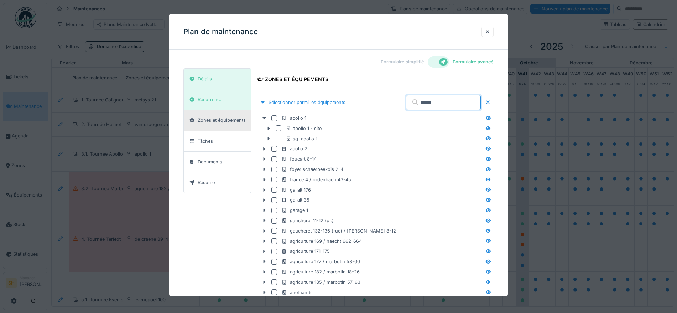
click at [424, 101] on input "*****" at bounding box center [443, 102] width 75 height 15
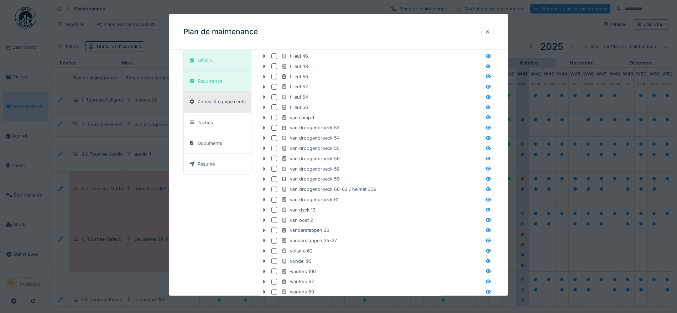
scroll to position [2005, 0]
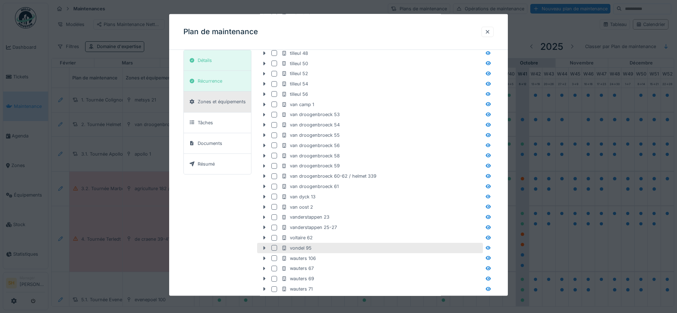
type input "******"
click at [263, 248] on icon at bounding box center [265, 248] width 6 height 5
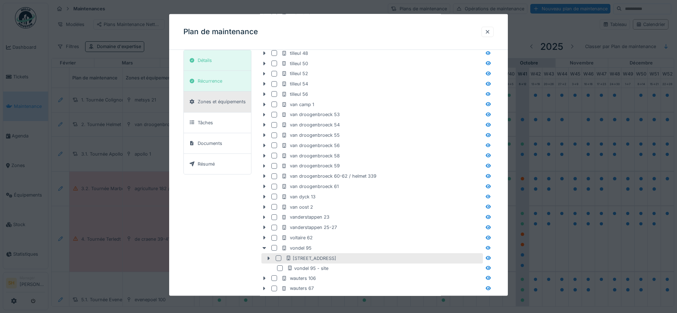
click at [278, 258] on div at bounding box center [279, 259] width 6 height 6
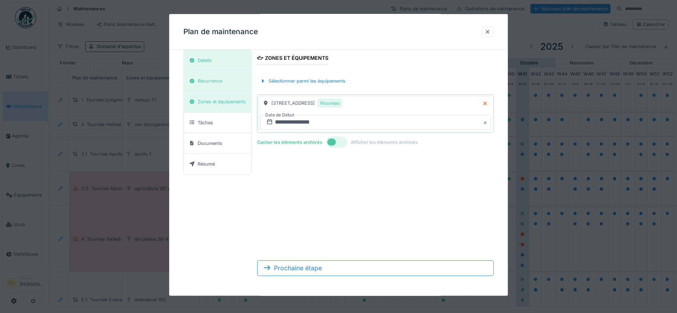
scroll to position [21, 0]
click at [293, 123] on input "**********" at bounding box center [376, 122] width 230 height 15
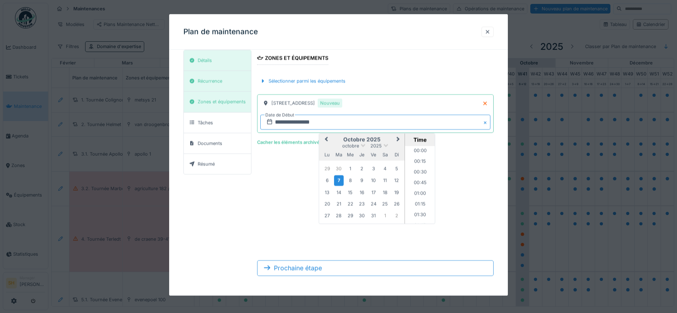
scroll to position [319, 0]
click at [376, 191] on div "17" at bounding box center [374, 192] width 10 height 10
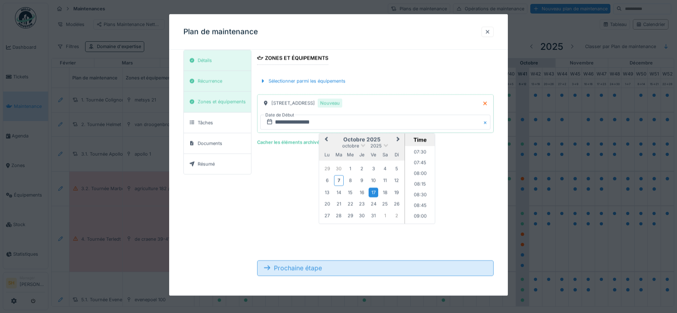
click at [354, 268] on div "Prochaine étape" at bounding box center [375, 268] width 237 height 16
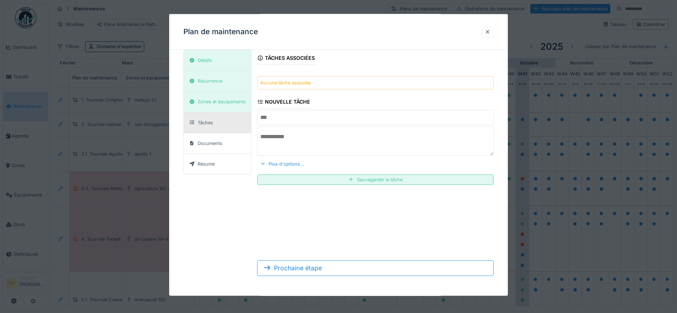
click at [275, 121] on input "text" at bounding box center [375, 117] width 237 height 15
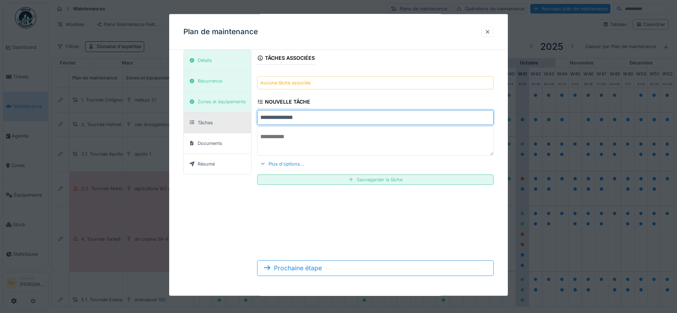
type input "**********"
click at [325, 141] on textarea at bounding box center [375, 141] width 237 height 29
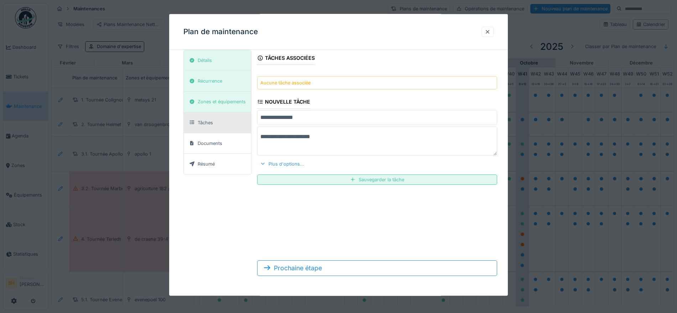
type textarea "**********"
click at [289, 164] on div "Plus d'options..." at bounding box center [282, 164] width 50 height 10
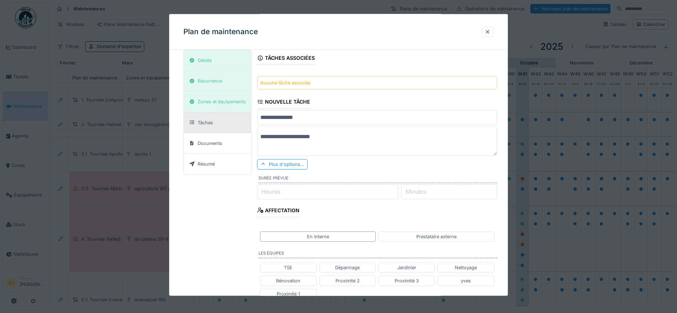
drag, startPoint x: 296, startPoint y: 190, endPoint x: 314, endPoint y: 184, distance: 19.6
click at [296, 190] on input "Heures" at bounding box center [327, 191] width 141 height 15
type input "*"
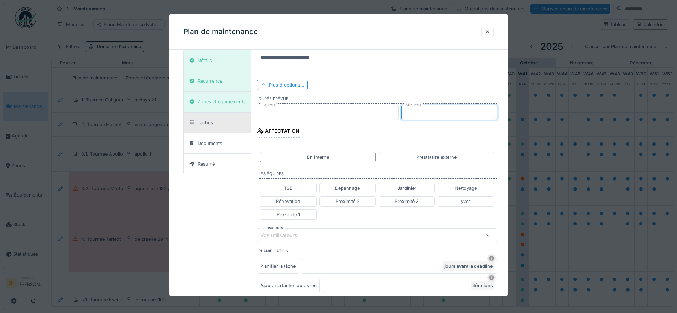
scroll to position [155, 0]
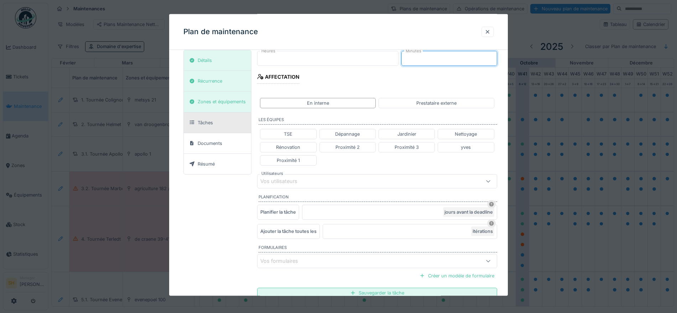
type input "**"
click at [322, 181] on div "Vos utilisateurs" at bounding box center [363, 181] width 205 height 8
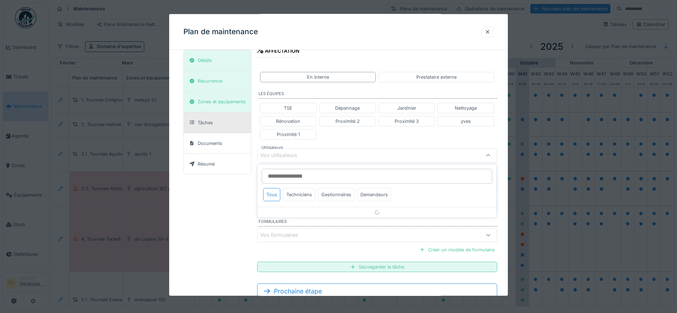
scroll to position [181, 0]
click at [319, 175] on input "Utilisateurs" at bounding box center [377, 176] width 231 height 15
click at [306, 197] on div "Techniciens" at bounding box center [299, 194] width 32 height 13
click at [301, 195] on div "Techniciens" at bounding box center [299, 194] width 32 height 13
click at [288, 177] on input "***" at bounding box center [377, 176] width 231 height 15
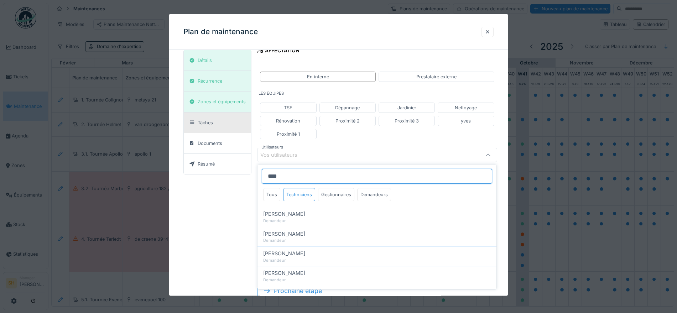
drag, startPoint x: 292, startPoint y: 177, endPoint x: 265, endPoint y: 177, distance: 26.7
click at [265, 177] on input "****" at bounding box center [377, 176] width 231 height 15
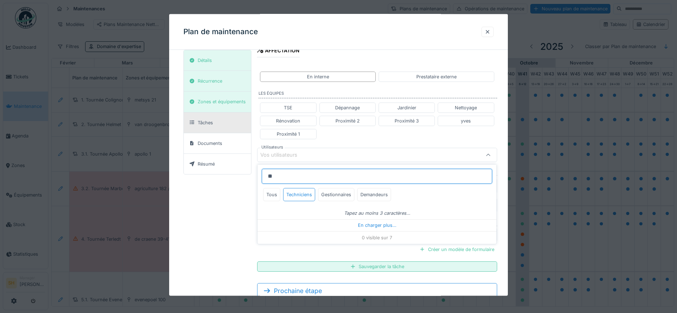
type input "***"
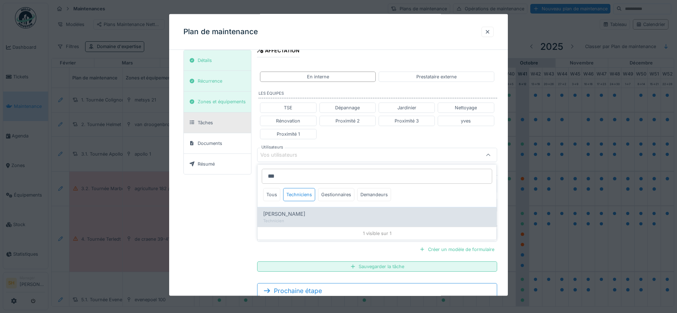
click at [285, 214] on span "[PERSON_NAME]" at bounding box center [284, 214] width 42 height 8
type input "*****"
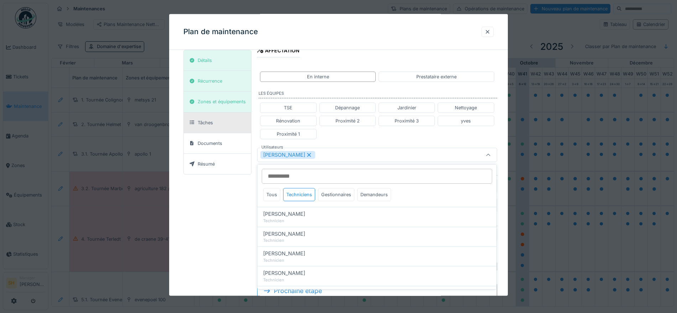
click at [500, 137] on div "**********" at bounding box center [338, 96] width 339 height 445
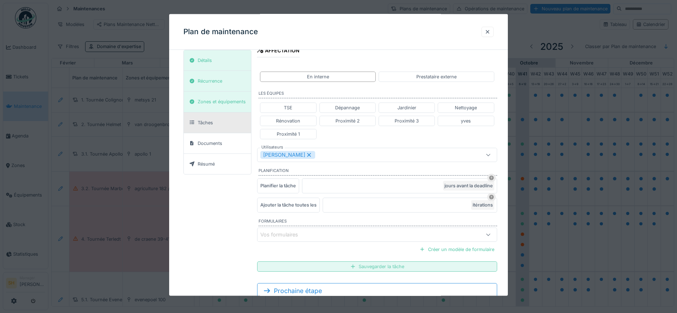
click at [399, 268] on div "Sauvegarder la tâche" at bounding box center [377, 267] width 240 height 10
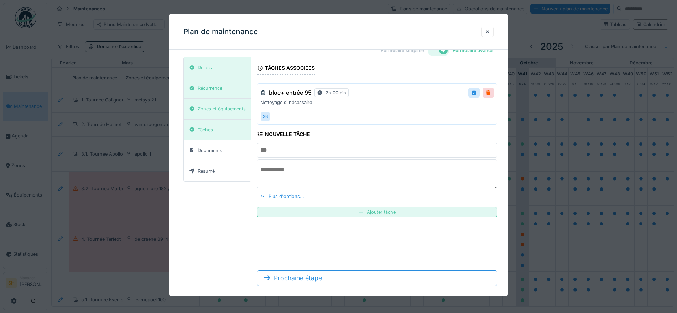
scroll to position [21, 0]
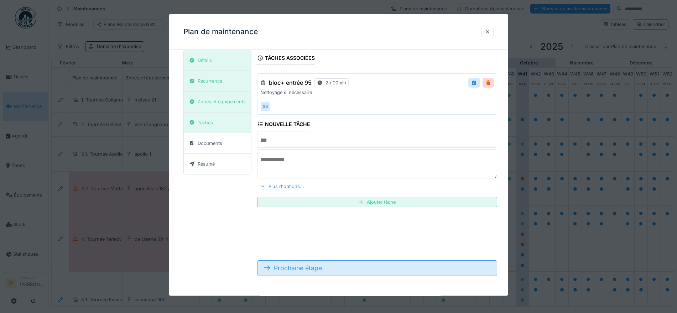
click at [316, 270] on div "Prochaine étape" at bounding box center [377, 268] width 240 height 16
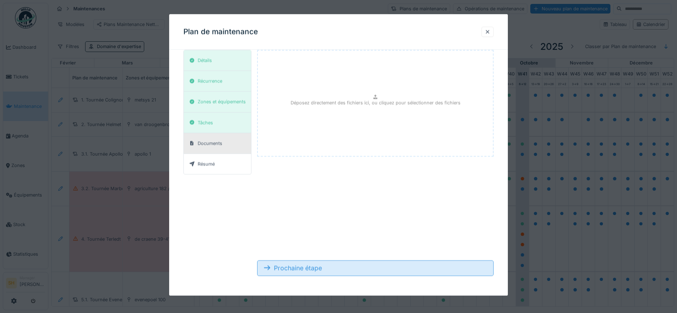
click at [315, 270] on div "Prochaine étape" at bounding box center [375, 268] width 237 height 16
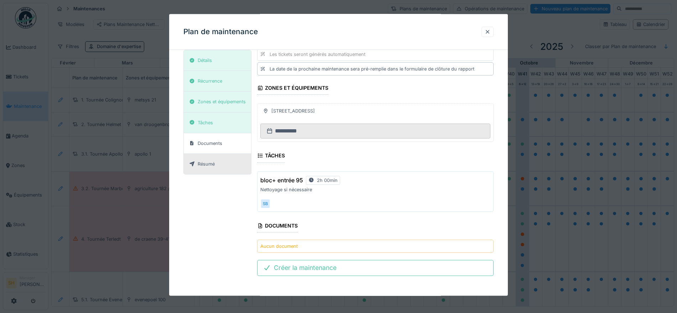
scroll to position [3, 0]
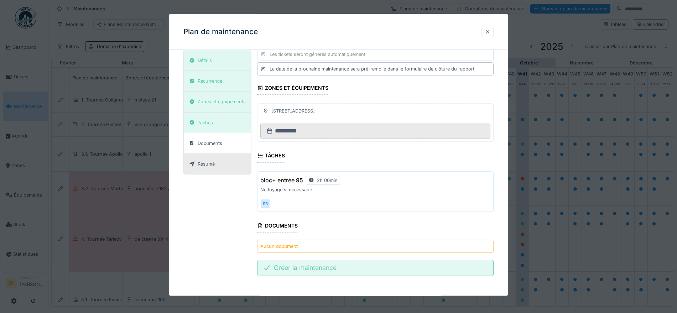
click at [312, 263] on div "Créer la maintenance" at bounding box center [375, 268] width 237 height 16
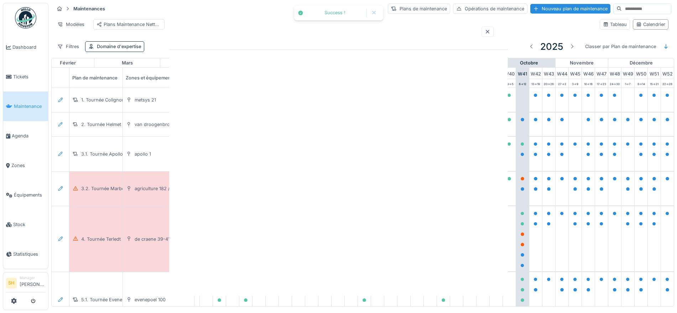
scroll to position [0, 0]
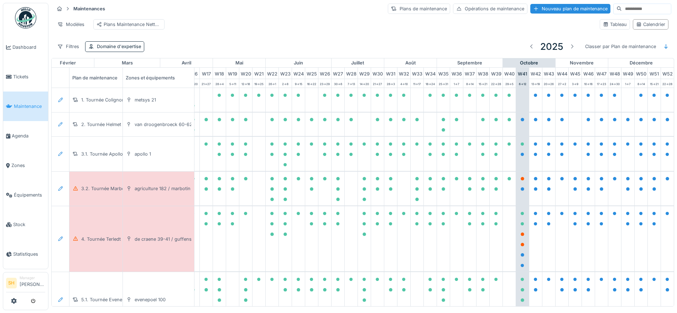
click at [622, 6] on input at bounding box center [646, 9] width 49 height 10
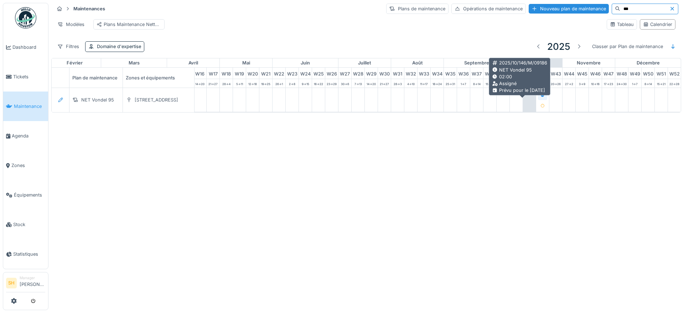
type input "***"
click at [541, 97] on icon at bounding box center [543, 96] width 4 height 4
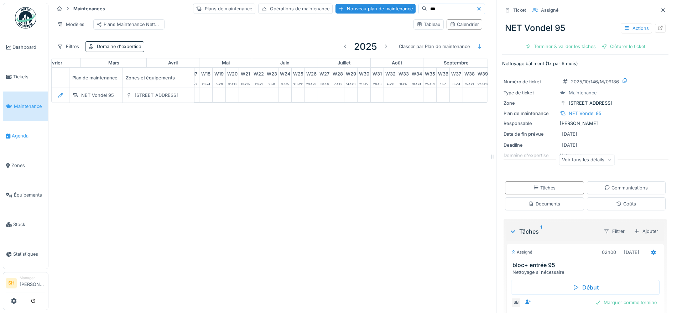
click at [21, 133] on span "Agenda" at bounding box center [28, 136] width 33 height 7
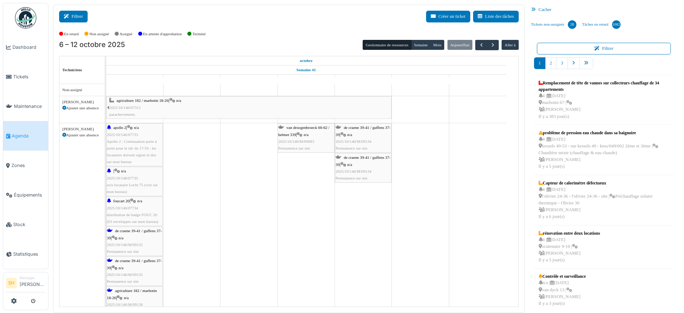
click at [73, 12] on button "Filtrer" at bounding box center [73, 17] width 29 height 12
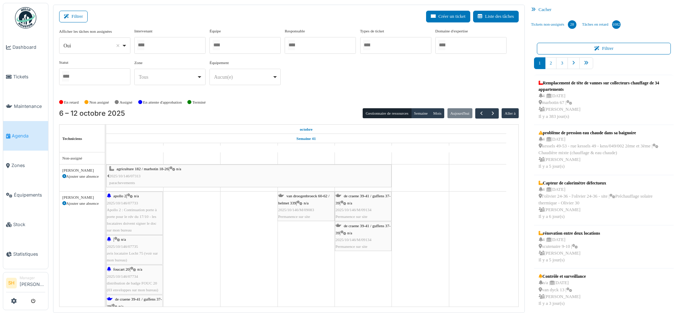
click at [174, 48] on div at bounding box center [169, 45] width 71 height 17
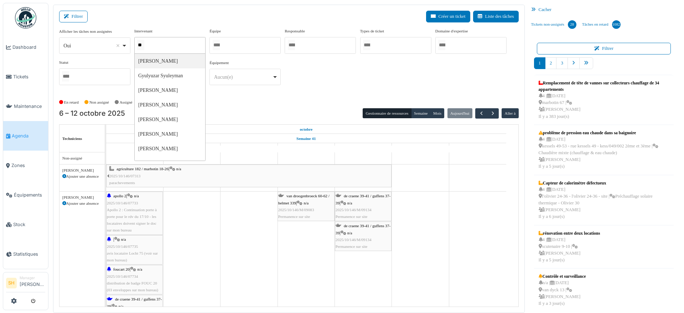
type input "***"
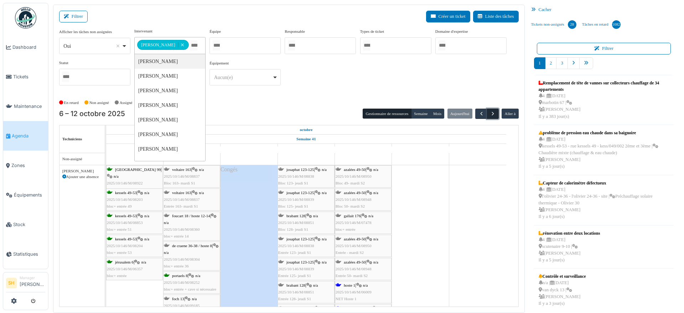
click at [490, 113] on span "button" at bounding box center [493, 114] width 6 height 6
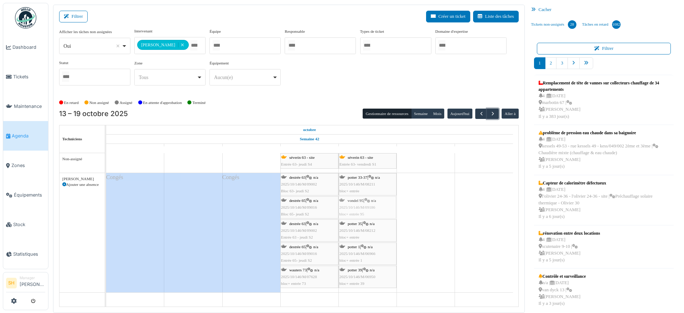
drag, startPoint x: 363, startPoint y: 206, endPoint x: 360, endPoint y: 288, distance: 82.4
click at [106, 288] on div "destrée 63 | n/a 2025/10/146/M/09002 Bloc 63- [DATE] S2 potter 33-37 | n/a 2025…" at bounding box center [106, 232] width 0 height 119
click at [18, 105] on span "Maintenance" at bounding box center [29, 106] width 31 height 7
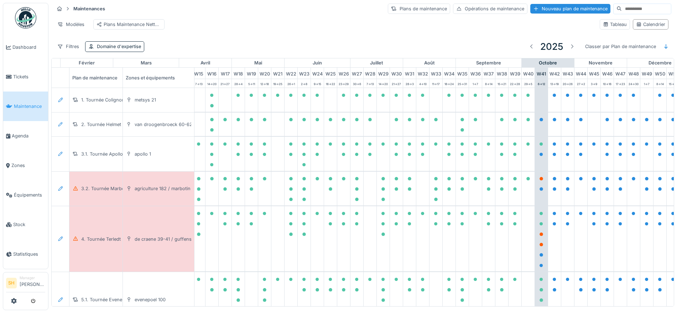
scroll to position [0, 238]
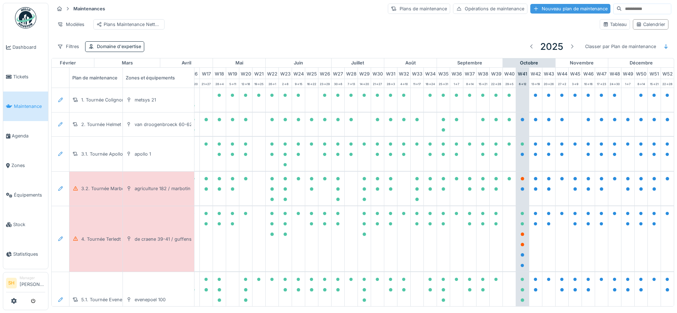
click at [552, 8] on div "Nouveau plan de maintenance" at bounding box center [571, 9] width 80 height 10
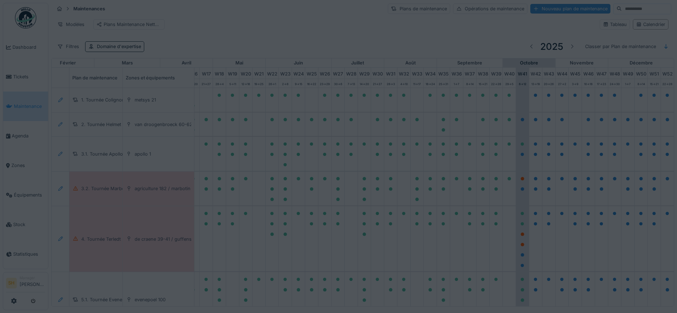
type input "***"
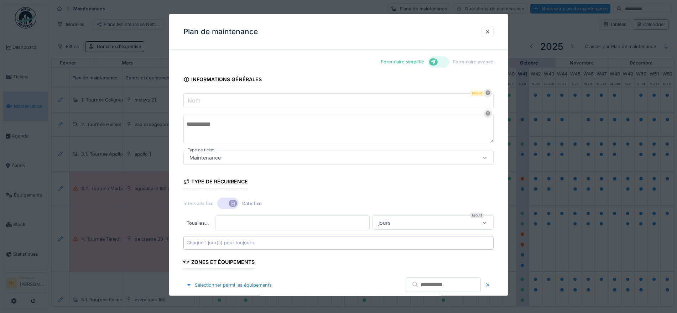
click at [436, 61] on icon at bounding box center [433, 61] width 5 height 5
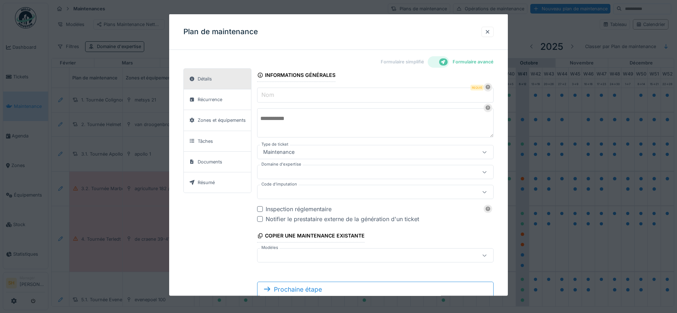
click at [323, 91] on input "Nom" at bounding box center [375, 95] width 237 height 15
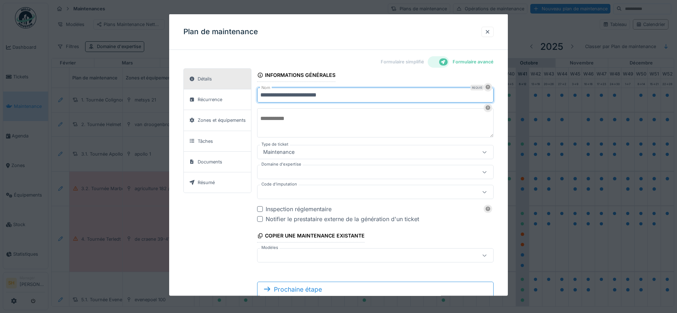
type input "**********"
click at [308, 128] on textarea at bounding box center [375, 122] width 237 height 29
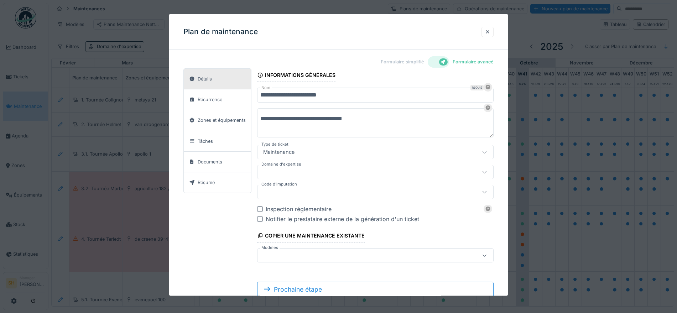
type textarea "**********"
click at [350, 168] on div at bounding box center [375, 172] width 237 height 14
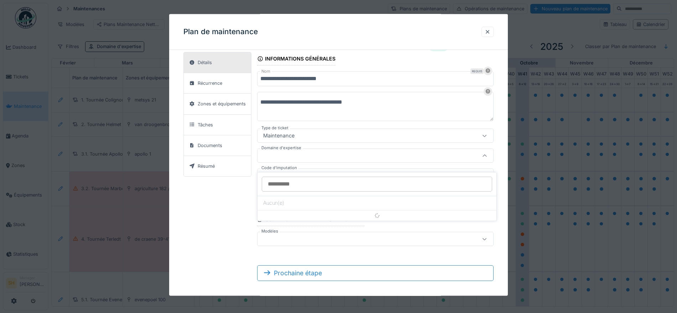
scroll to position [17, 0]
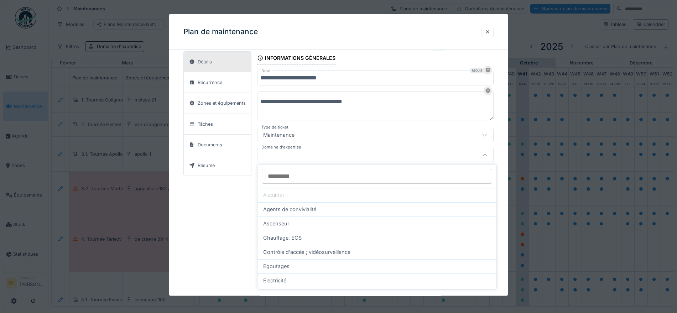
click at [331, 155] on div at bounding box center [361, 155] width 201 height 8
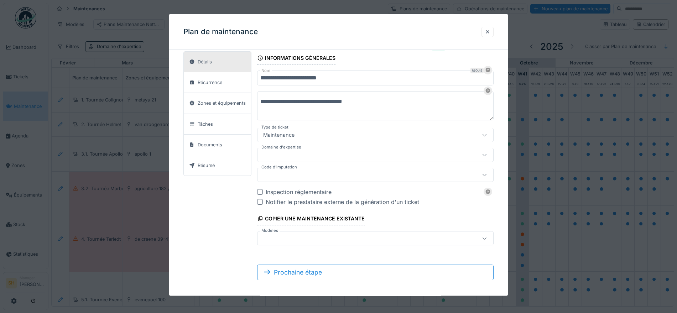
click at [487, 154] on icon at bounding box center [485, 155] width 4 height 2
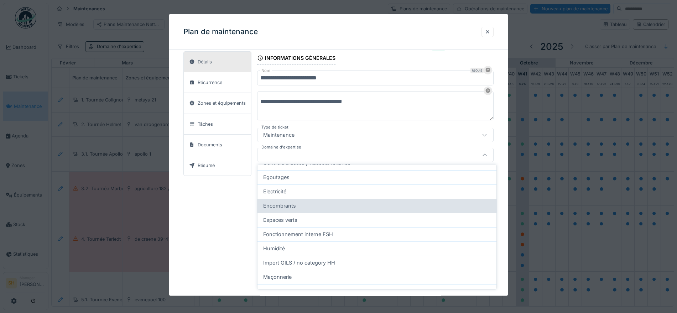
scroll to position [134, 0]
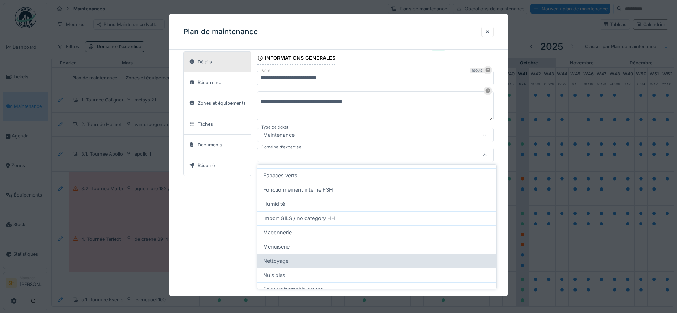
click at [305, 265] on div "Nettoyage" at bounding box center [377, 261] width 239 height 14
type input "****"
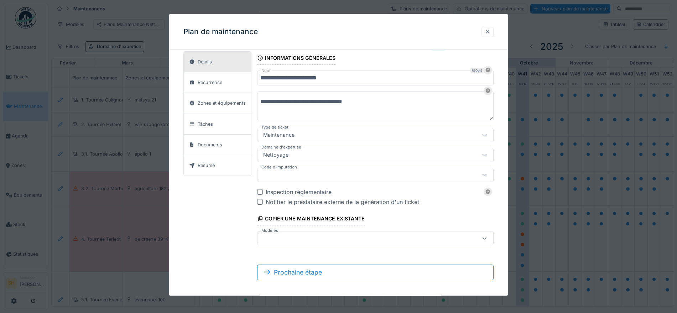
click at [348, 173] on div at bounding box center [361, 175] width 201 height 8
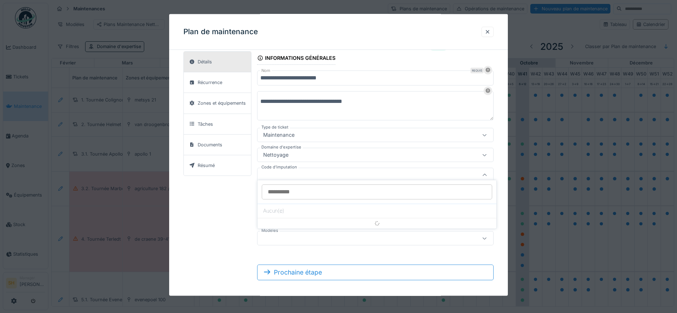
scroll to position [21, 0]
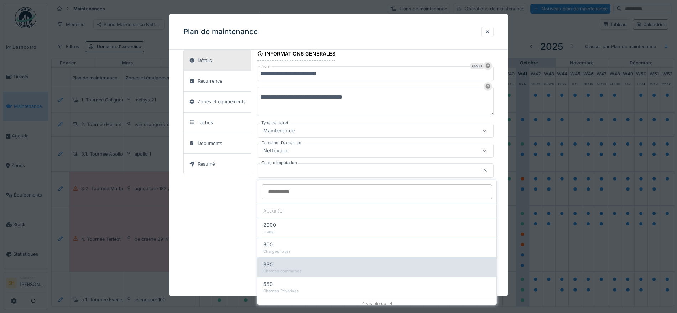
click at [293, 267] on div "630" at bounding box center [377, 265] width 228 height 8
type input "***"
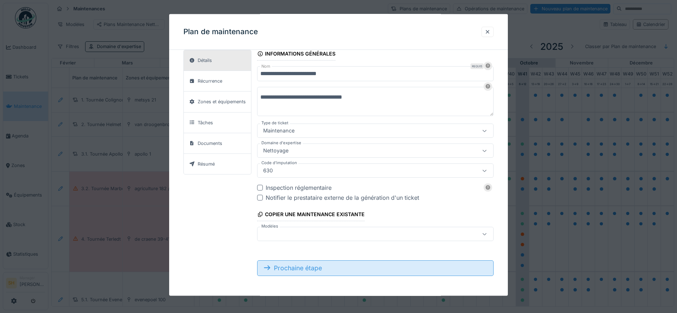
click at [354, 268] on div "Prochaine étape" at bounding box center [375, 268] width 237 height 16
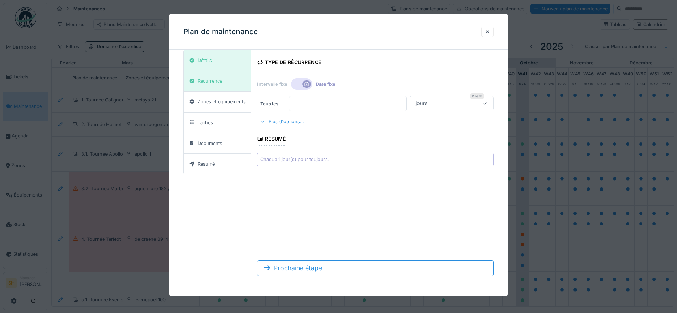
click at [306, 102] on input "*" at bounding box center [348, 103] width 118 height 15
type input "*"
click at [484, 106] on div at bounding box center [484, 104] width 17 height 14
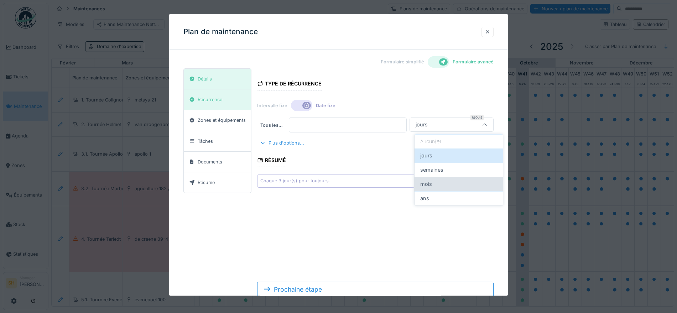
click at [432, 187] on div "mois" at bounding box center [459, 184] width 77 height 8
type input "*******"
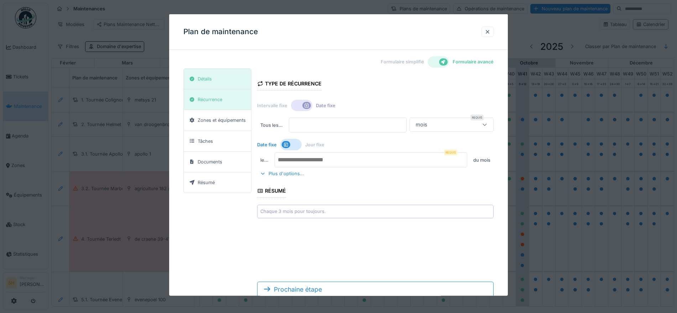
click at [304, 104] on icon at bounding box center [307, 105] width 6 height 5
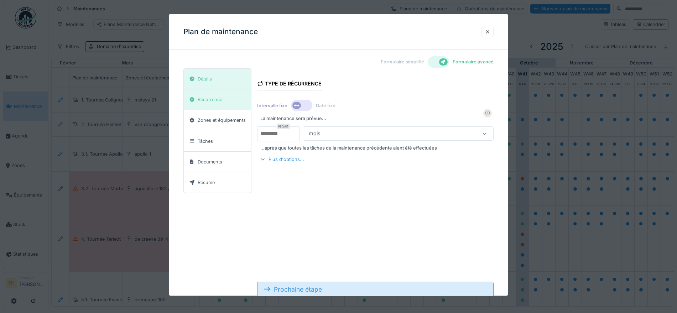
click at [337, 290] on div "Prochaine étape" at bounding box center [375, 290] width 237 height 16
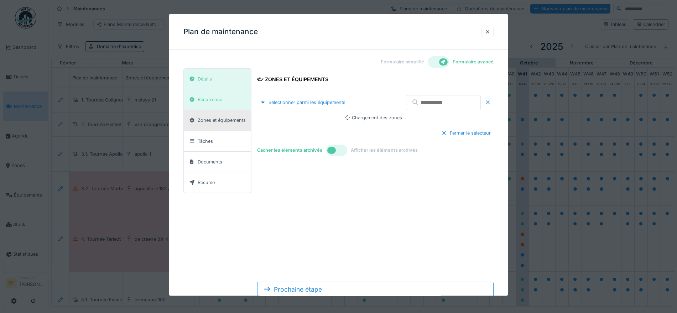
click at [424, 103] on input "text" at bounding box center [443, 102] width 75 height 15
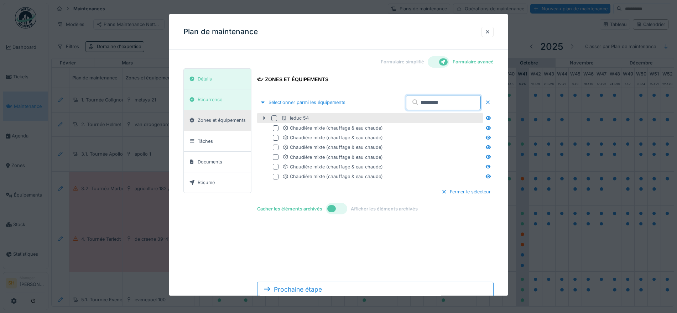
type input "********"
click at [264, 118] on icon at bounding box center [265, 118] width 2 height 4
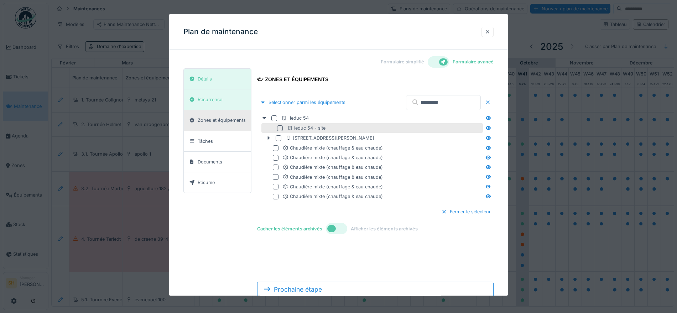
click at [282, 128] on div at bounding box center [280, 128] width 6 height 6
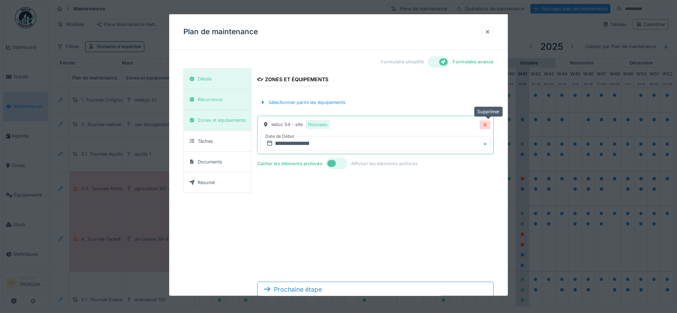
click at [487, 124] on icon at bounding box center [486, 125] width 4 height 4
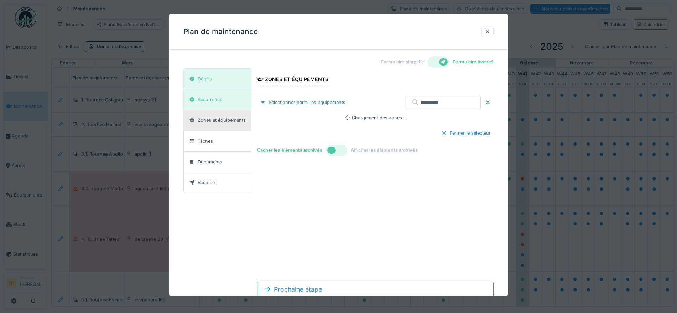
click at [433, 102] on input "********" at bounding box center [443, 102] width 75 height 15
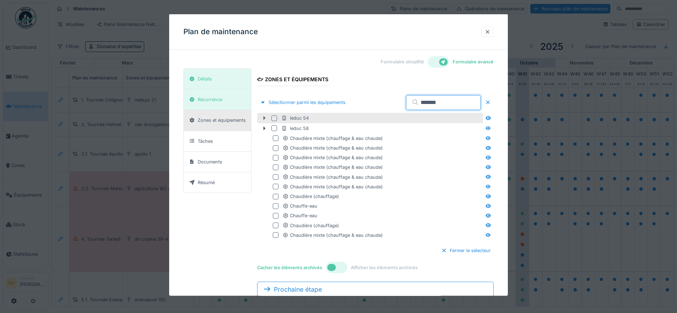
type input "*******"
click at [264, 118] on icon at bounding box center [265, 118] width 2 height 4
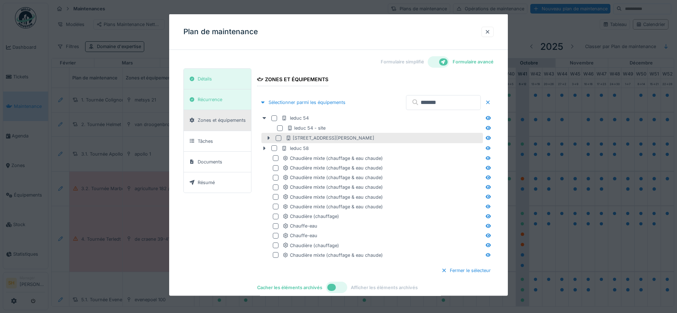
click at [280, 138] on div at bounding box center [279, 138] width 6 height 6
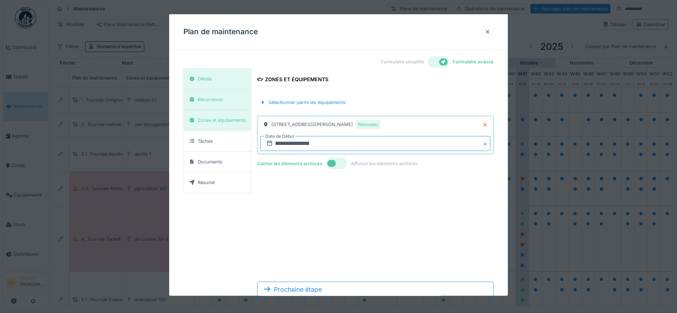
click at [330, 144] on input "**********" at bounding box center [376, 143] width 230 height 15
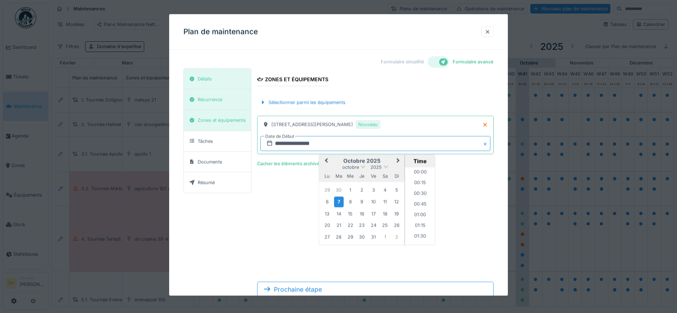
scroll to position [330, 0]
click at [365, 212] on div "16" at bounding box center [362, 214] width 10 height 10
click at [313, 252] on form "**********" at bounding box center [375, 185] width 237 height 235
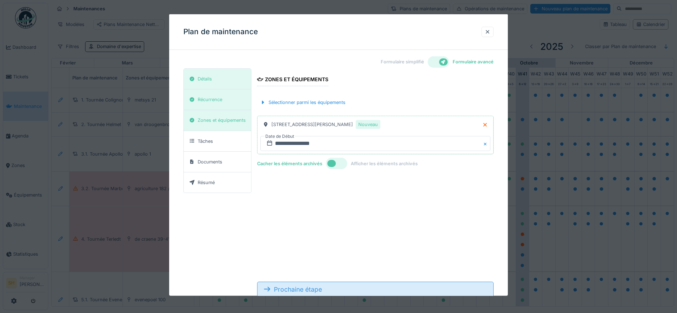
click at [365, 288] on div "Prochaine étape" at bounding box center [375, 290] width 237 height 16
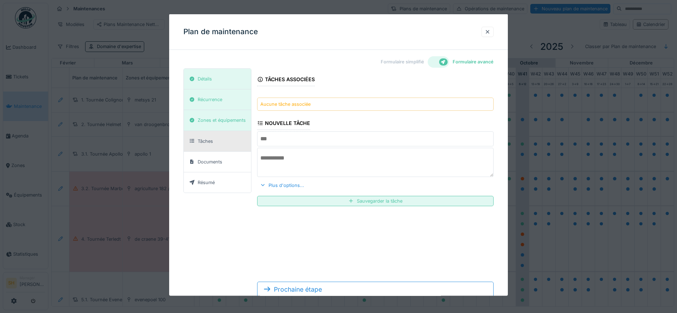
click at [284, 139] on input "text" at bounding box center [375, 139] width 237 height 15
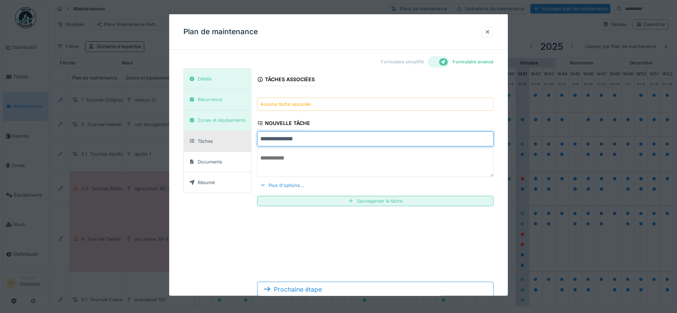
type input "**********"
click at [323, 166] on textarea at bounding box center [375, 162] width 237 height 29
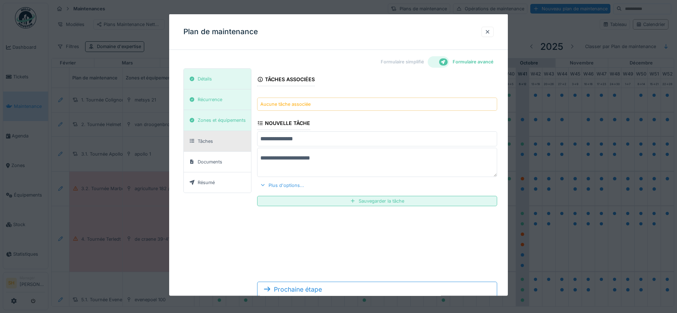
type textarea "**********"
click at [292, 185] on div "Plus d'options..." at bounding box center [282, 185] width 50 height 10
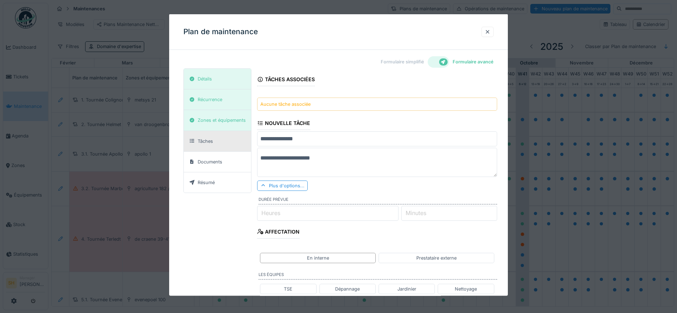
click at [324, 215] on input "Heures" at bounding box center [327, 213] width 141 height 15
type input "*"
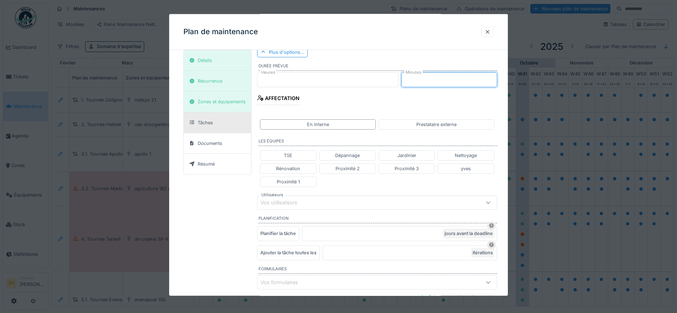
type input "**"
click at [293, 199] on div "Vos utilisateurs" at bounding box center [284, 203] width 47 height 8
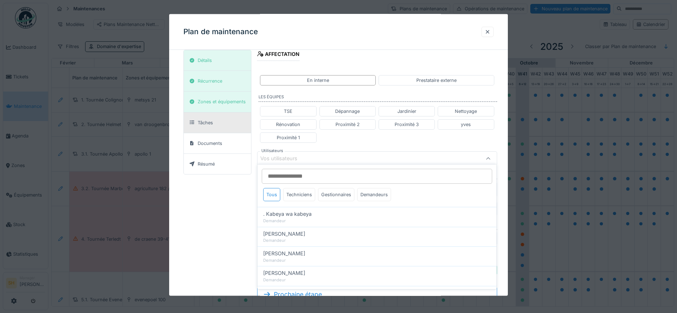
scroll to position [181, 0]
click at [301, 197] on div "Techniciens" at bounding box center [299, 194] width 32 height 13
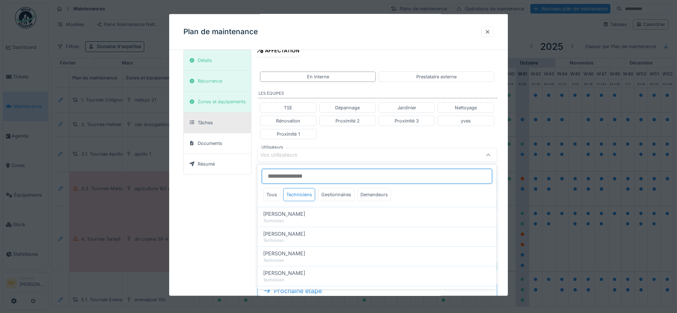
click at [298, 177] on input "Utilisateurs" at bounding box center [377, 176] width 231 height 15
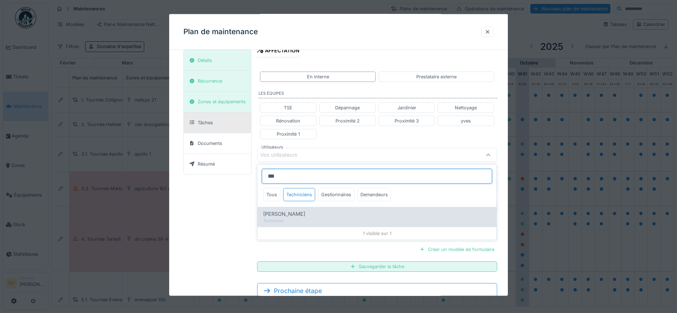
type input "***"
click at [314, 214] on div "[PERSON_NAME]" at bounding box center [377, 214] width 228 height 8
type input "*****"
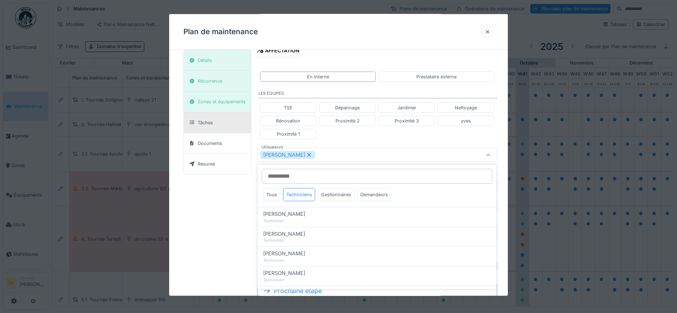
click at [506, 151] on div "**********" at bounding box center [338, 96] width 339 height 445
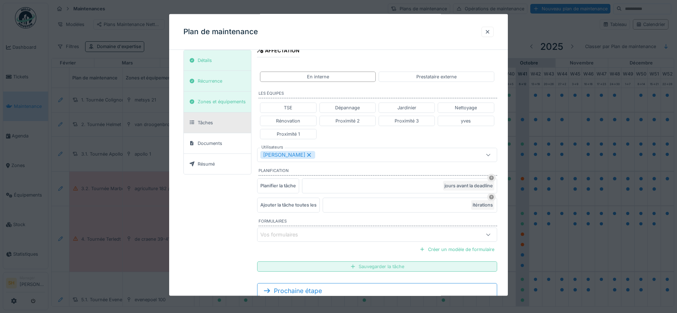
click at [354, 266] on div at bounding box center [353, 266] width 6 height 7
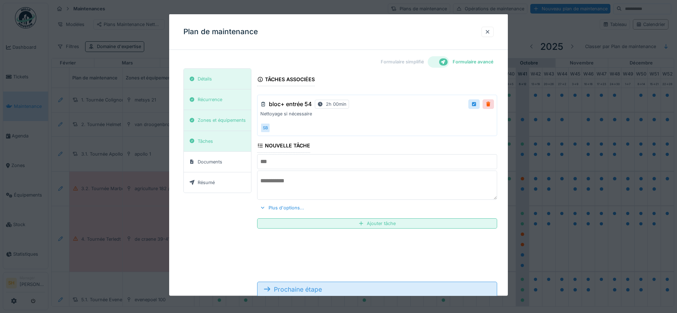
click at [336, 289] on div "Prochaine étape" at bounding box center [377, 290] width 240 height 16
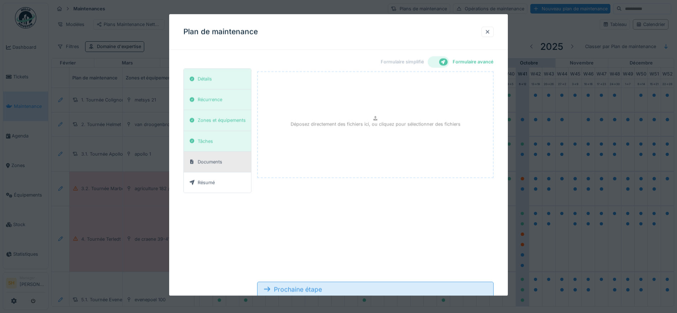
click at [341, 291] on div "Prochaine étape" at bounding box center [375, 290] width 237 height 16
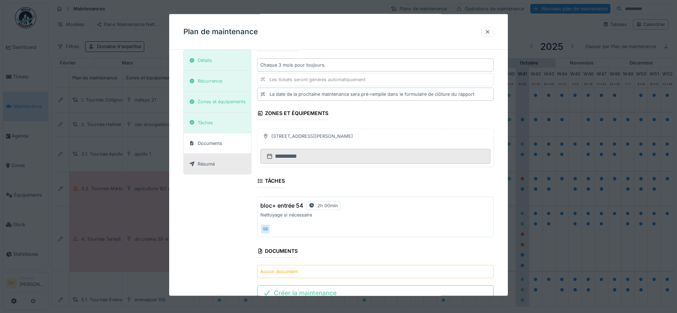
scroll to position [114, 0]
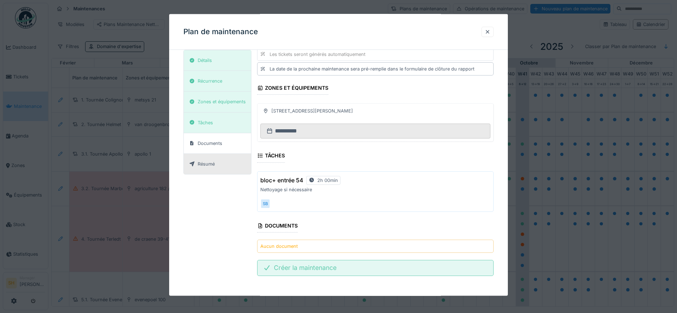
click at [337, 269] on div "Créer la maintenance" at bounding box center [375, 268] width 237 height 16
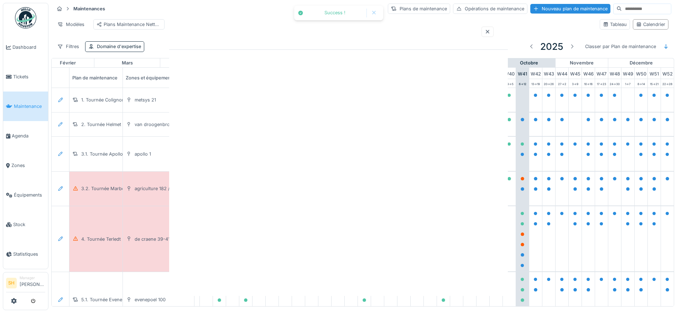
scroll to position [0, 0]
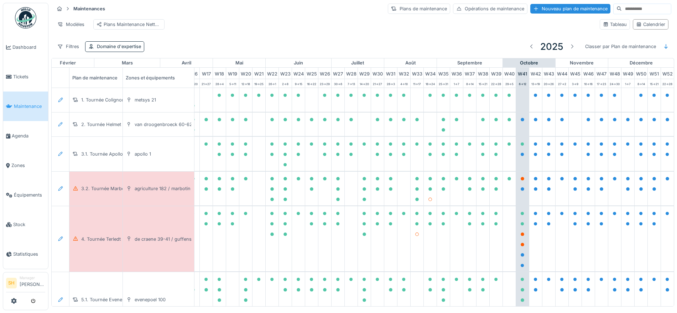
click at [633, 7] on input at bounding box center [646, 9] width 49 height 10
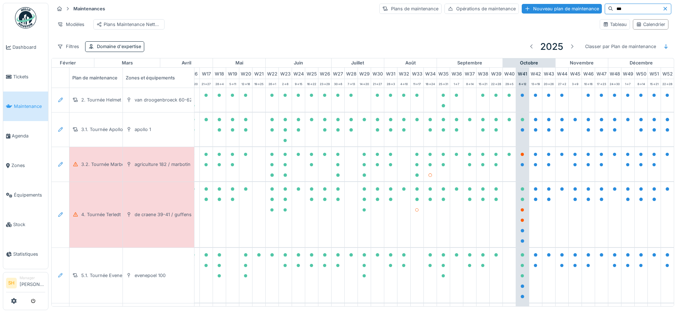
click at [614, 11] on input "***" at bounding box center [638, 9] width 49 height 10
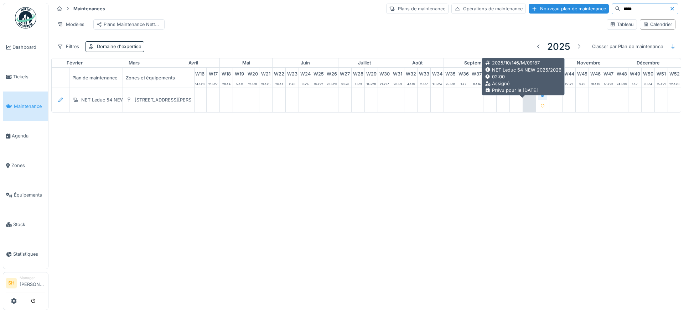
type input "*****"
click at [541, 97] on icon at bounding box center [543, 96] width 4 height 4
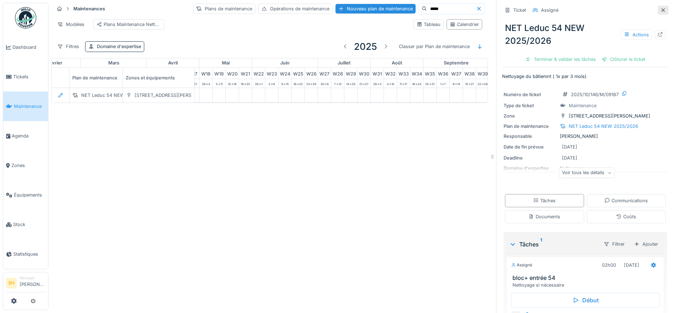
click at [661, 10] on icon at bounding box center [664, 10] width 6 height 5
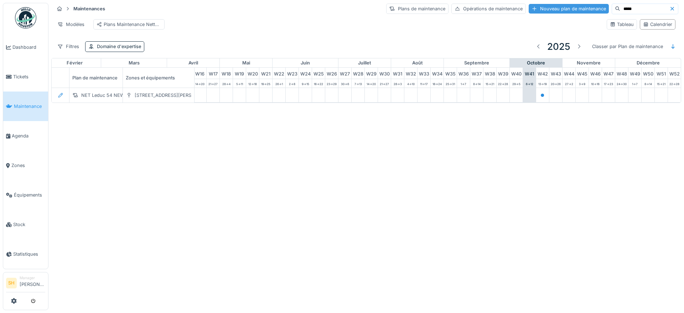
click at [567, 9] on div "Nouveau plan de maintenance" at bounding box center [569, 9] width 80 height 10
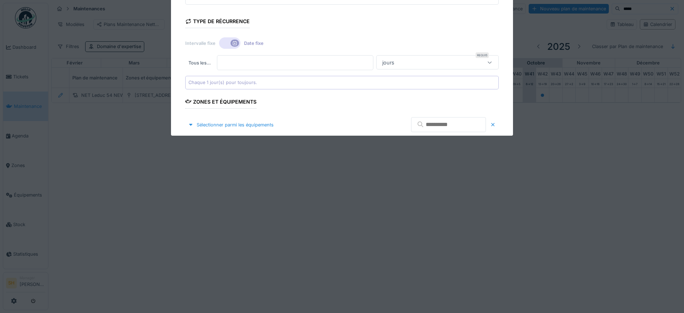
type input "***"
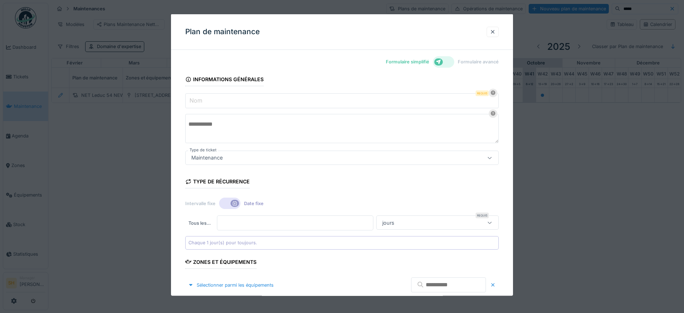
click at [437, 60] on icon at bounding box center [439, 62] width 6 height 5
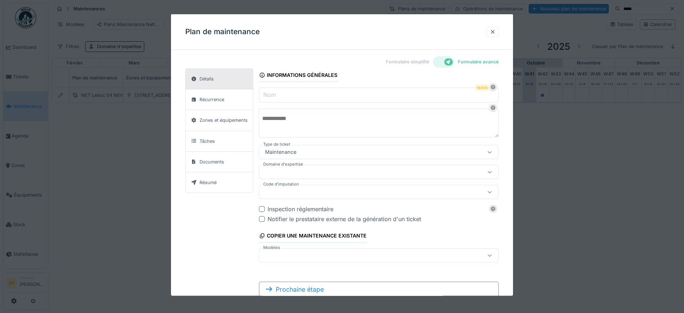
click at [411, 86] on div "Informations générales Nom Requis Type de ticket Maintenance *** Domaine d'expe…" at bounding box center [379, 165] width 240 height 194
click at [409, 94] on input "Nom" at bounding box center [379, 95] width 240 height 15
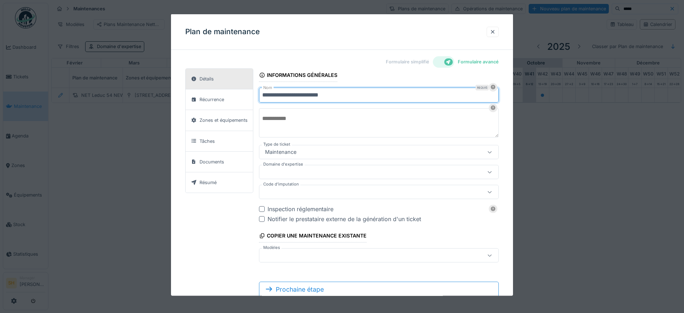
type input "**********"
click at [387, 121] on textarea at bounding box center [379, 122] width 240 height 29
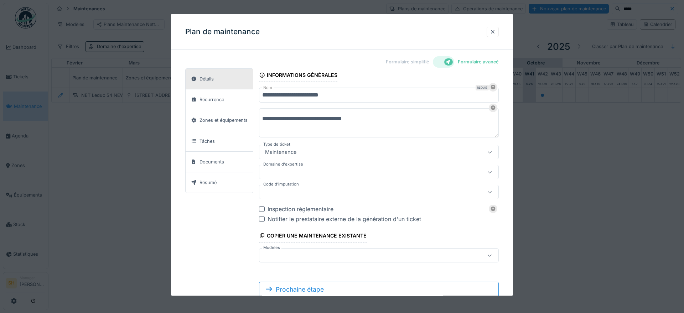
type textarea "**********"
click at [331, 172] on div at bounding box center [364, 172] width 205 height 8
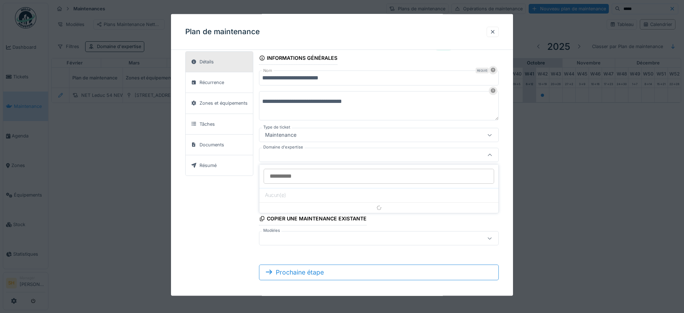
click at [323, 177] on input "Domaine d'expertise" at bounding box center [379, 176] width 231 height 15
click at [507, 197] on div "**********" at bounding box center [342, 169] width 342 height 262
click at [331, 152] on div at bounding box center [364, 155] width 205 height 8
click at [322, 174] on input "Domaine d'expertise" at bounding box center [379, 176] width 231 height 15
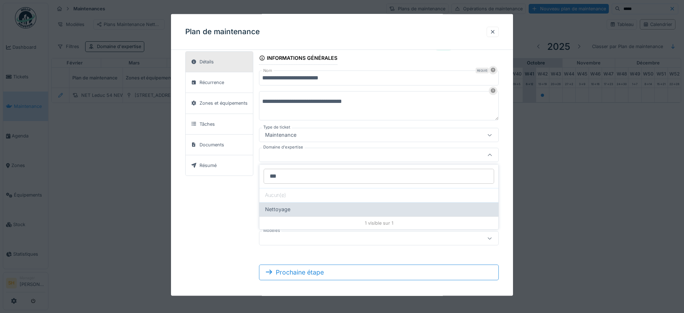
type input "***"
click at [309, 207] on div "Nettoyage" at bounding box center [379, 210] width 228 height 8
type input "****"
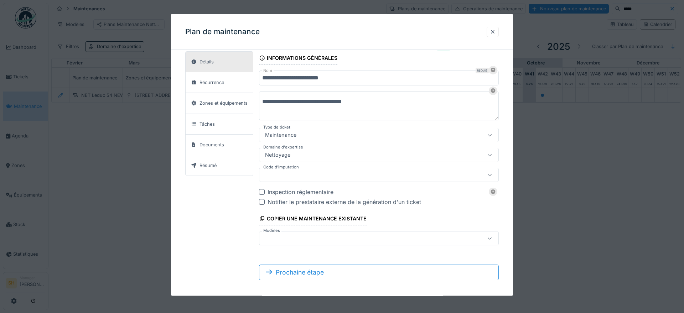
click at [314, 171] on div at bounding box center [364, 175] width 205 height 8
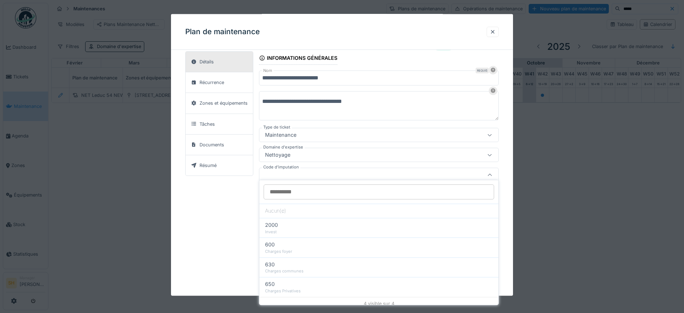
scroll to position [21, 0]
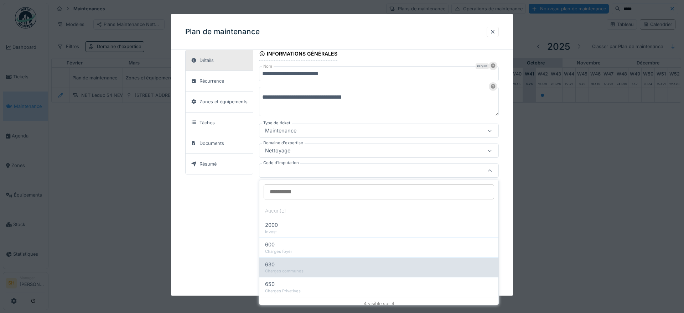
click at [284, 271] on div "Charges communes" at bounding box center [379, 271] width 228 height 6
type input "***"
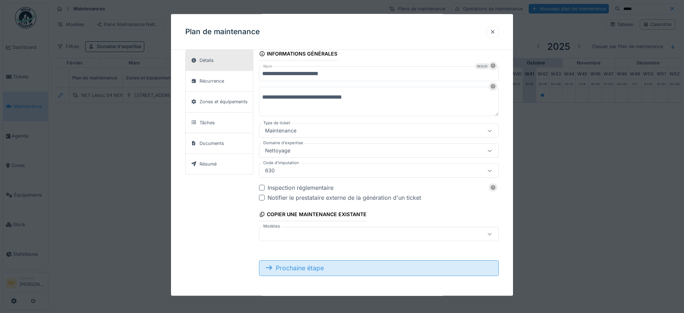
click at [345, 271] on div "Prochaine étape" at bounding box center [379, 268] width 240 height 16
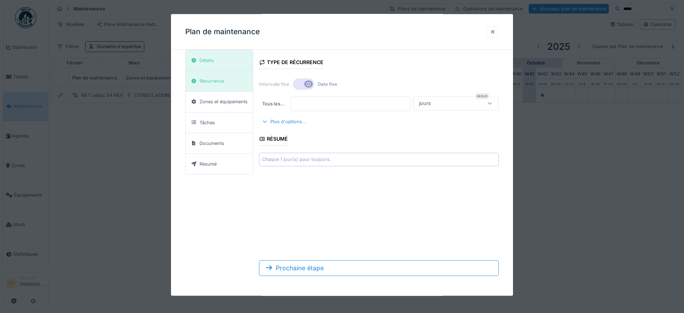
click at [313, 106] on input "*" at bounding box center [350, 103] width 119 height 15
type input "*"
click at [305, 81] on div at bounding box center [303, 83] width 21 height 11
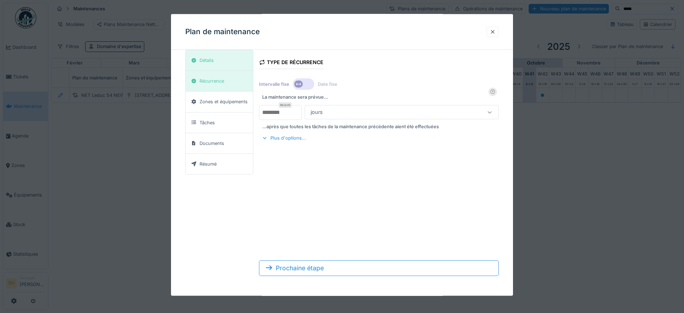
click at [493, 112] on div at bounding box center [489, 112] width 17 height 14
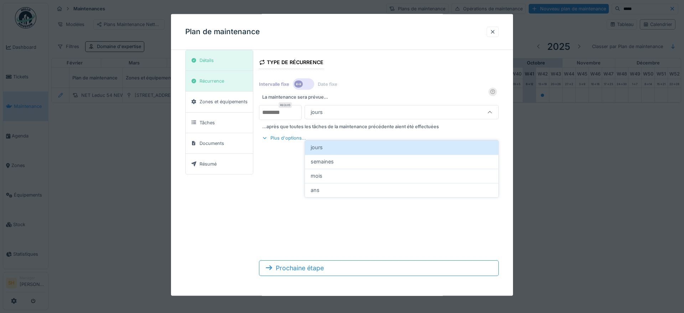
scroll to position [0, 0]
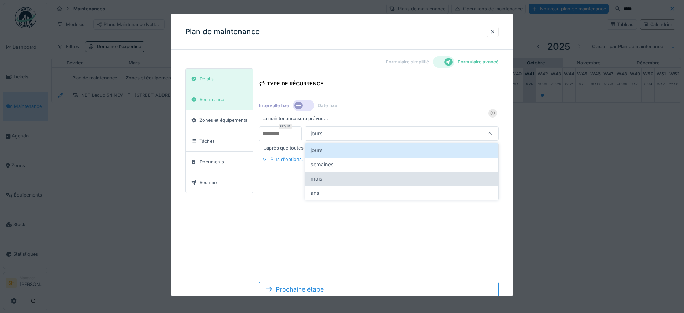
click at [360, 178] on div "mois" at bounding box center [402, 179] width 182 height 8
type input "*******"
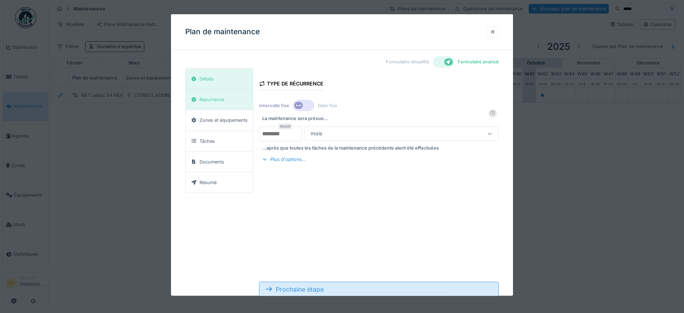
click at [323, 292] on div "Prochaine étape" at bounding box center [379, 290] width 240 height 16
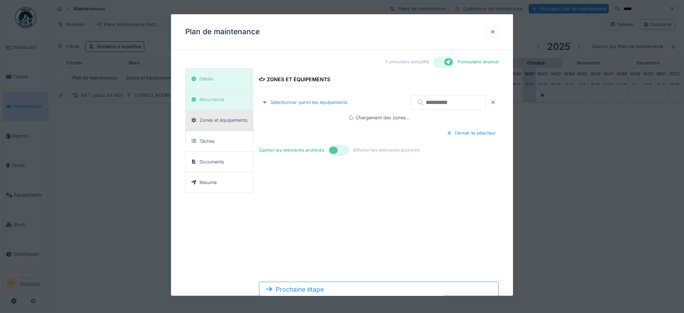
click at [461, 104] on input "text" at bounding box center [448, 102] width 75 height 15
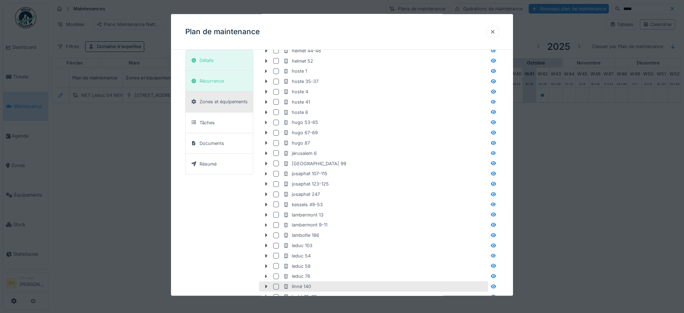
scroll to position [1069, 0]
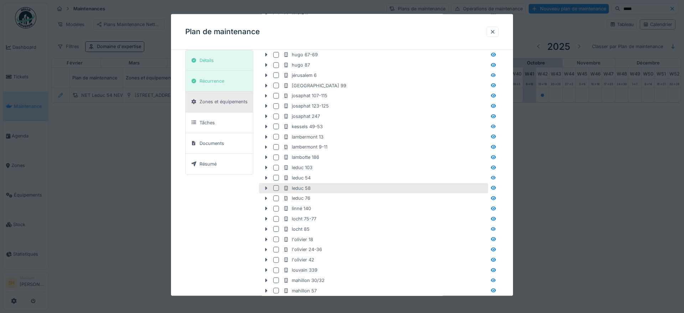
click at [265, 186] on icon at bounding box center [266, 188] width 6 height 5
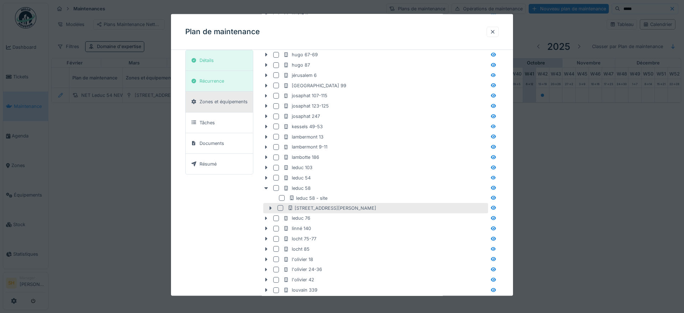
click at [281, 209] on div at bounding box center [281, 208] width 6 height 6
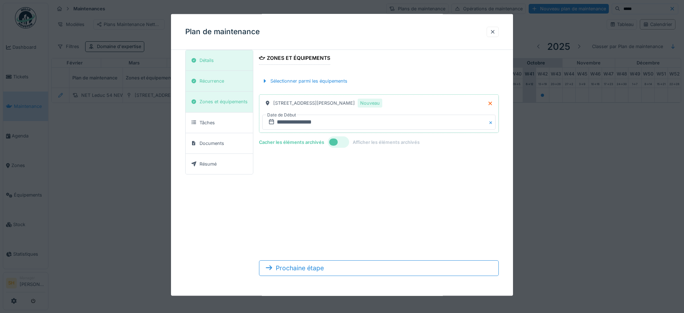
scroll to position [21, 0]
click at [318, 124] on input "**********" at bounding box center [378, 122] width 233 height 15
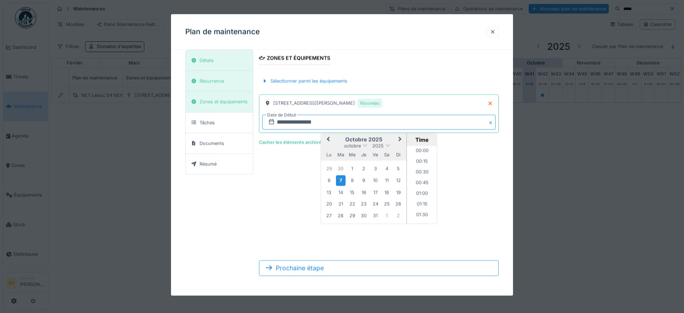
scroll to position [341, 0]
click at [366, 193] on div "16" at bounding box center [364, 192] width 10 height 10
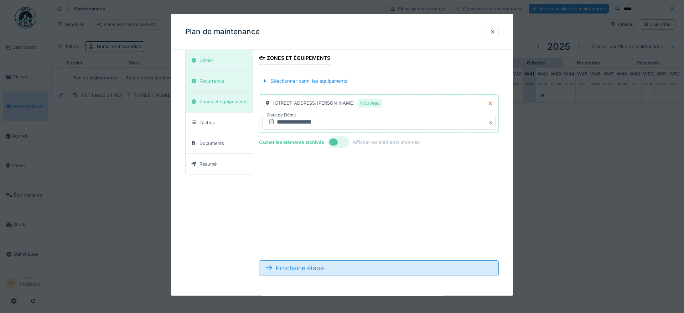
click at [344, 267] on div "Prochaine étape" at bounding box center [379, 268] width 240 height 16
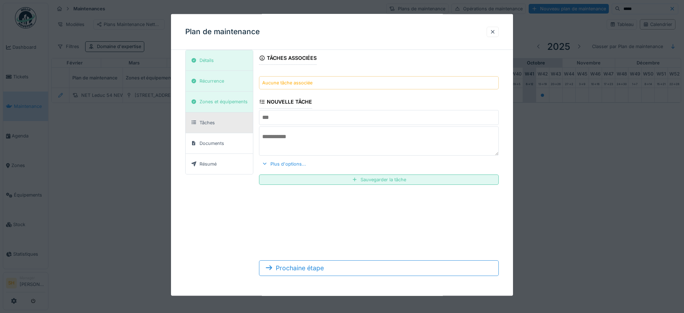
click at [300, 122] on input "text" at bounding box center [379, 117] width 240 height 15
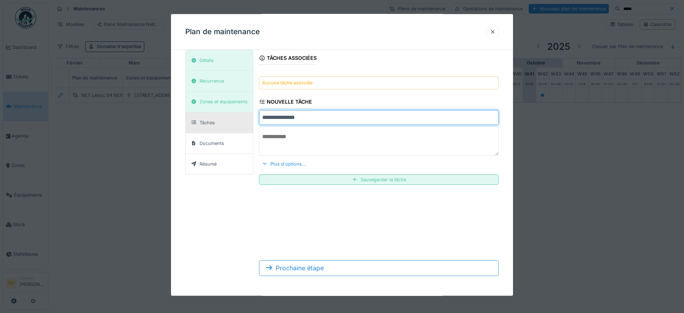
type input "**********"
click at [319, 149] on textarea at bounding box center [379, 141] width 240 height 29
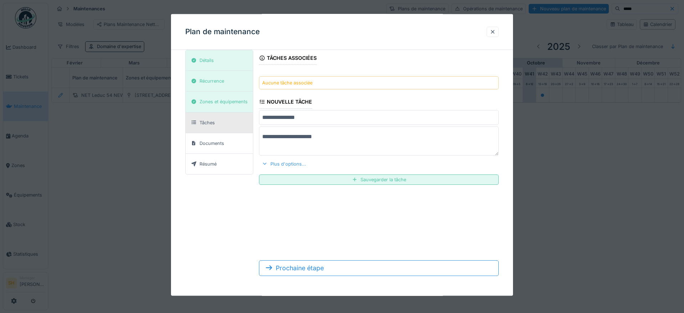
type textarea "**********"
click at [287, 164] on div "Plus d'options..." at bounding box center [284, 164] width 50 height 10
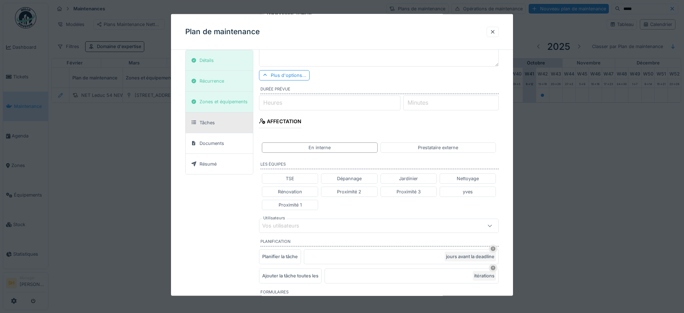
click at [321, 225] on div "Vos utilisateurs" at bounding box center [364, 226] width 205 height 8
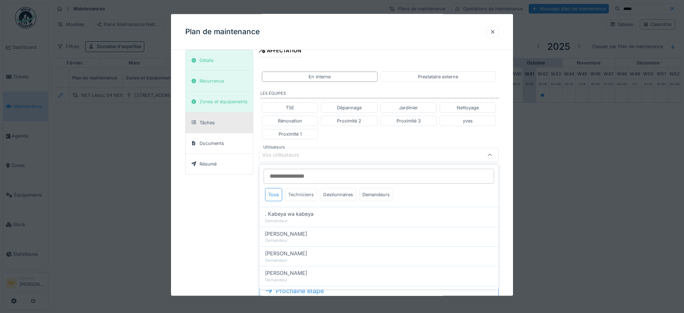
click at [303, 196] on div "Techniciens" at bounding box center [301, 194] width 32 height 13
click at [304, 178] on input "Utilisateurs" at bounding box center [379, 176] width 231 height 15
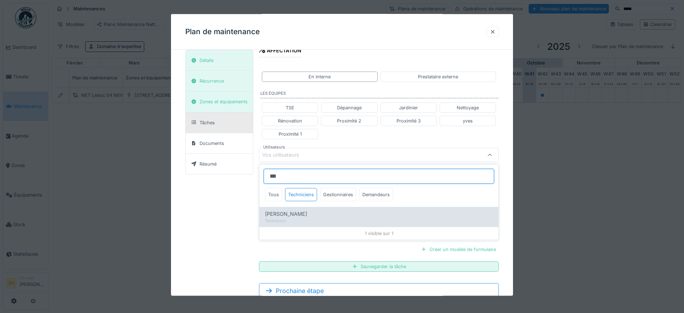
type input "***"
click at [291, 213] on span "[PERSON_NAME]" at bounding box center [286, 214] width 42 height 8
type input "*****"
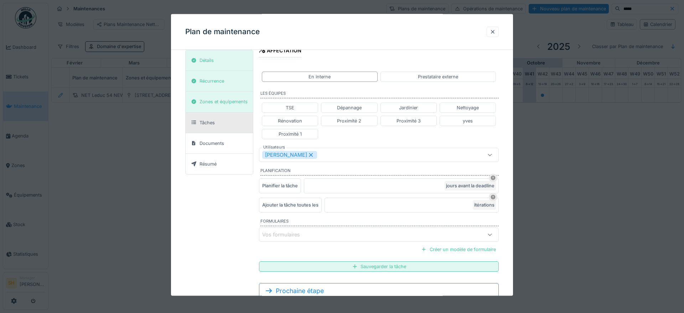
click at [506, 139] on div "**********" at bounding box center [342, 96] width 342 height 445
click at [348, 268] on div "Sauvegarder la tâche" at bounding box center [379, 267] width 240 height 10
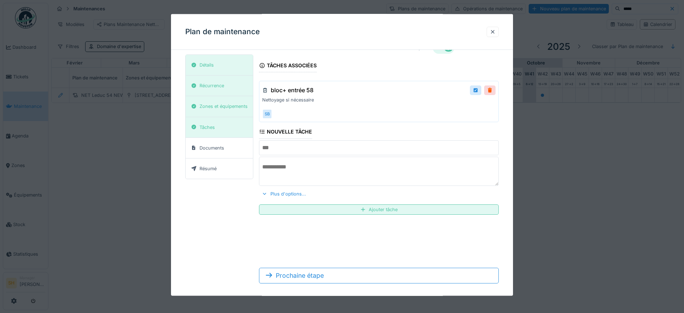
scroll to position [21, 0]
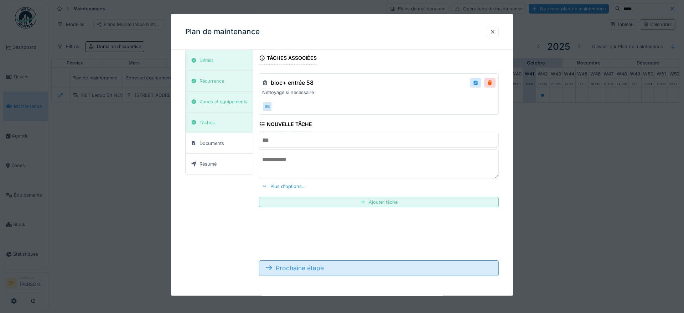
click at [338, 268] on div "Prochaine étape" at bounding box center [379, 268] width 240 height 16
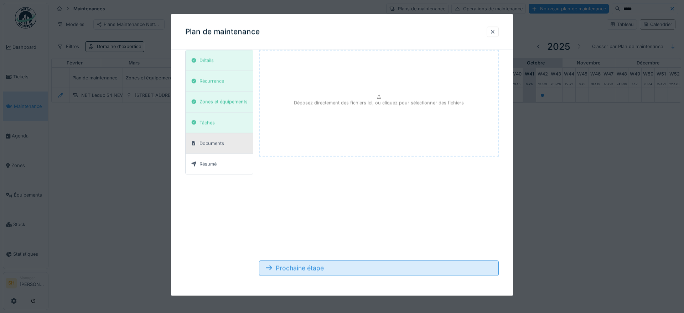
click at [349, 270] on div "Prochaine étape" at bounding box center [379, 268] width 240 height 16
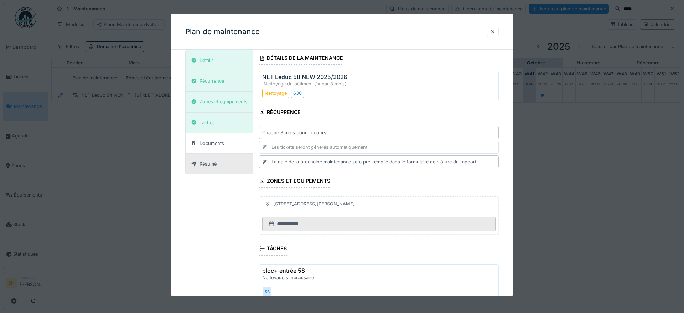
scroll to position [109, 0]
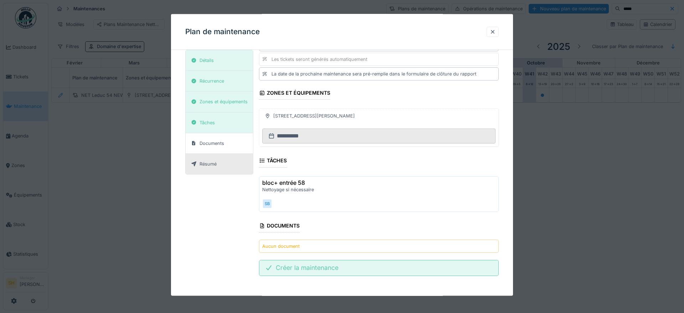
click at [348, 268] on div "Créer la maintenance" at bounding box center [379, 268] width 240 height 16
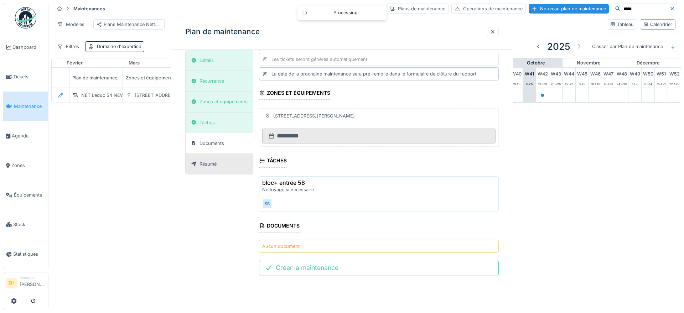
scroll to position [0, 0]
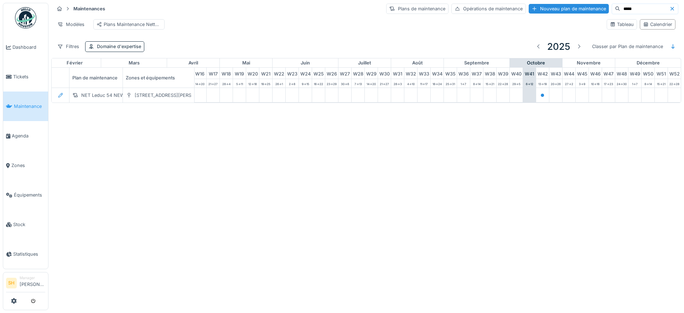
click at [620, 10] on input "*****" at bounding box center [644, 9] width 49 height 10
type input "********"
